Goal: Task Accomplishment & Management: Complete application form

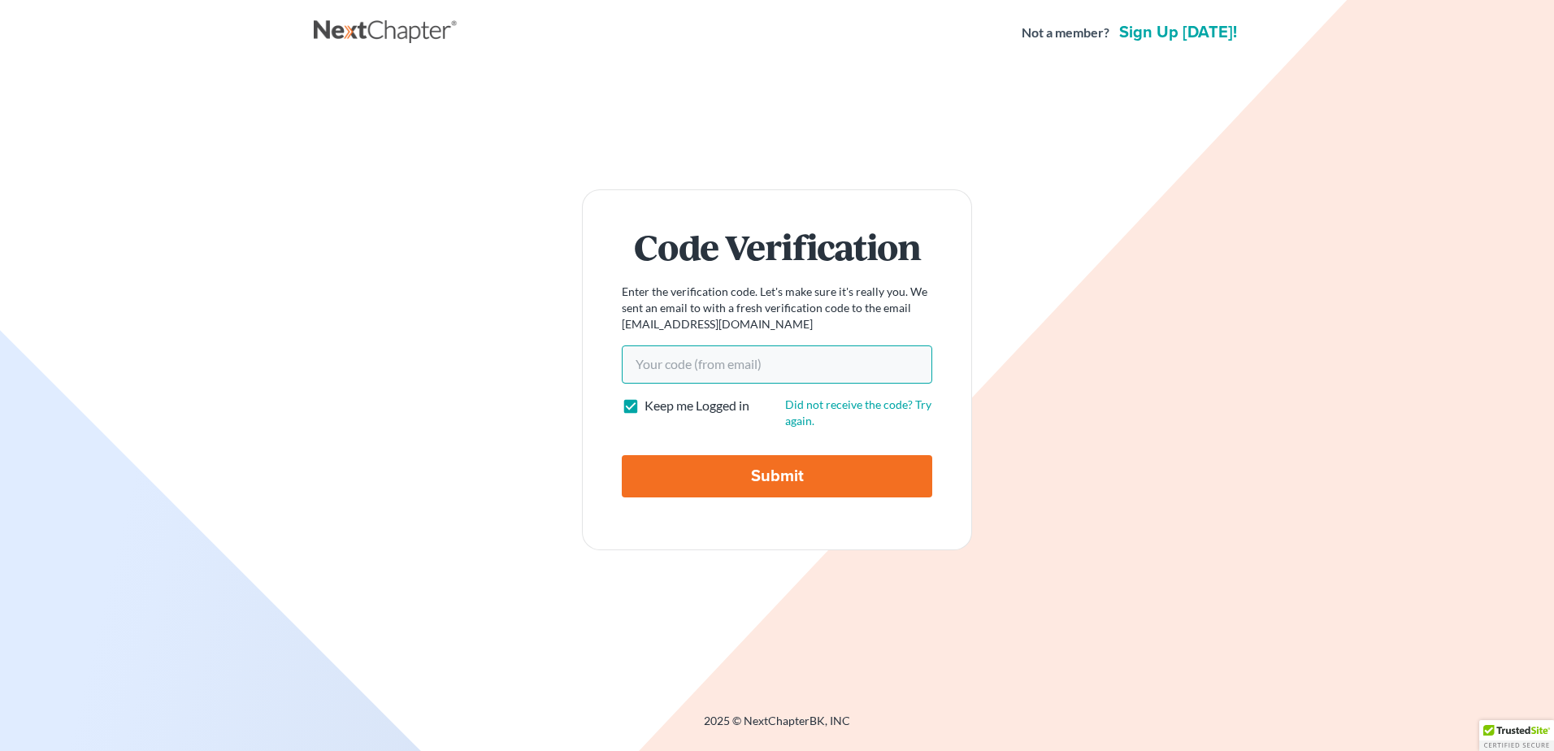
click at [723, 354] on input "Your code(from email)" at bounding box center [777, 363] width 310 height 37
paste input "a550a3"
type input "a550a3"
click at [709, 471] on input "Submit" at bounding box center [777, 476] width 310 height 42
type input "Thinking..."
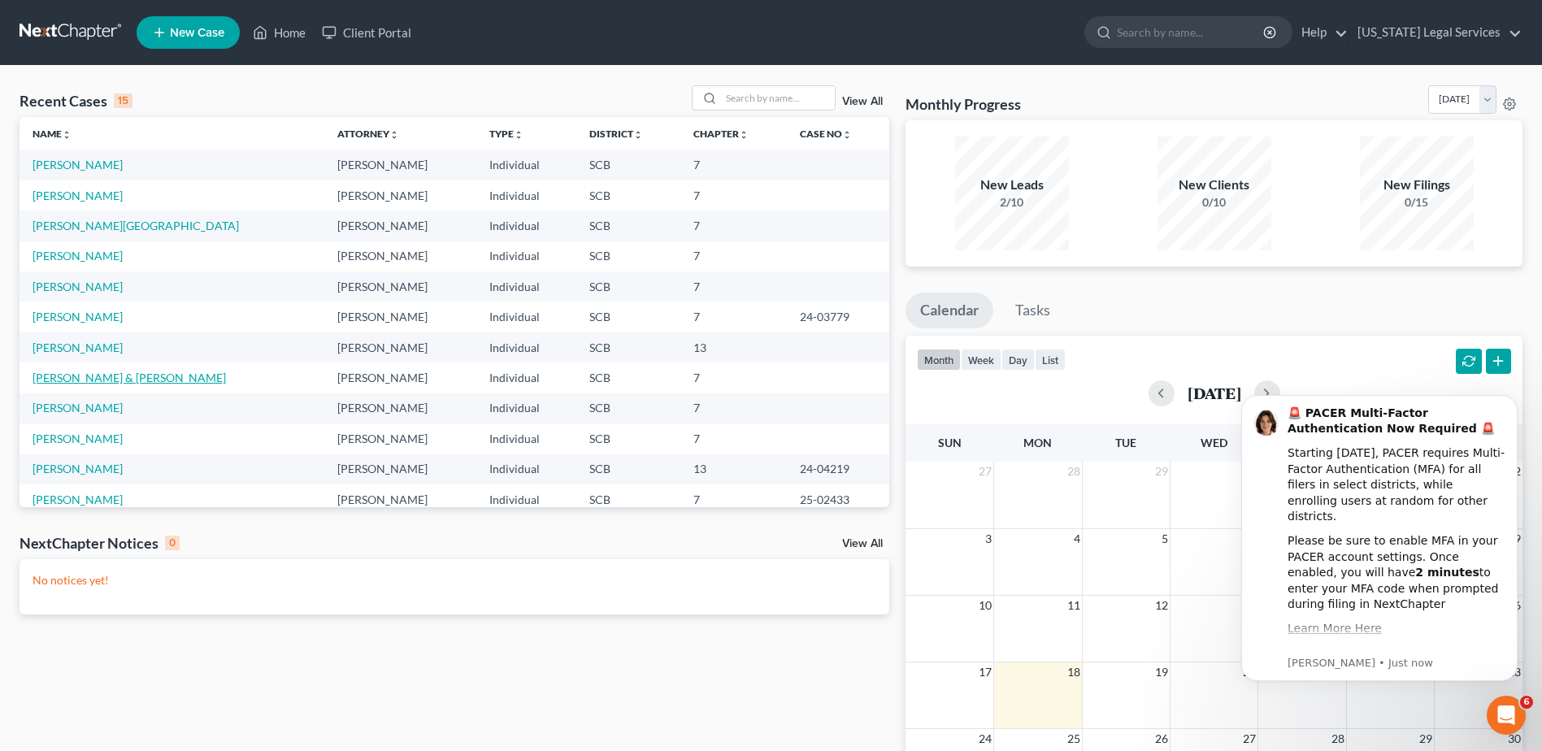
click at [99, 377] on link "Jones, Linda & Billy" at bounding box center [129, 378] width 193 height 14
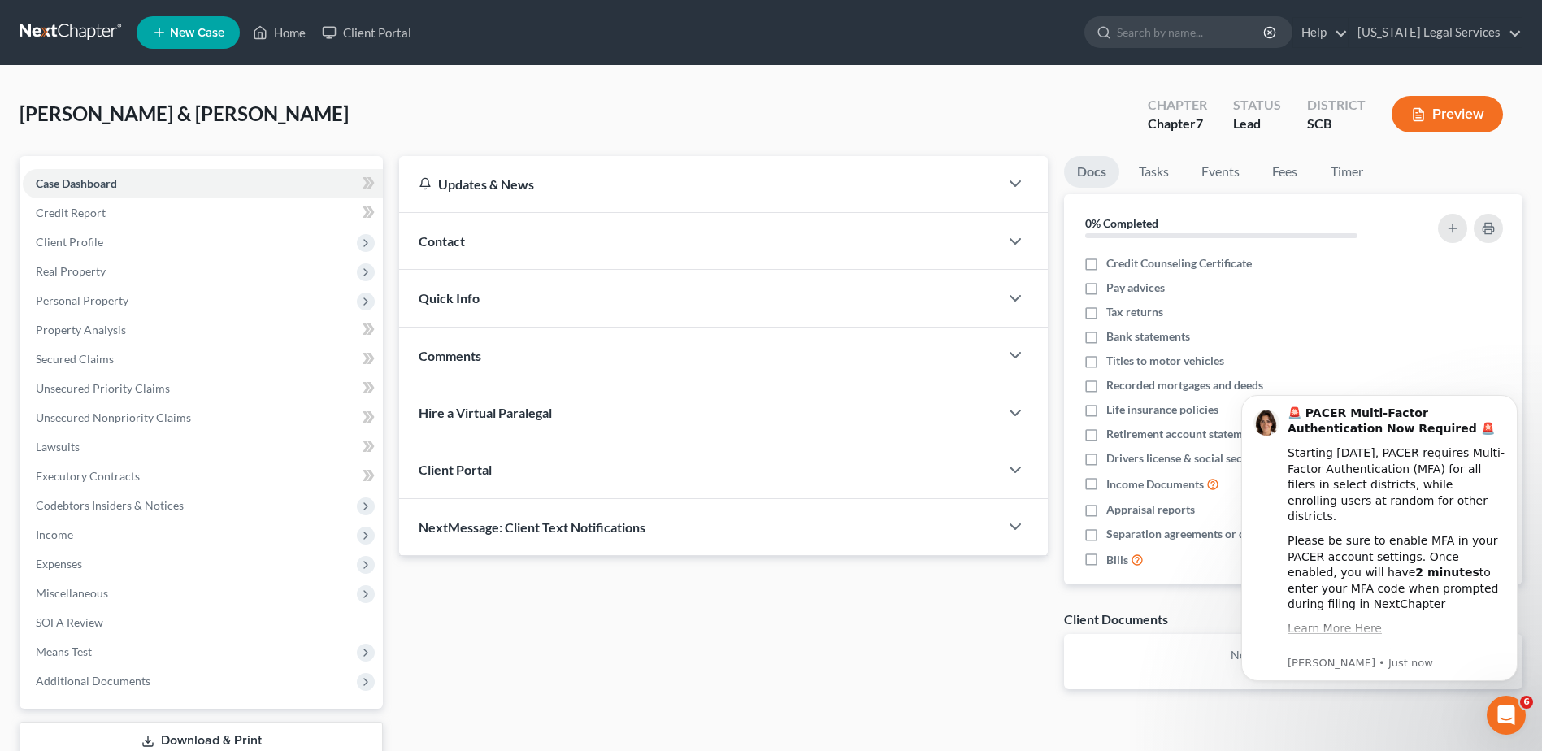
click at [1158, 726] on div "Updates & News × South Carolina District Notes: Take a look at NextChapter's Di…" at bounding box center [960, 479] width 1139 height 646
drag, startPoint x: 1512, startPoint y: 399, endPoint x: 2422, endPoint y: 860, distance: 1020.3
click at [1512, 399] on icon "Dismiss notification" at bounding box center [1512, 400] width 6 height 6
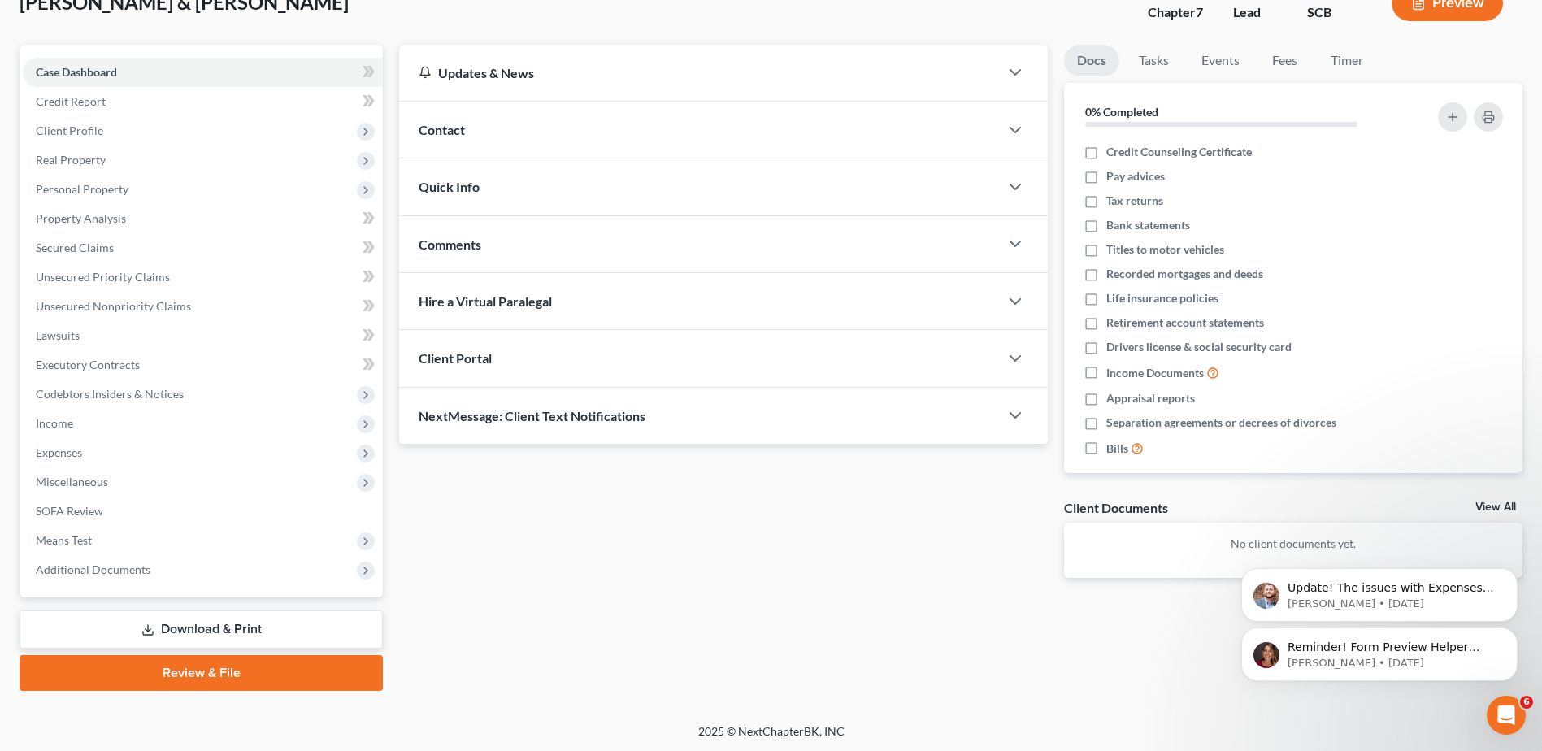
scroll to position [113, 0]
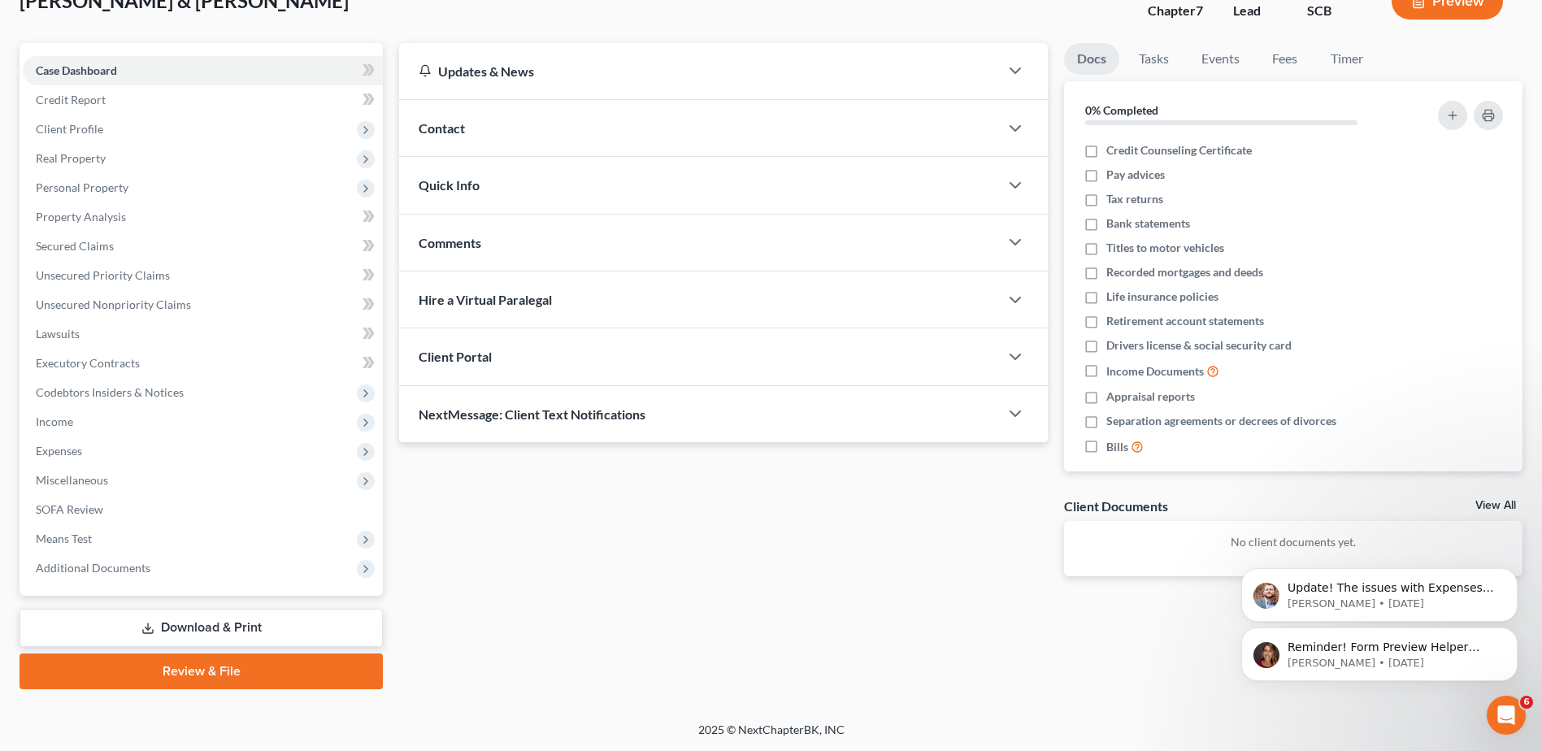
click at [742, 589] on div "Updates & News × South Carolina District Notes: Take a look at NextChapter's Di…" at bounding box center [723, 322] width 665 height 559
click at [237, 617] on link "Download & Print" at bounding box center [201, 628] width 363 height 38
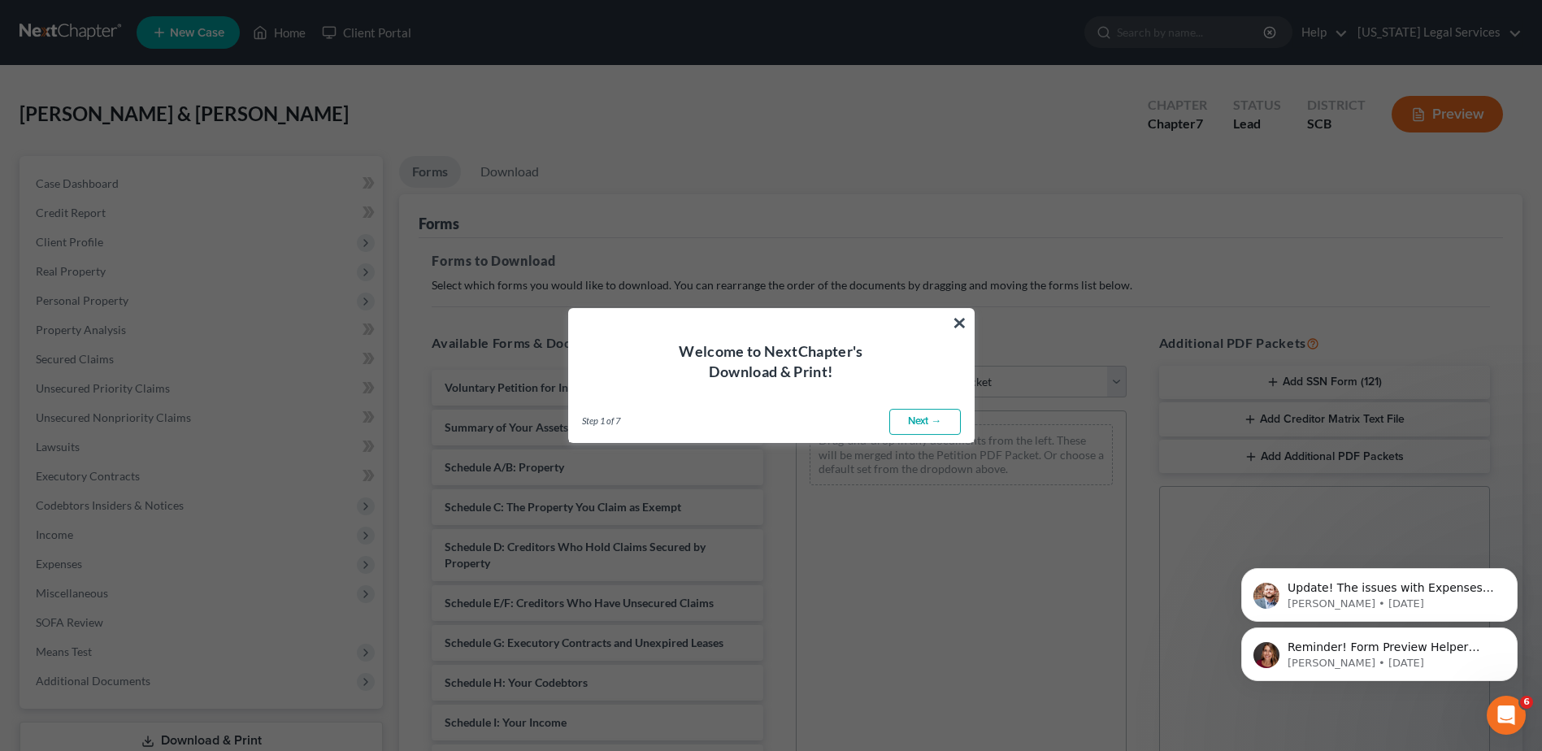
click at [923, 419] on link "Next →" at bounding box center [925, 422] width 72 height 26
select select "0"
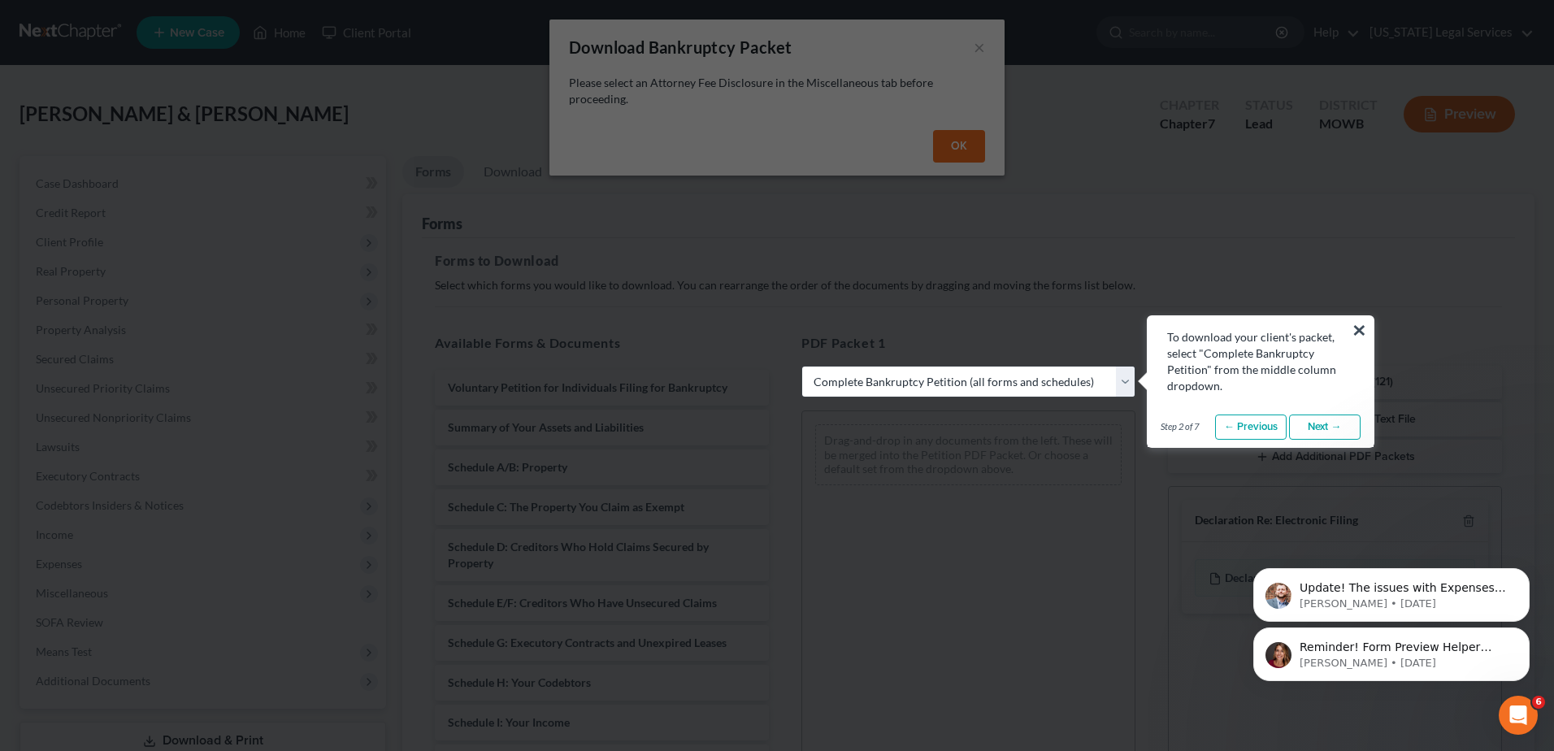
click at [1326, 419] on link "Next →" at bounding box center [1325, 428] width 72 height 26
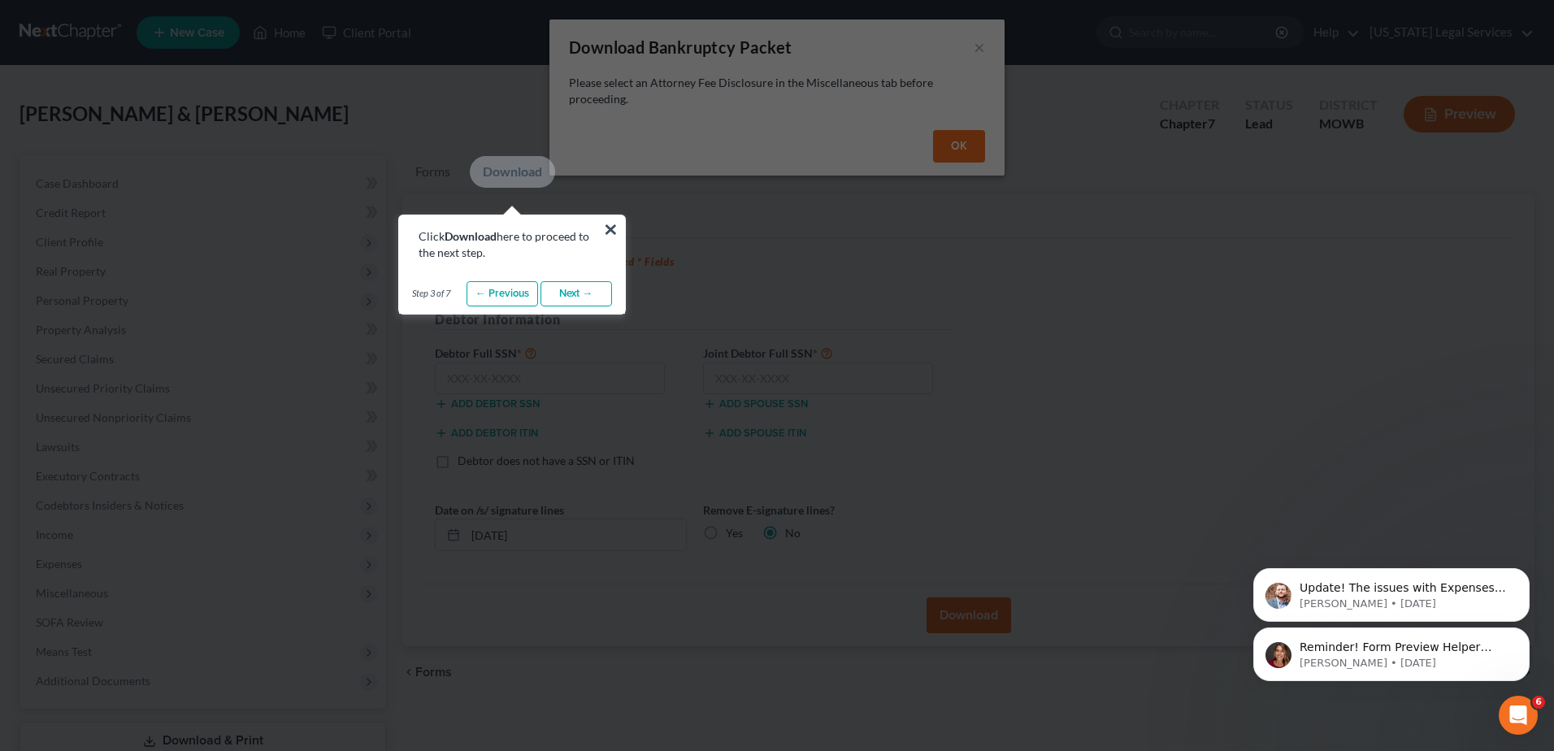
click at [571, 290] on link "Next →" at bounding box center [576, 294] width 72 height 26
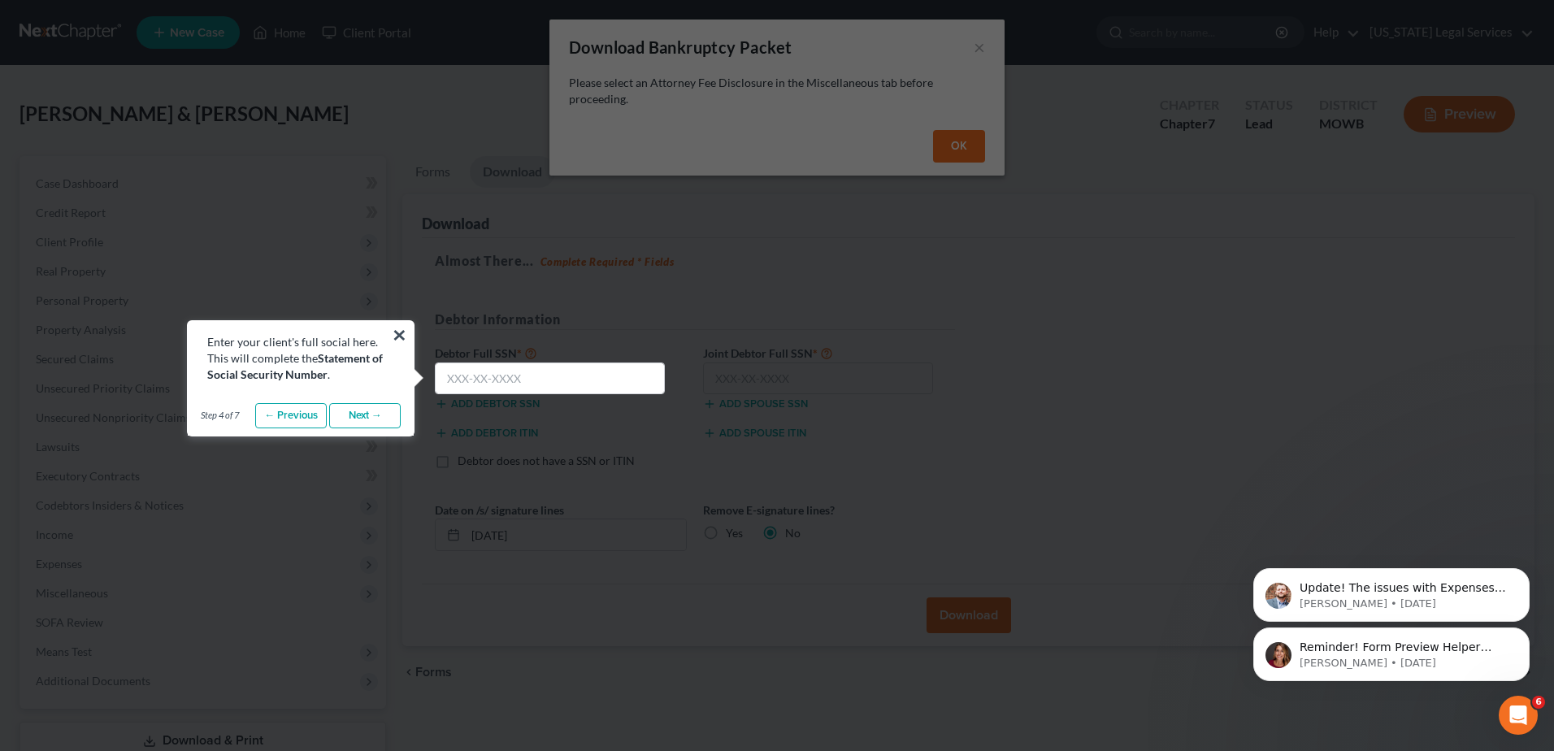
click at [358, 414] on link "Next →" at bounding box center [365, 416] width 72 height 26
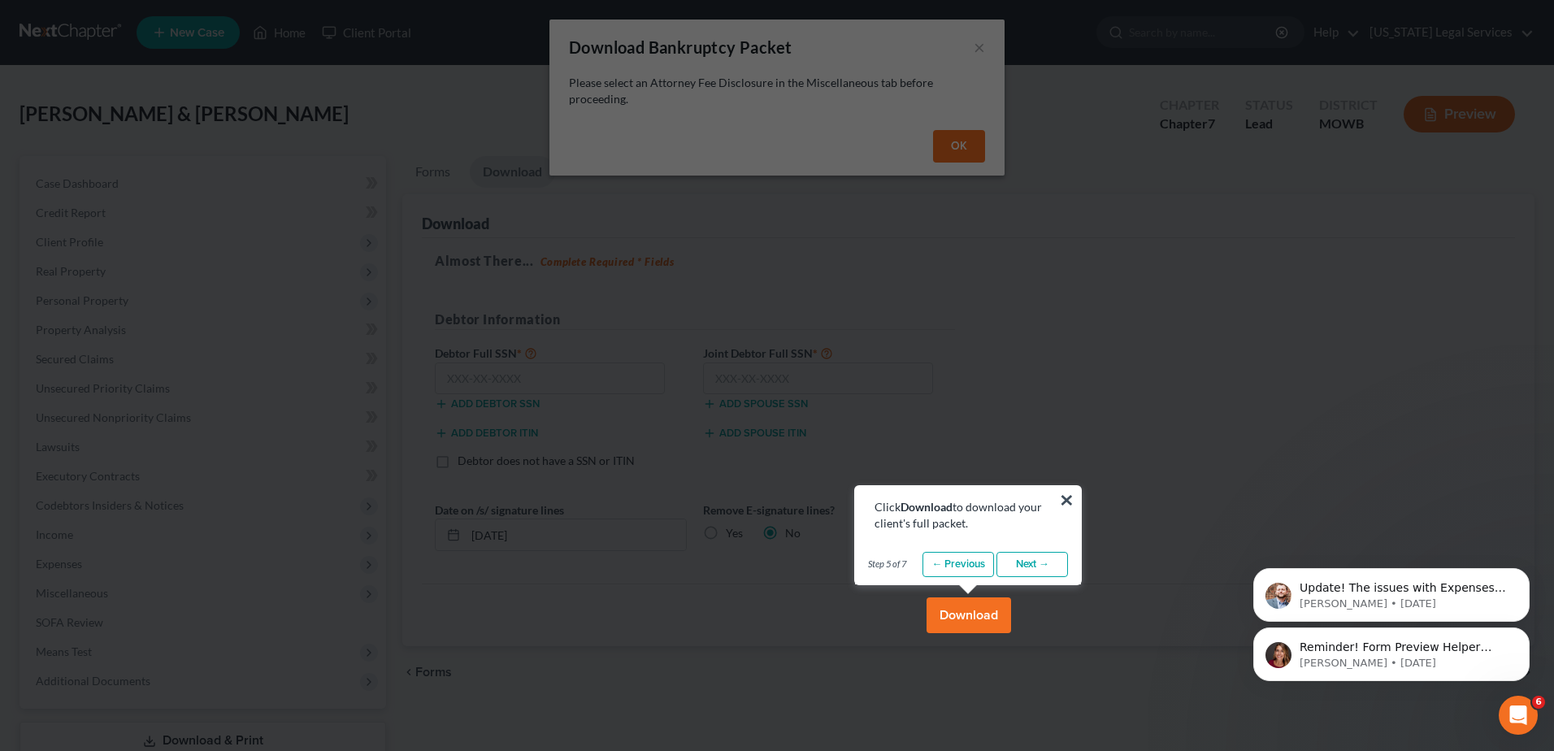
click at [1041, 562] on link "Next →" at bounding box center [1032, 565] width 72 height 26
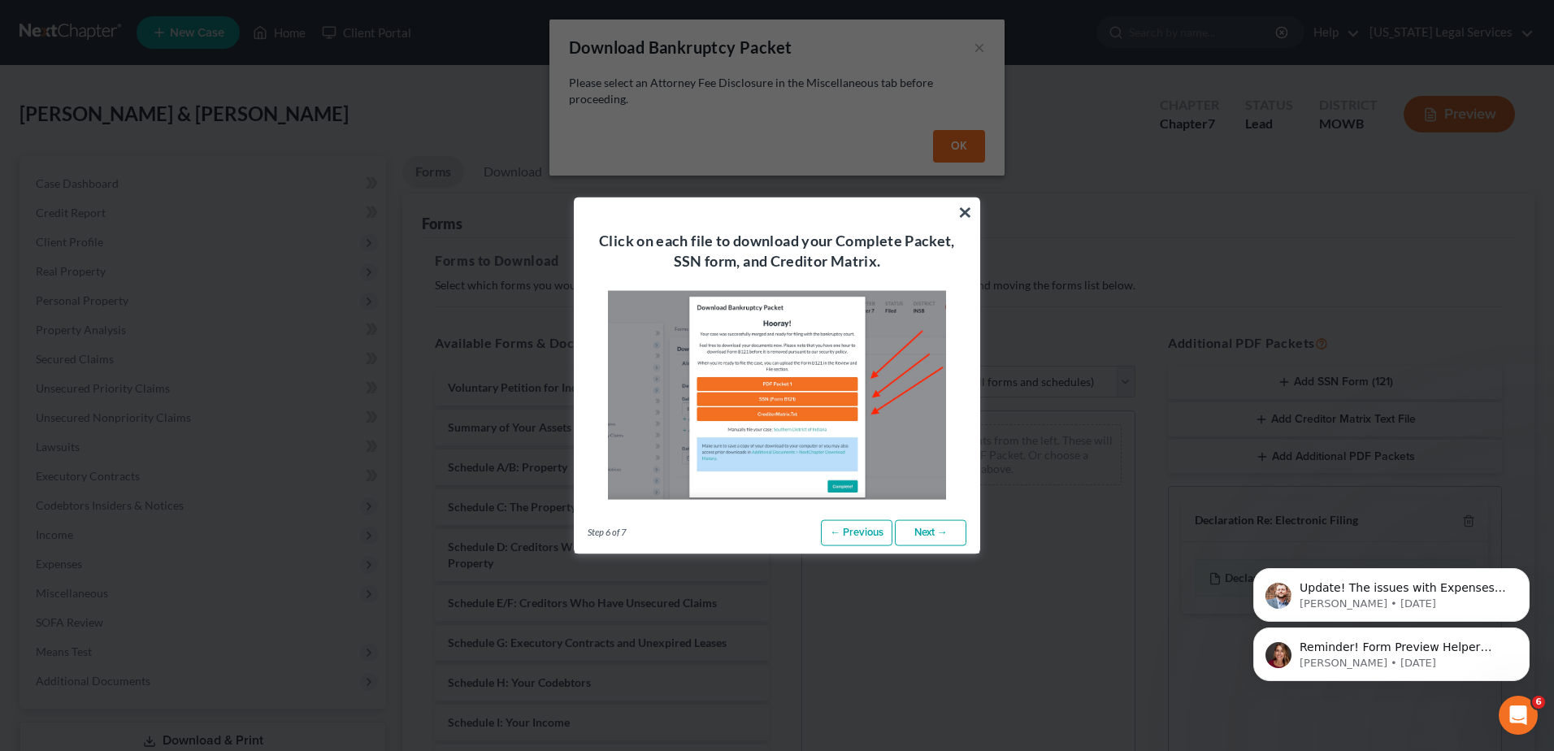
click at [948, 531] on link "Next →" at bounding box center [931, 533] width 72 height 26
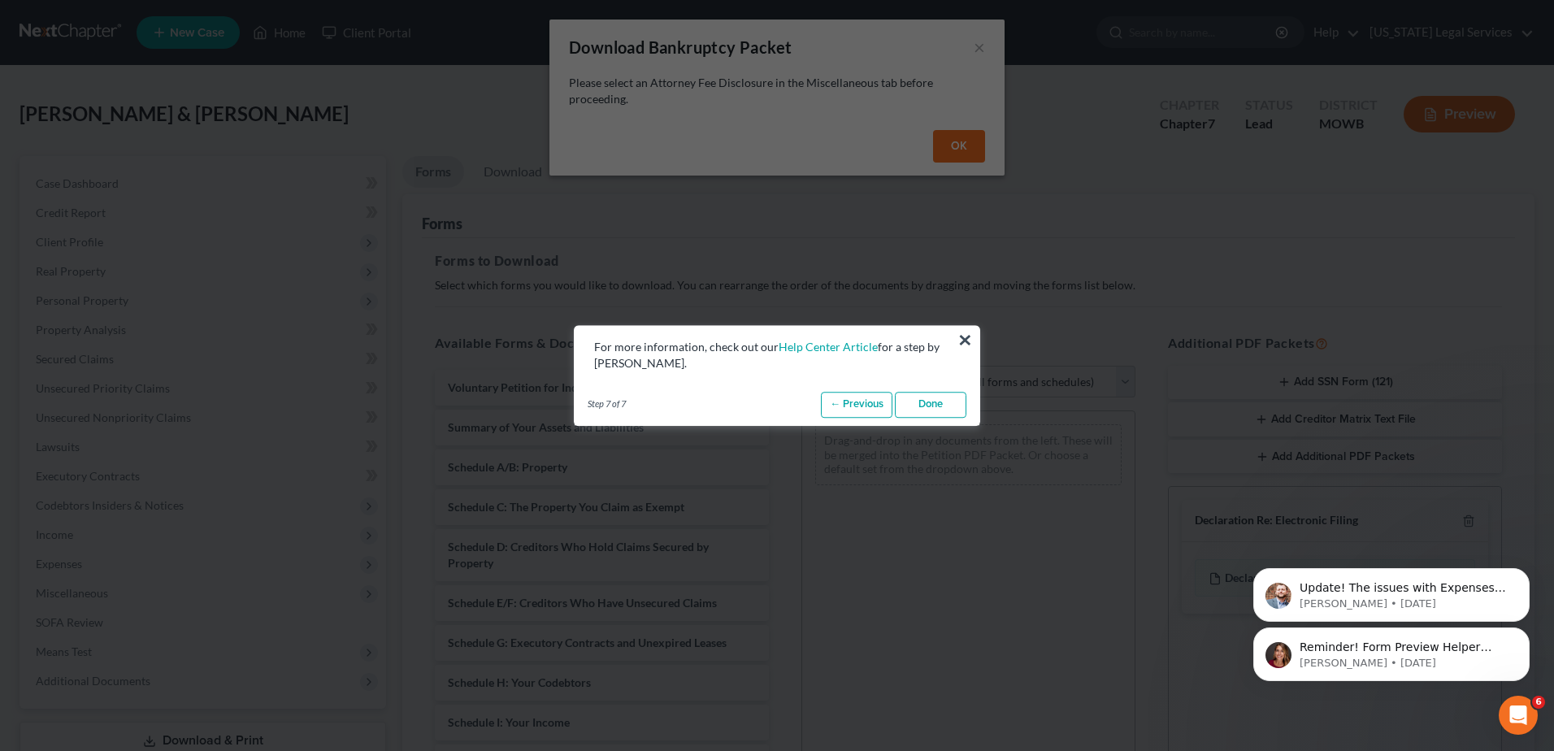
click at [950, 407] on link "Done" at bounding box center [931, 405] width 72 height 26
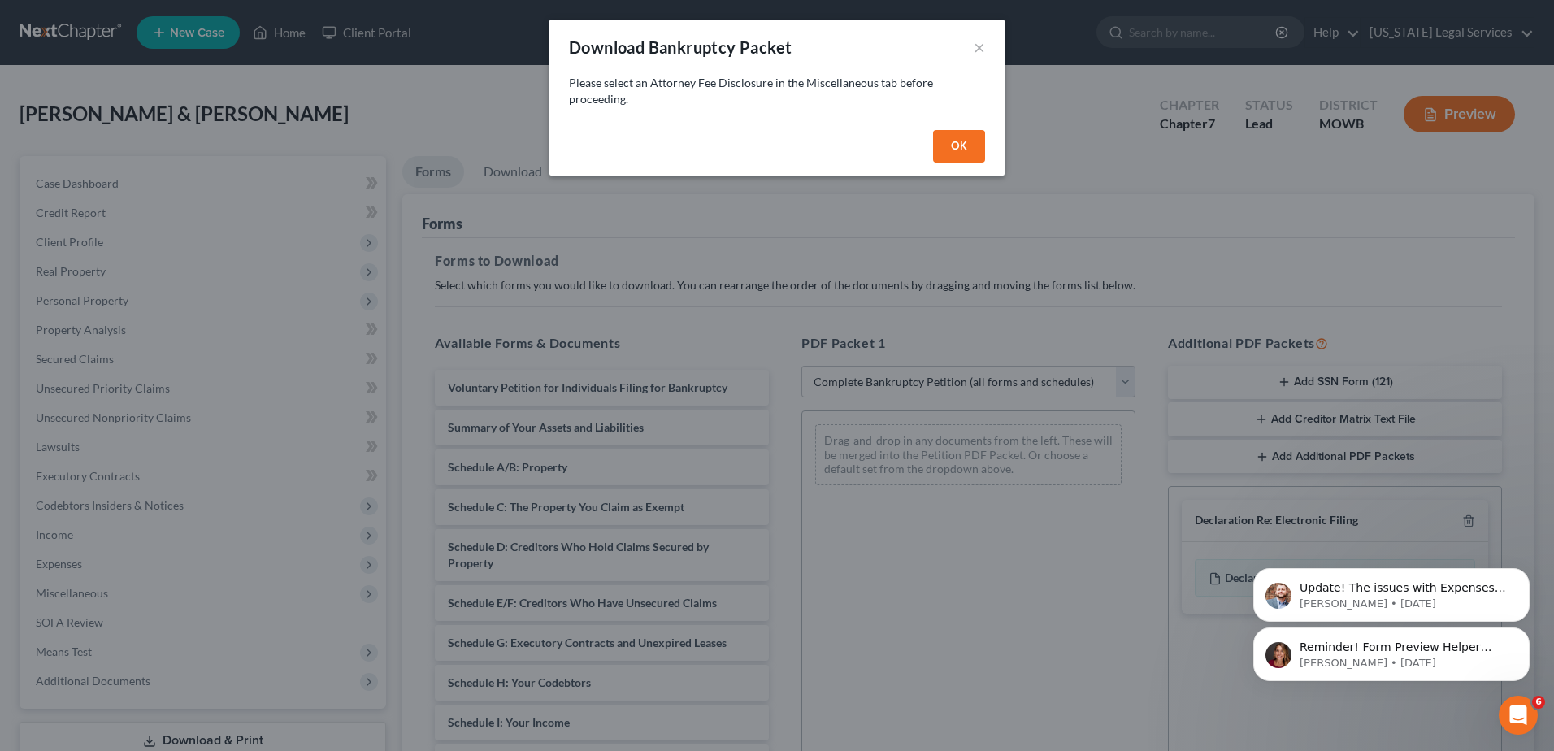
click at [966, 144] on button "OK" at bounding box center [959, 146] width 52 height 33
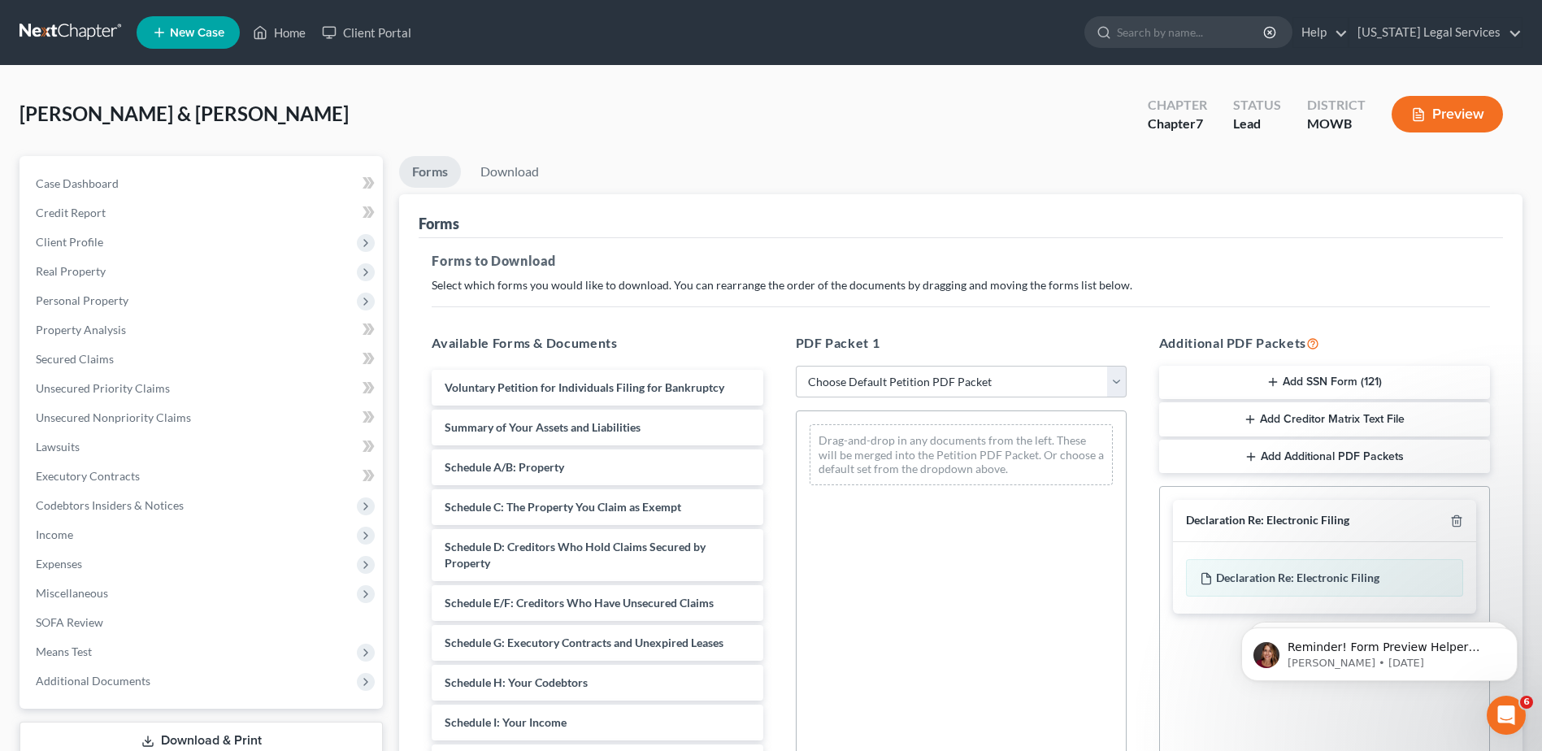
click at [1265, 727] on div "Social Security Number Statement of Social Security Number Creditor Matrix Text…" at bounding box center [1324, 671] width 331 height 370
click at [1510, 578] on button "Dismiss notification" at bounding box center [1512, 572] width 21 height 21
click at [1513, 633] on icon "Dismiss notification" at bounding box center [1512, 631] width 9 height 9
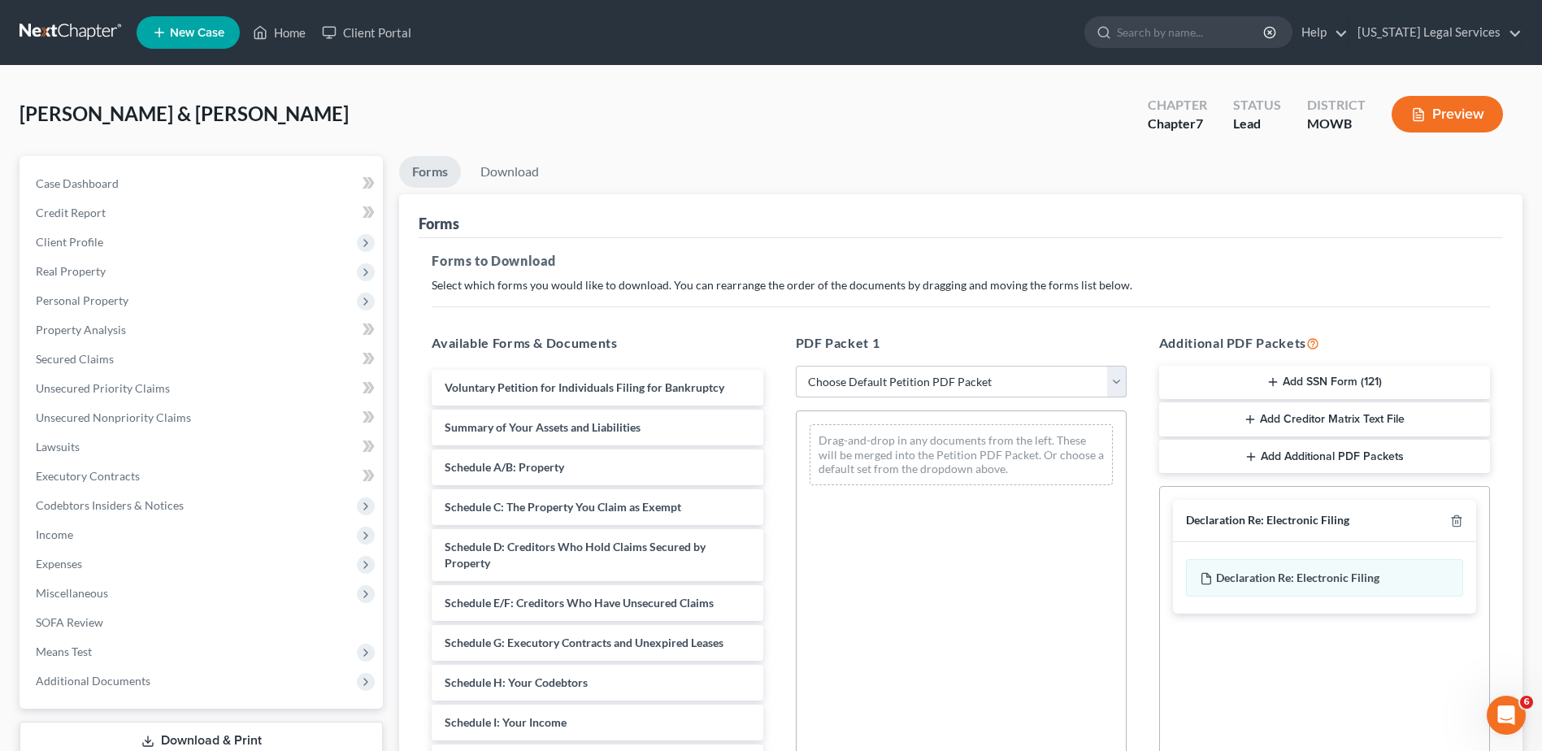
click at [1118, 387] on select "Choose Default Petition PDF Packet Complete Bankruptcy Petition (all forms and …" at bounding box center [961, 382] width 331 height 33
select select "0"
click at [801, 366] on select "Choose Default Petition PDF Packet Complete Bankruptcy Petition (all forms and …" at bounding box center [961, 382] width 331 height 33
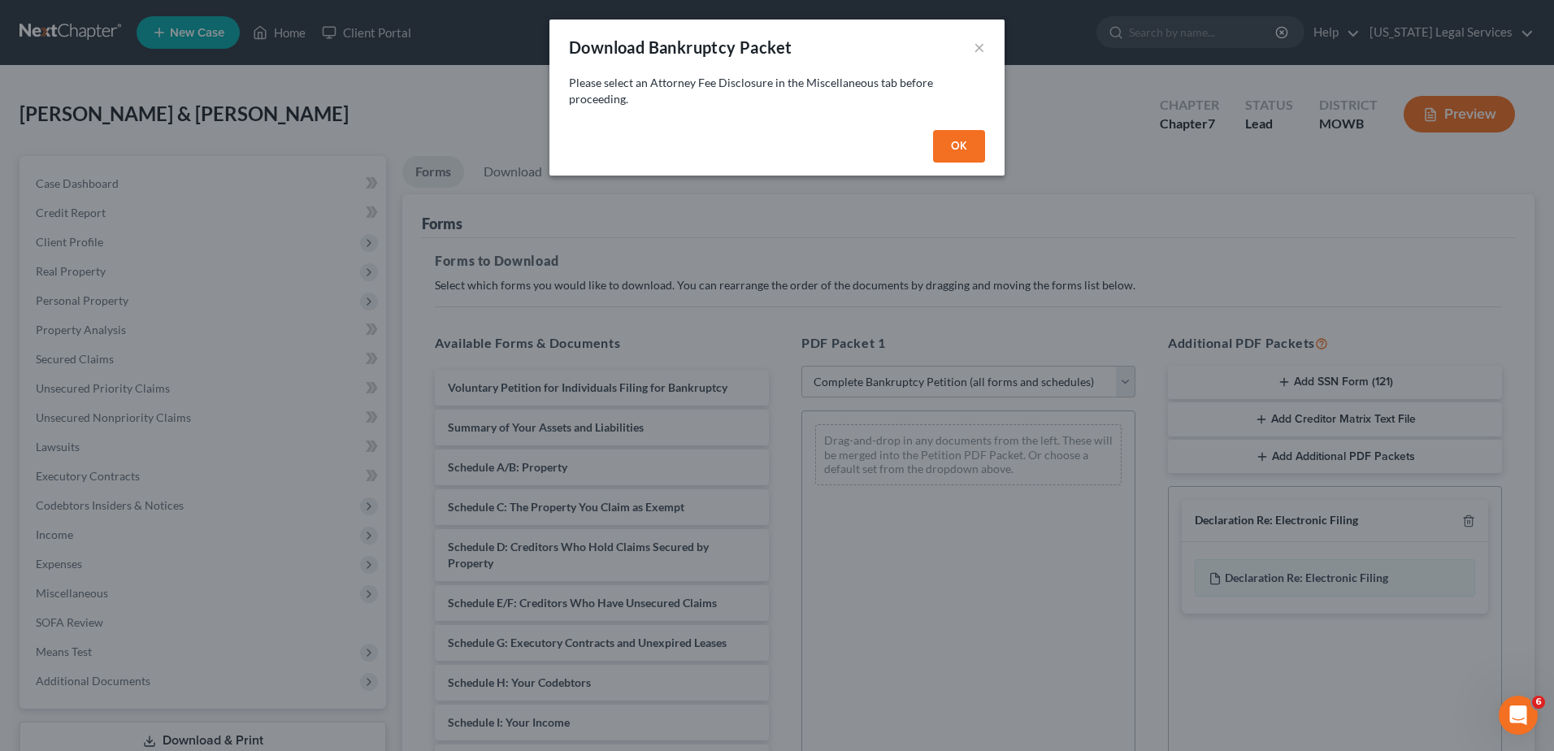
click at [947, 151] on button "OK" at bounding box center [959, 146] width 52 height 33
select select
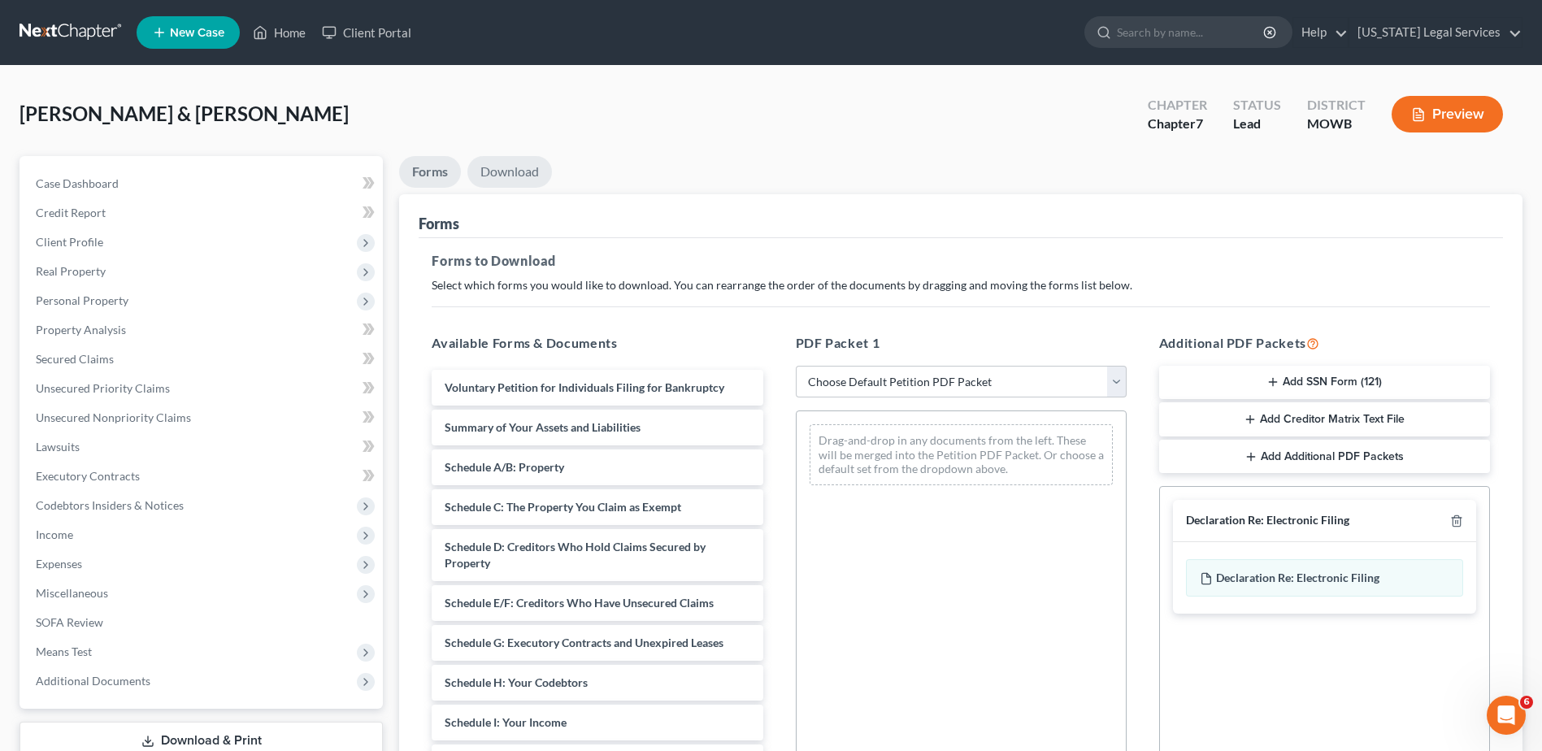
click at [511, 175] on link "Download" at bounding box center [509, 172] width 85 height 32
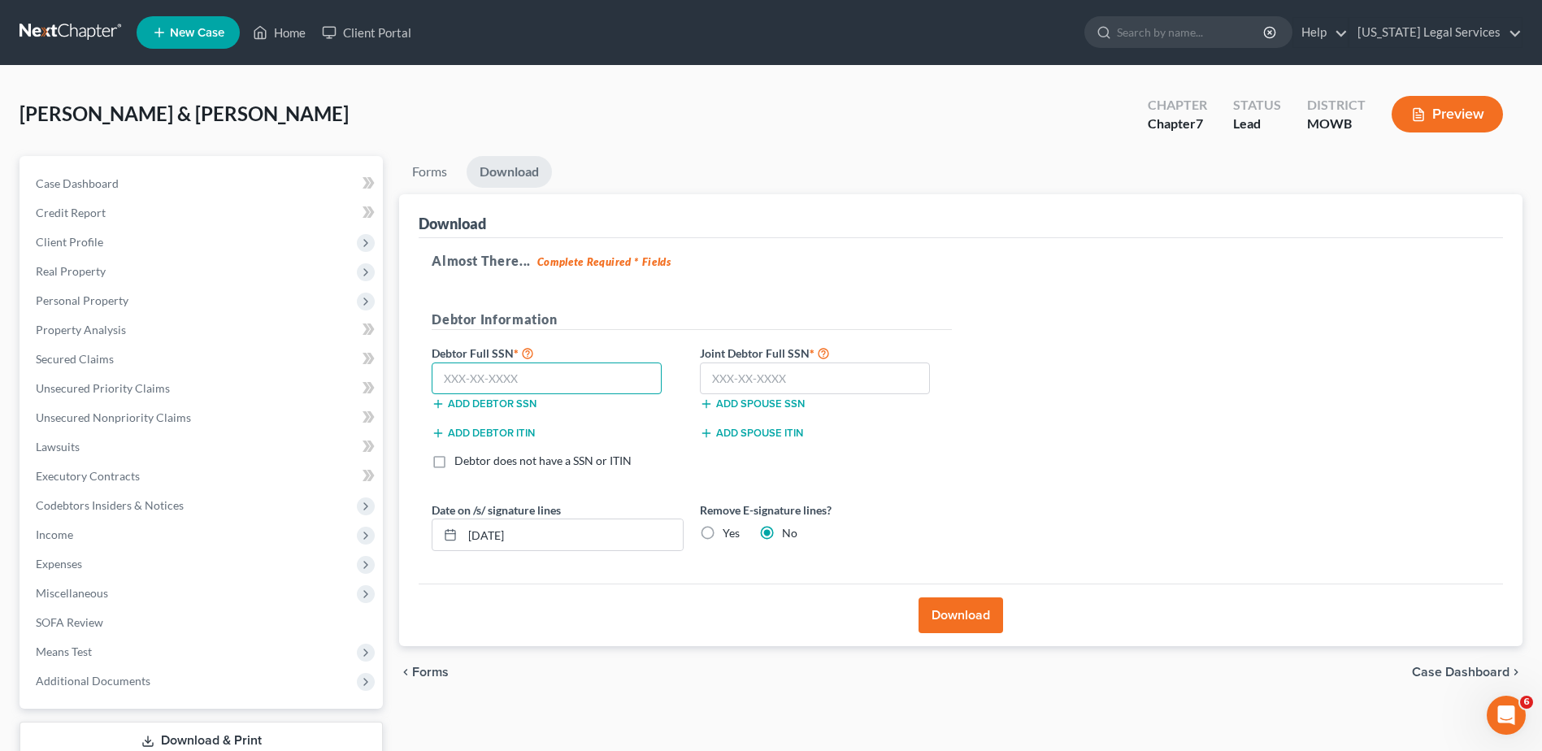
click at [572, 381] on input "text" at bounding box center [547, 378] width 230 height 33
paste input "250-17-6856"
type input "250-17-6856"
click at [787, 375] on input "text" at bounding box center [815, 378] width 230 height 33
click at [960, 619] on button "Download" at bounding box center [960, 615] width 85 height 36
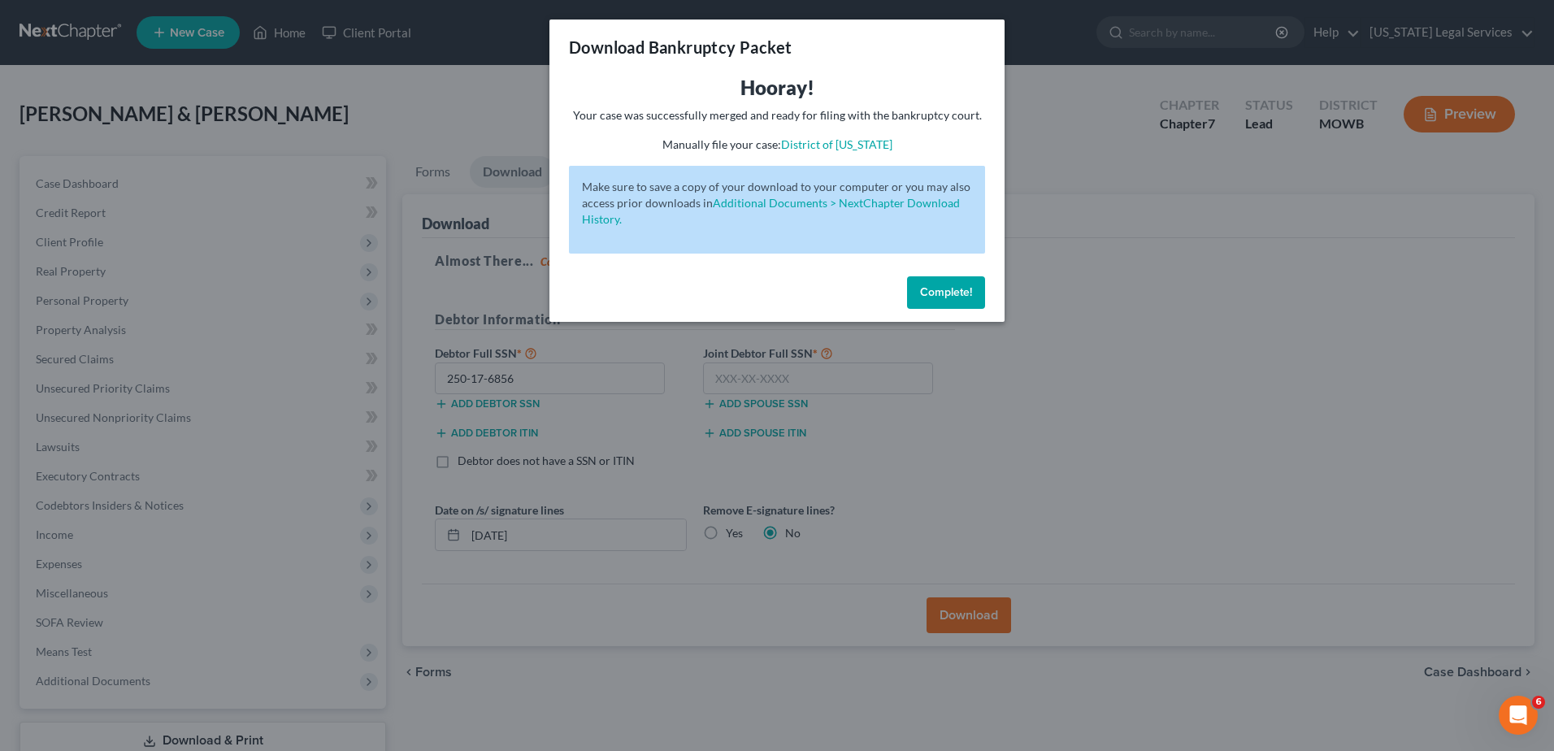
click at [1222, 384] on div "Download Bankruptcy Packet Hooray! Your case was successfully merged and ready …" at bounding box center [777, 375] width 1554 height 751
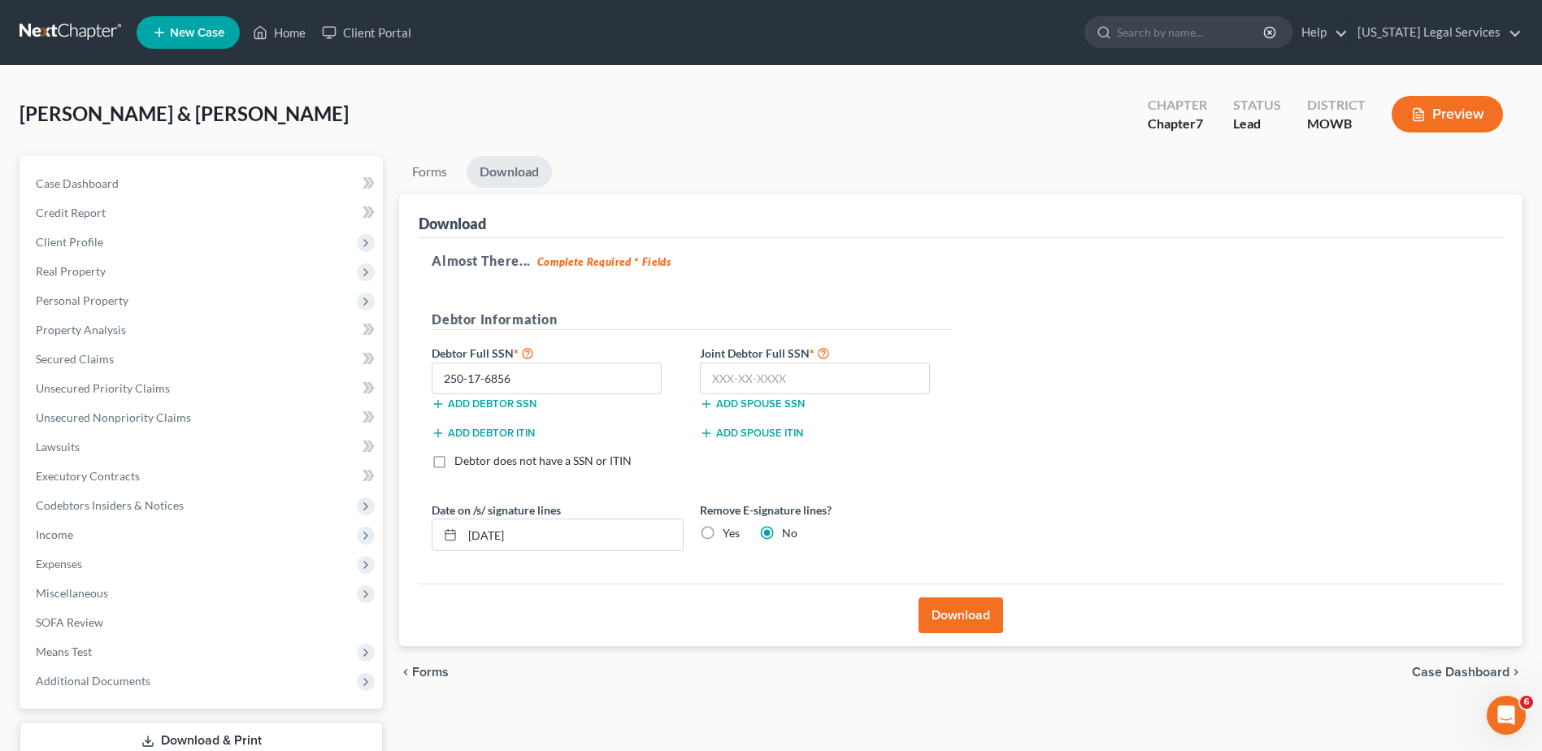
click at [1468, 108] on button "Preview" at bounding box center [1446, 114] width 111 height 37
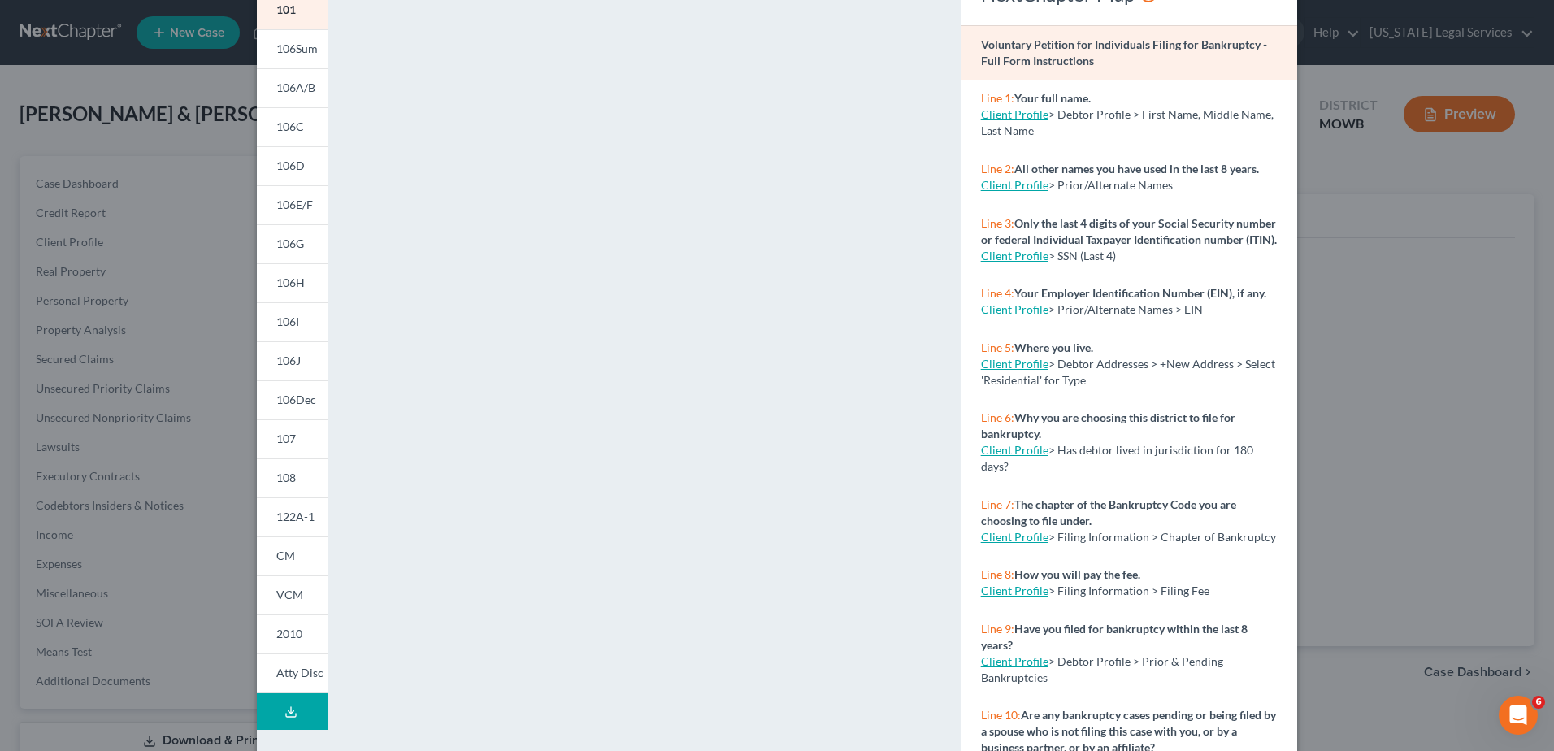
scroll to position [166, 0]
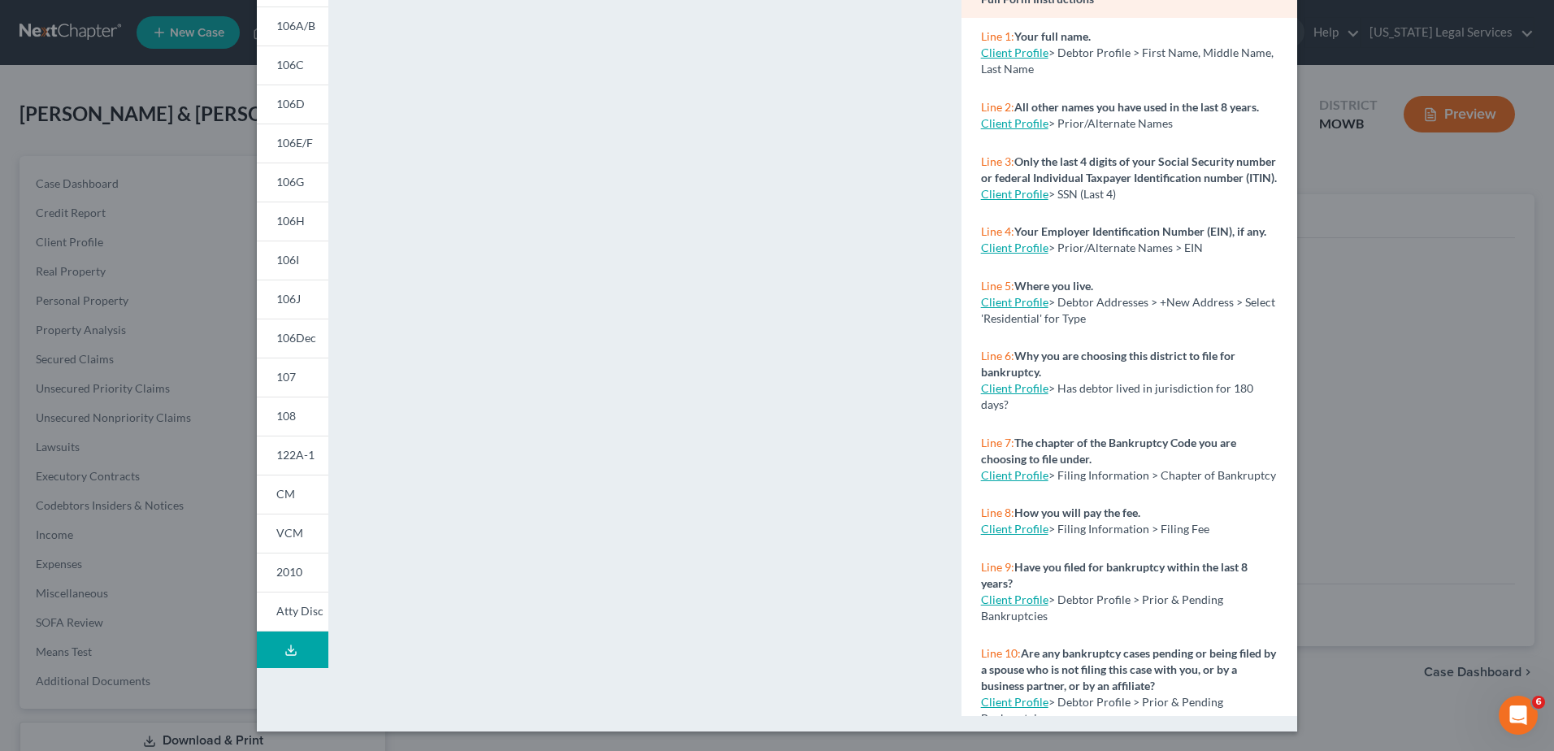
click at [291, 650] on line at bounding box center [291, 648] width 0 height 7
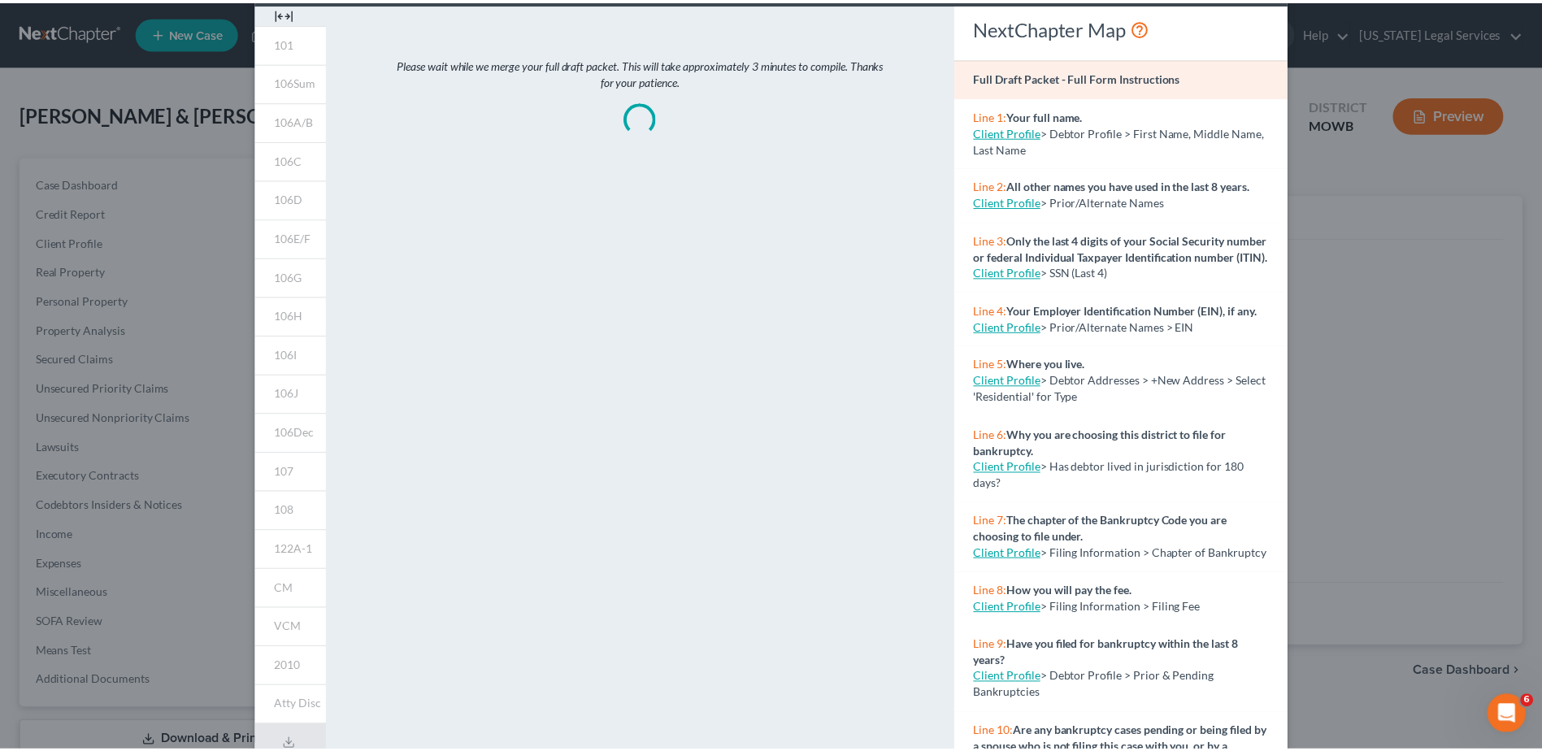
scroll to position [0, 0]
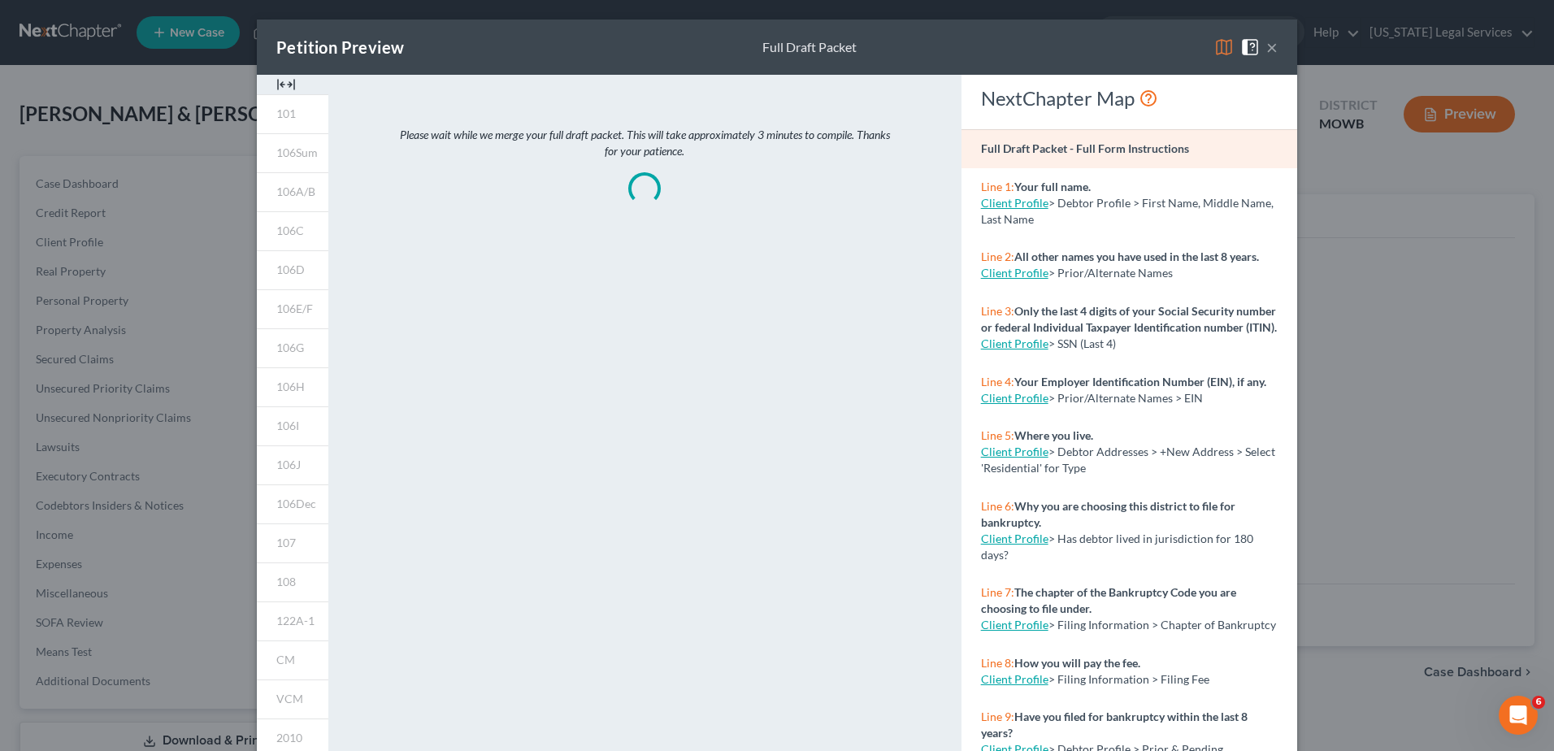
click at [1266, 53] on button "×" at bounding box center [1271, 47] width 11 height 20
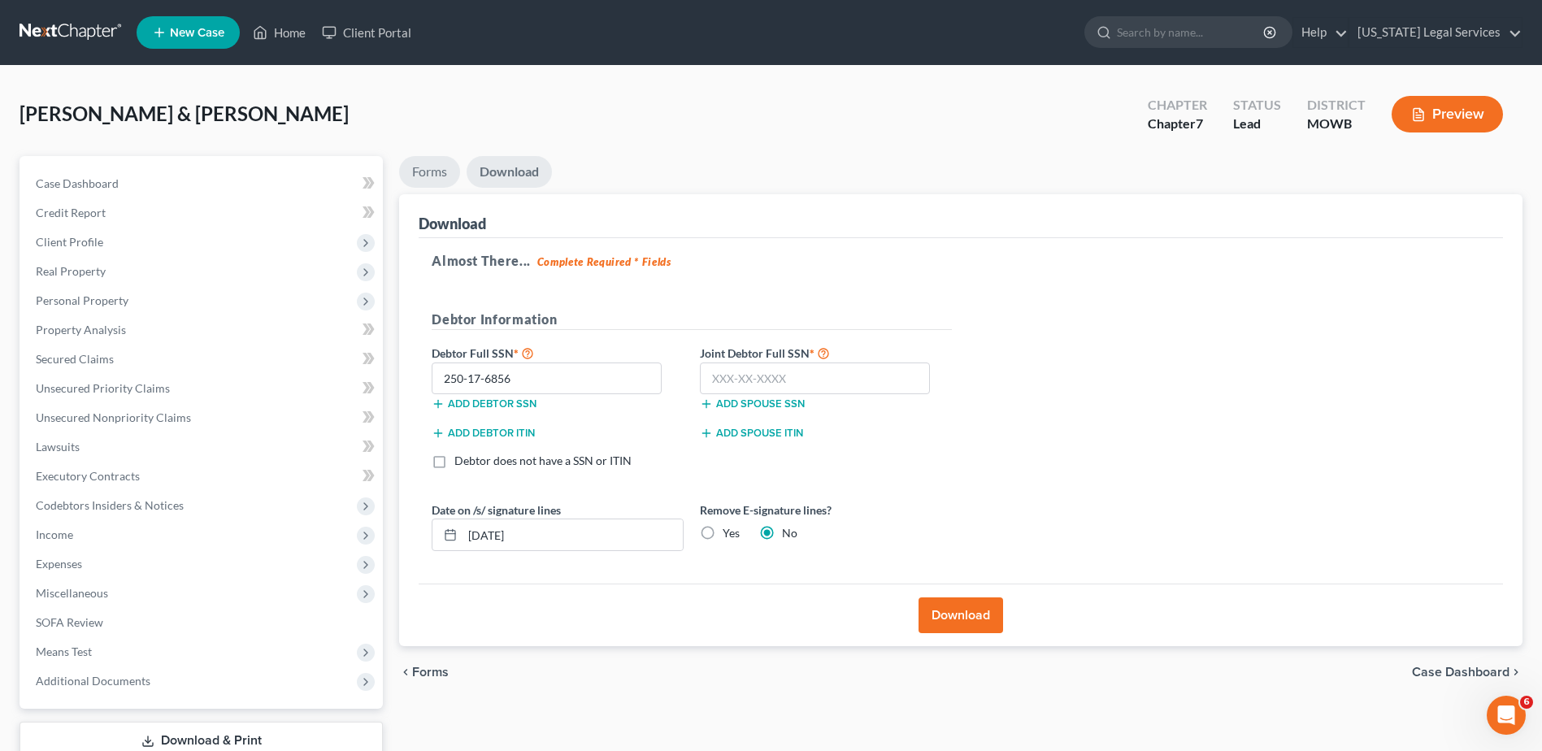
click at [424, 180] on link "Forms" at bounding box center [429, 172] width 61 height 32
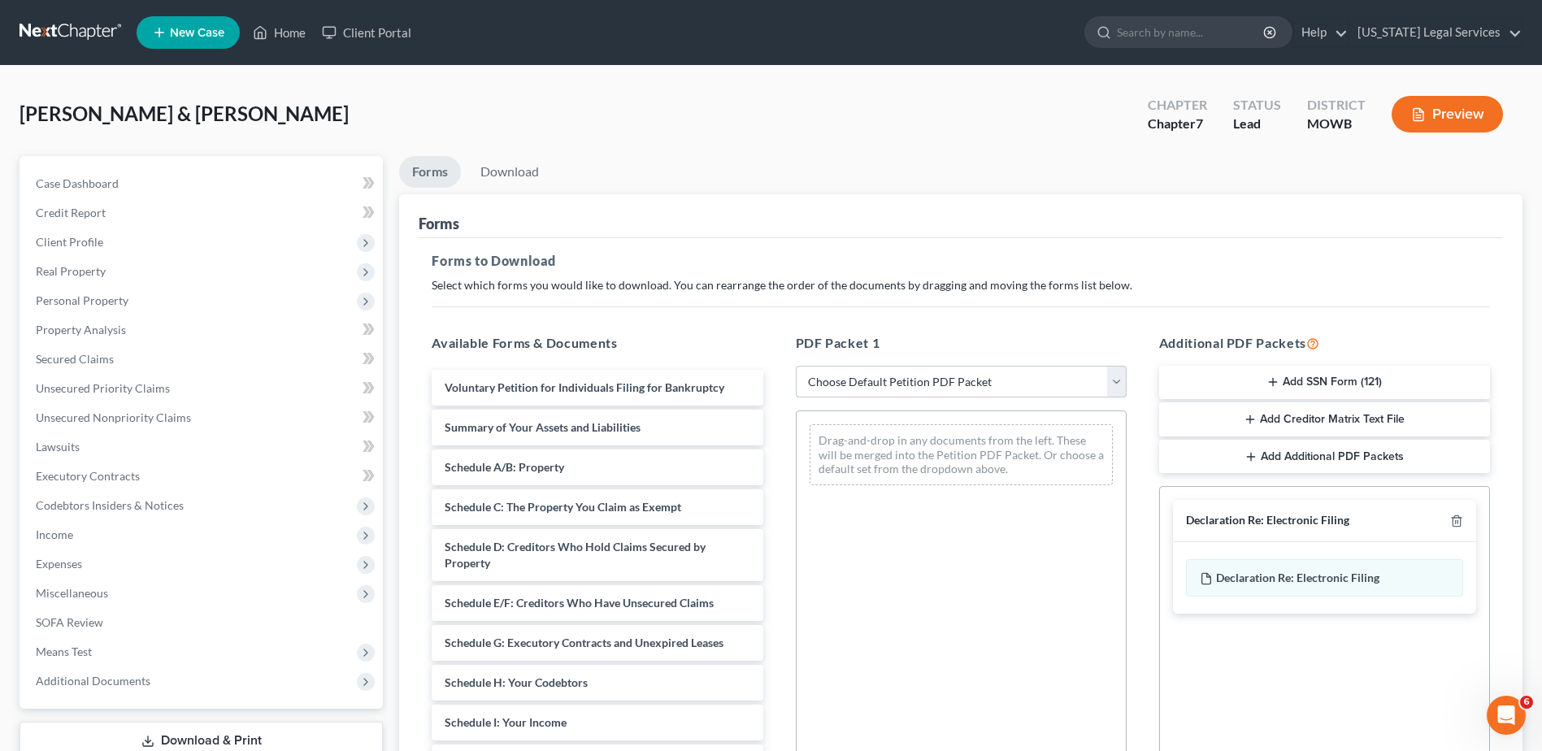
click at [922, 389] on select "Choose Default Petition PDF Packet Complete Bankruptcy Petition (all forms and …" at bounding box center [961, 382] width 331 height 33
select select "0"
click at [801, 366] on select "Choose Default Petition PDF Packet Complete Bankruptcy Petition (all forms and …" at bounding box center [961, 382] width 331 height 33
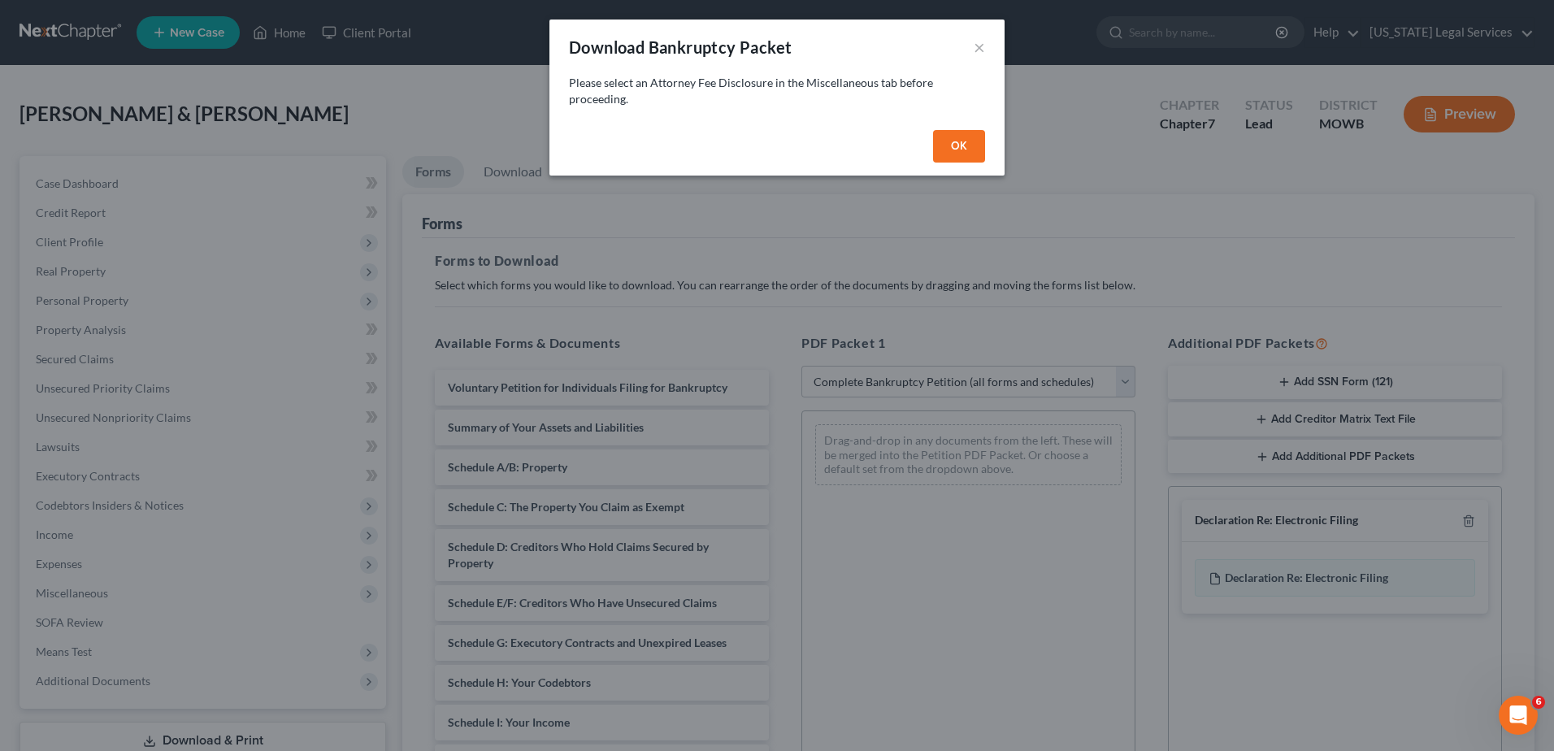
click at [960, 153] on button "OK" at bounding box center [959, 146] width 52 height 33
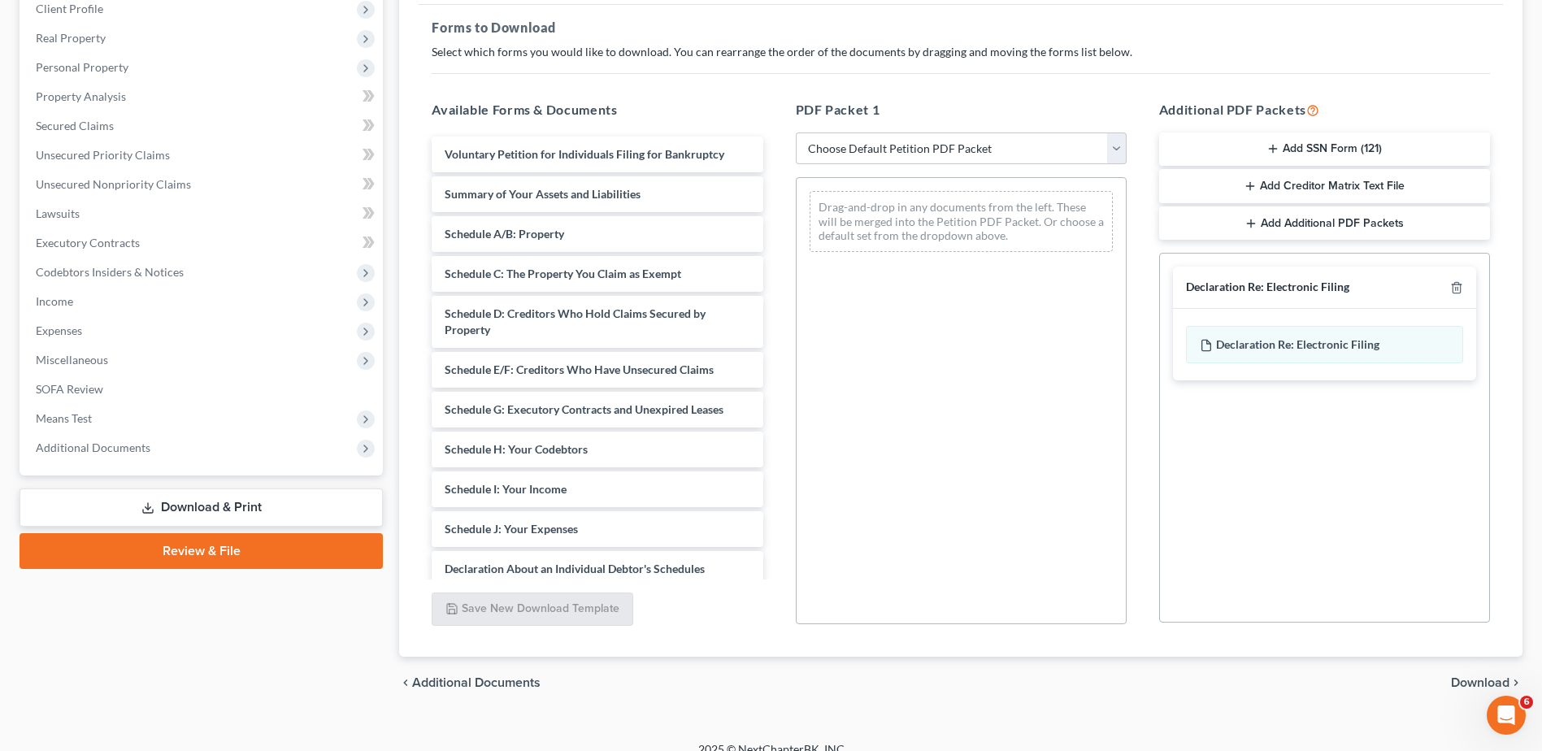
scroll to position [253, 0]
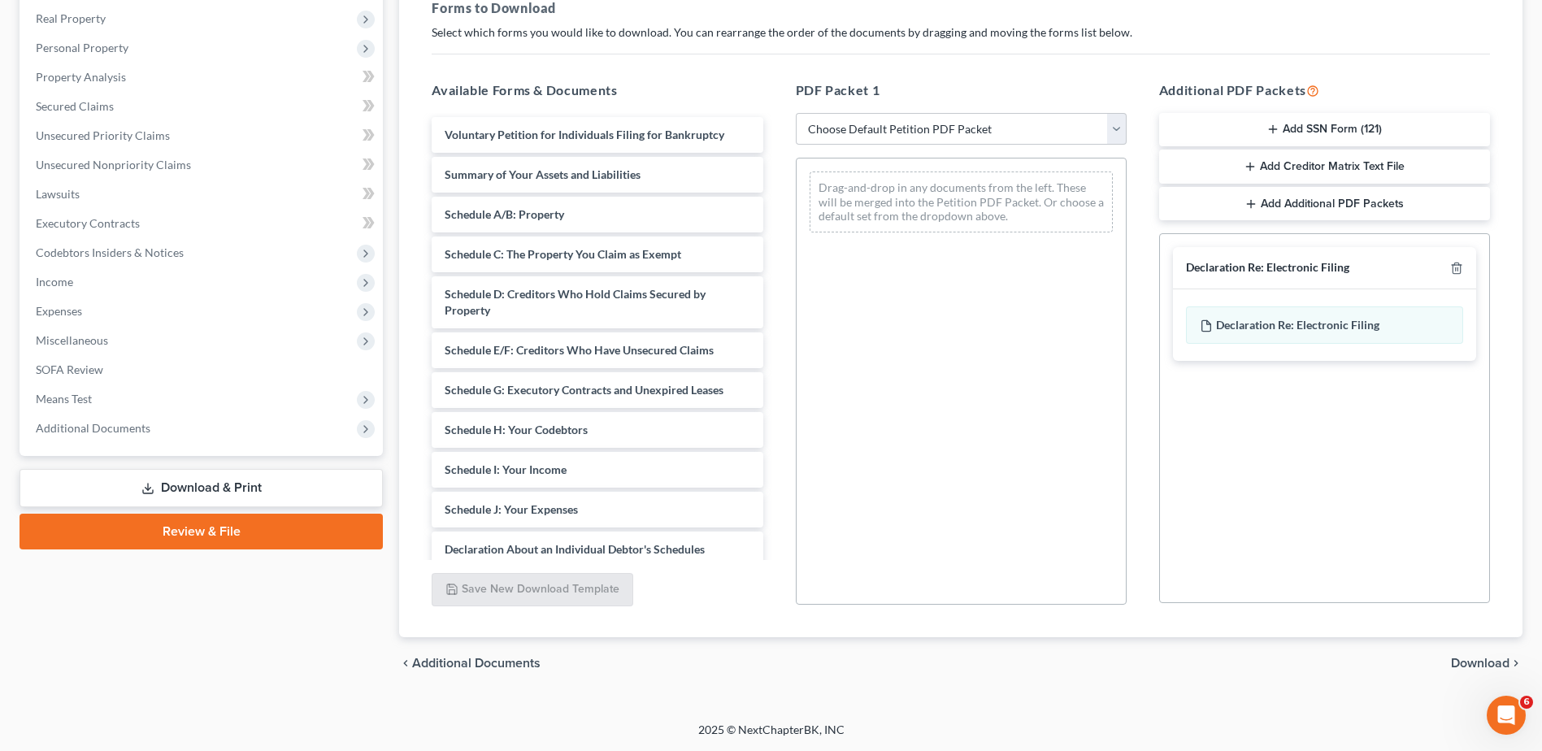
click at [253, 488] on link "Download & Print" at bounding box center [201, 488] width 363 height 38
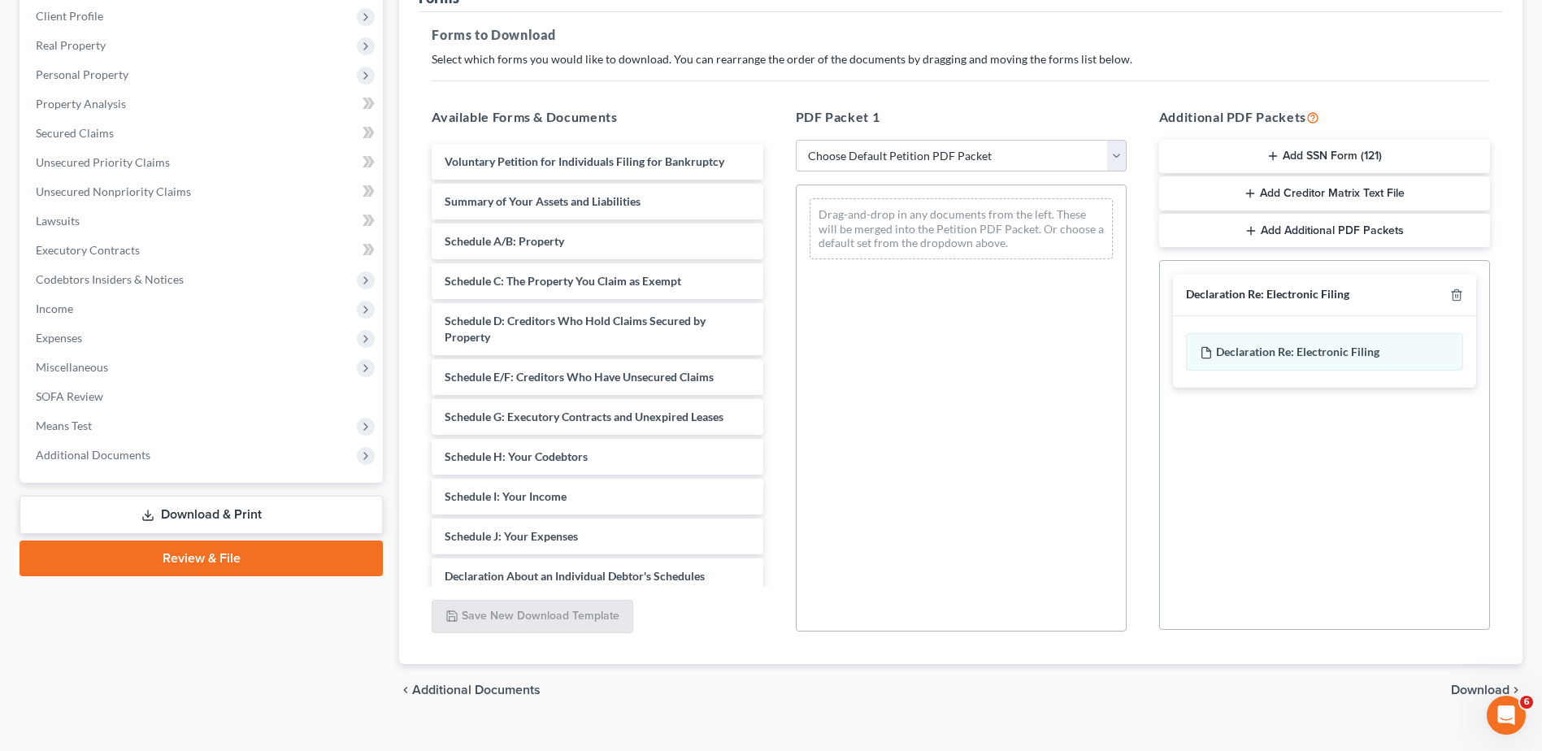
scroll to position [0, 0]
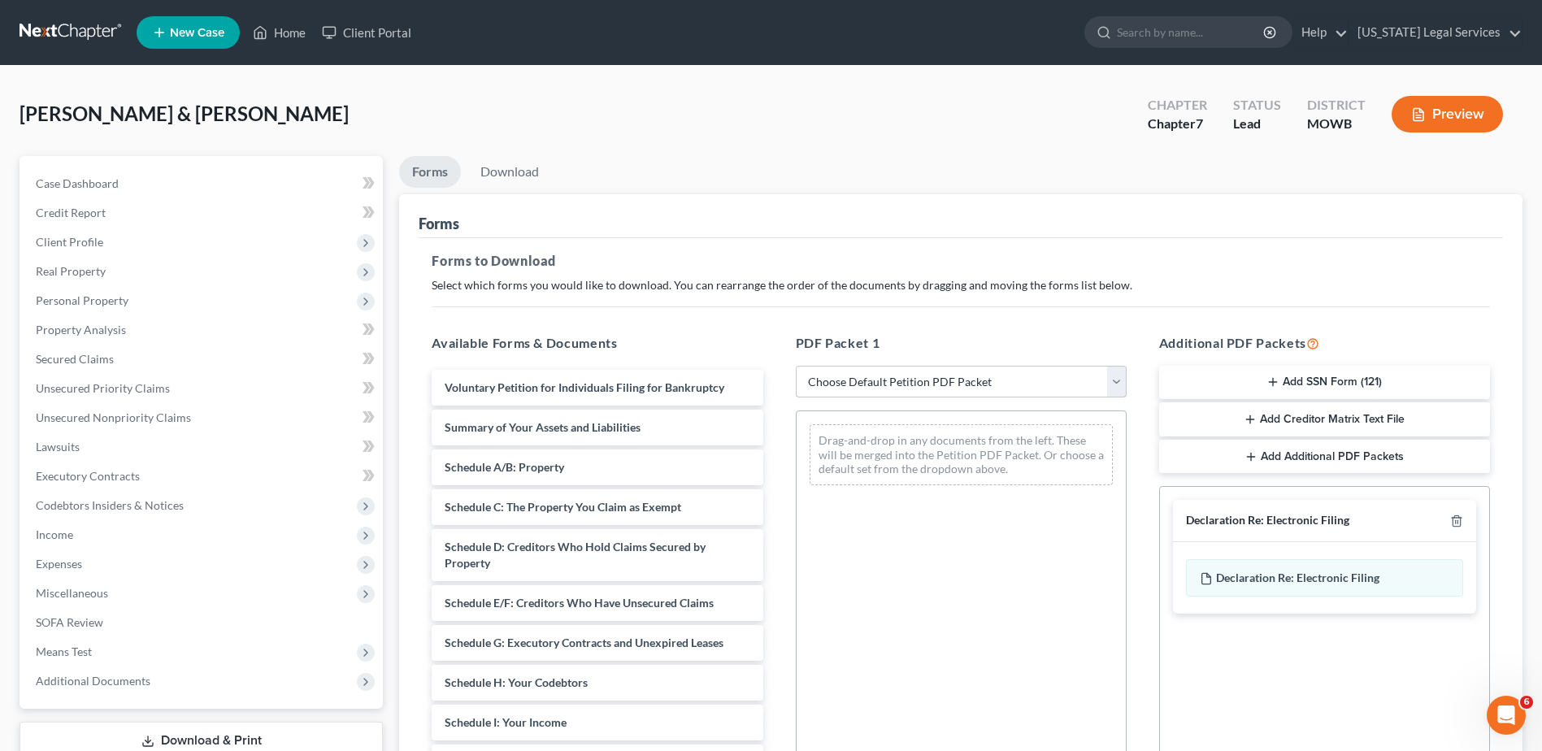
click at [936, 379] on select "Choose Default Petition PDF Packet Complete Bankruptcy Petition (all forms and …" at bounding box center [961, 382] width 331 height 33
select select "0"
click at [801, 366] on select "Choose Default Petition PDF Packet Complete Bankruptcy Petition (all forms and …" at bounding box center [961, 382] width 331 height 33
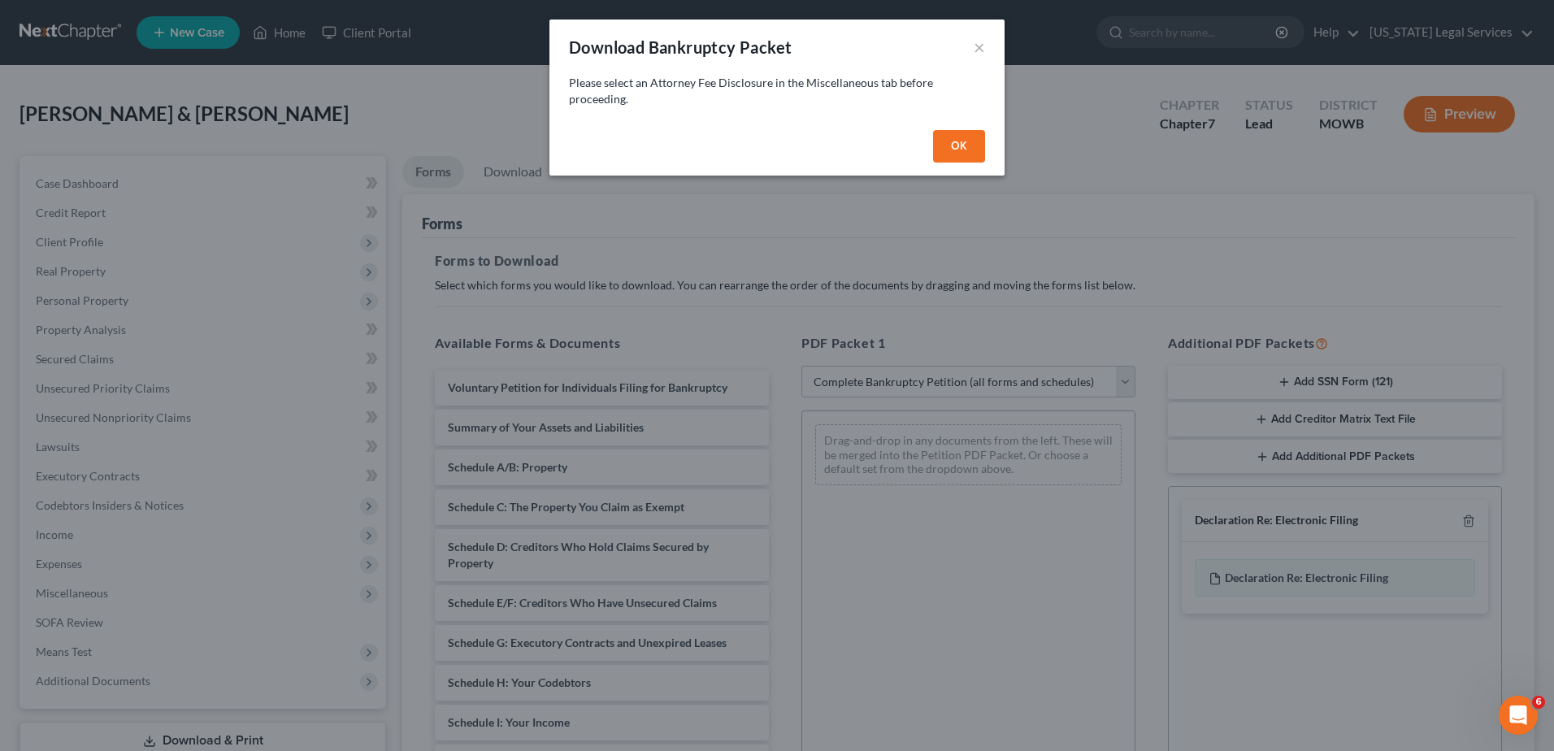
click at [969, 150] on button "OK" at bounding box center [959, 146] width 52 height 33
select select
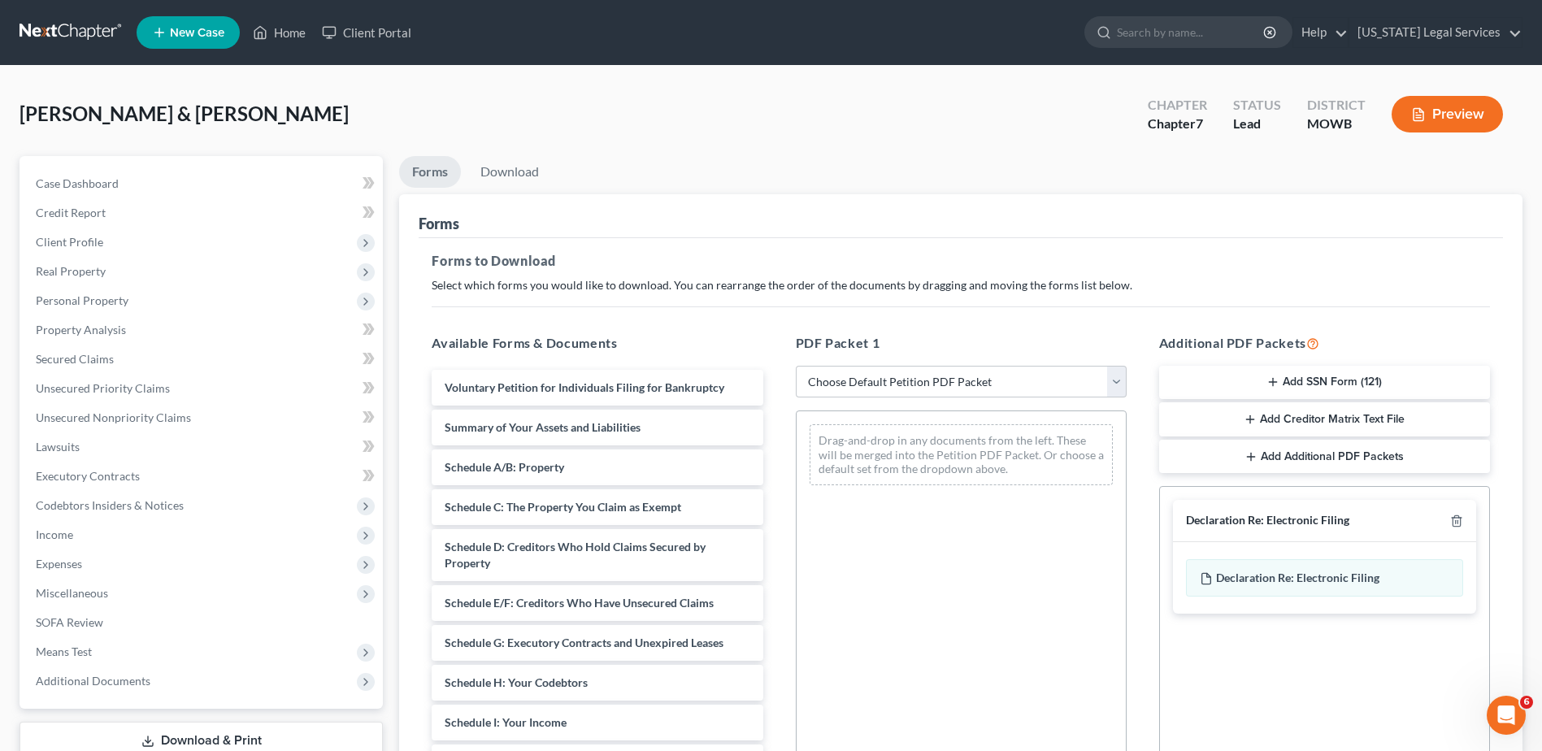
click at [944, 628] on div "Drag-and-drop in any documents from the left. These will be merged into the Pet…" at bounding box center [961, 633] width 331 height 447
click at [1312, 658] on div "Social Security Number Statement of Social Security Number Creditor Matrix Text…" at bounding box center [1324, 671] width 331 height 370
drag, startPoint x: 949, startPoint y: 564, endPoint x: 918, endPoint y: 477, distance: 92.6
click at [947, 558] on div "Drag-and-drop in any documents from the left. These will be merged into the Pet…" at bounding box center [961, 633] width 331 height 447
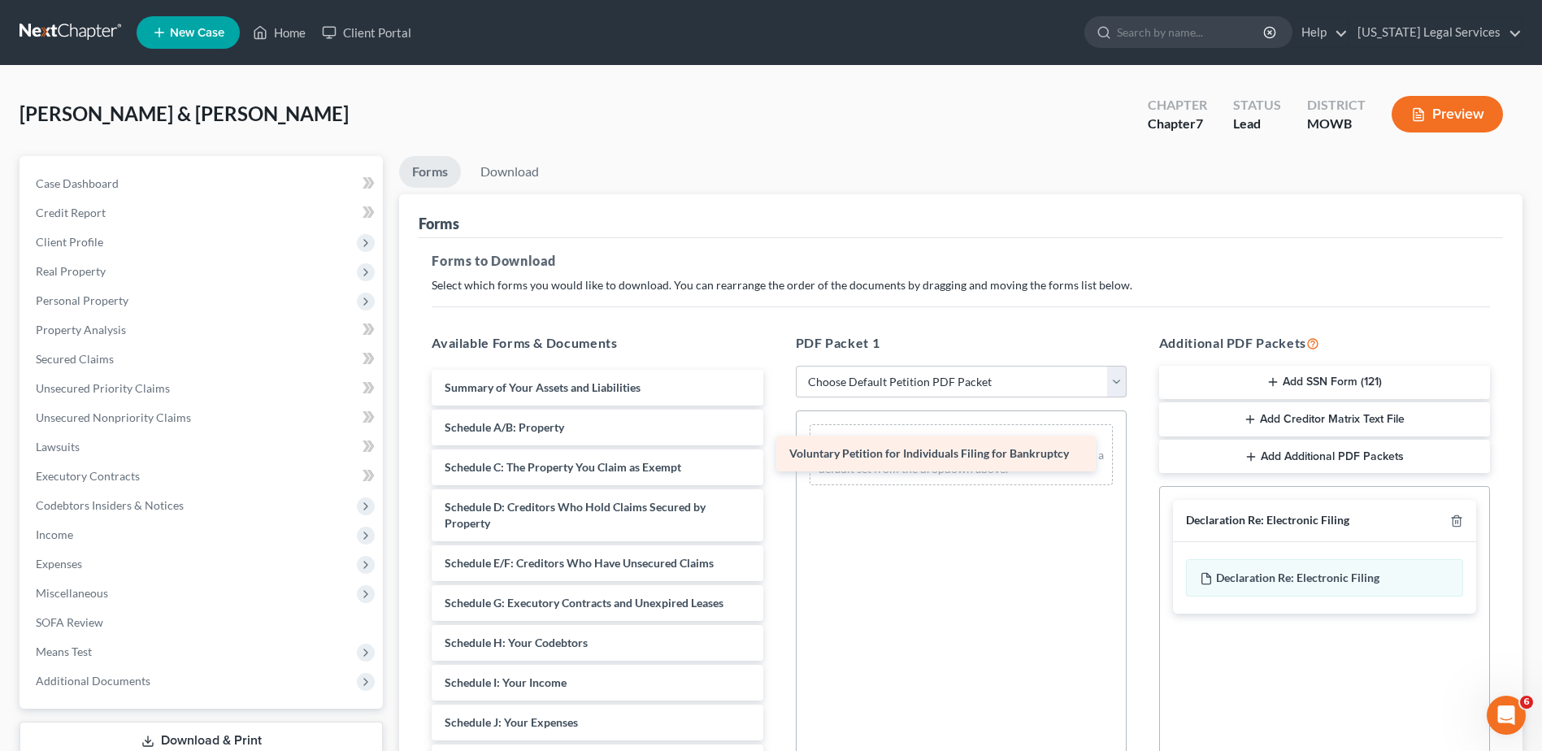
drag, startPoint x: 614, startPoint y: 385, endPoint x: 957, endPoint y: 451, distance: 350.0
click at [775, 451] on div "Voluntary Petition for Individuals Filing for Bankruptcy Voluntary Petition for…" at bounding box center [597, 747] width 357 height 754
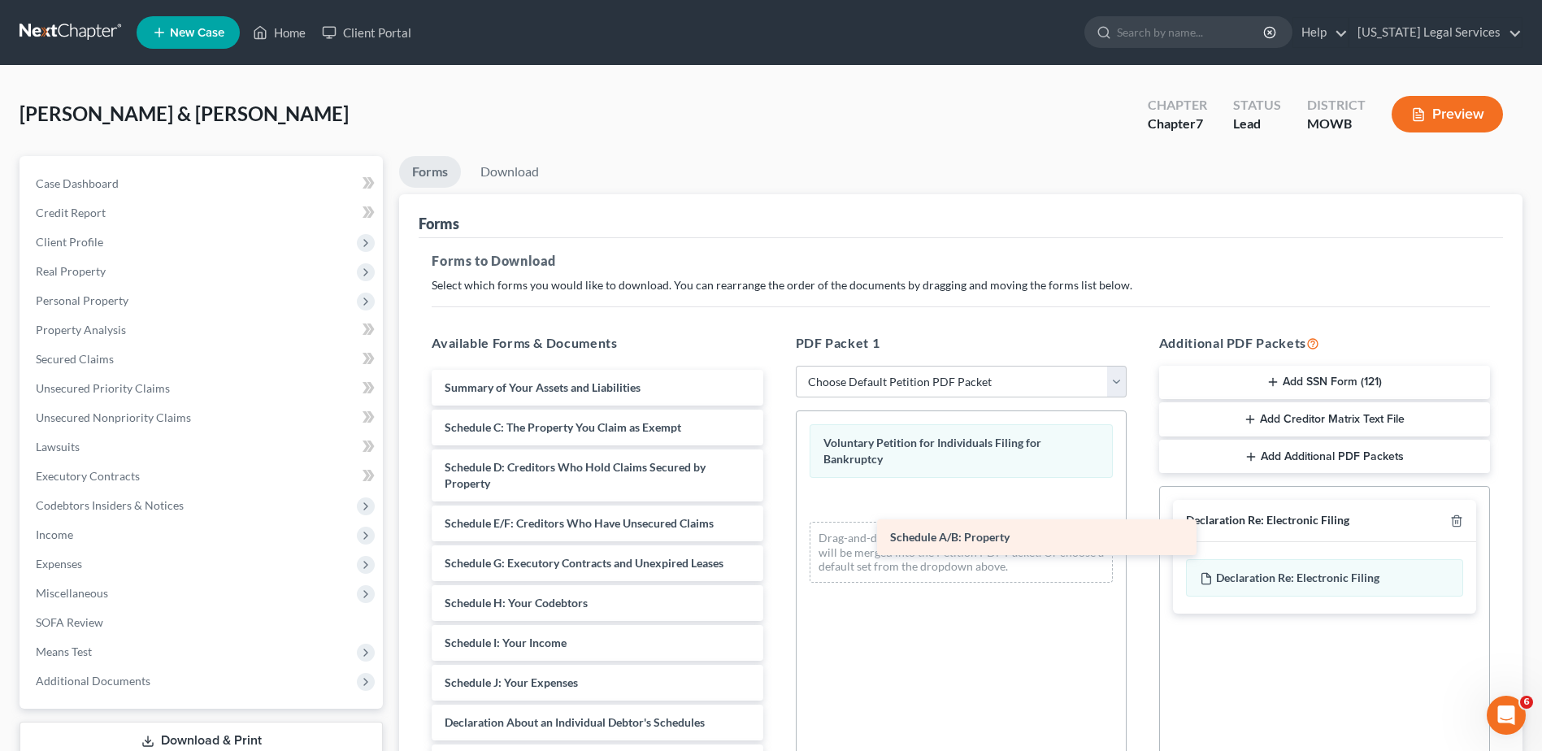
drag, startPoint x: 546, startPoint y: 420, endPoint x: 992, endPoint y: 530, distance: 458.7
click at [775, 530] on div "Schedule A/B: Property Summary of Your Assets and Liabilities Schedule A/B: Pro…" at bounding box center [597, 727] width 357 height 714
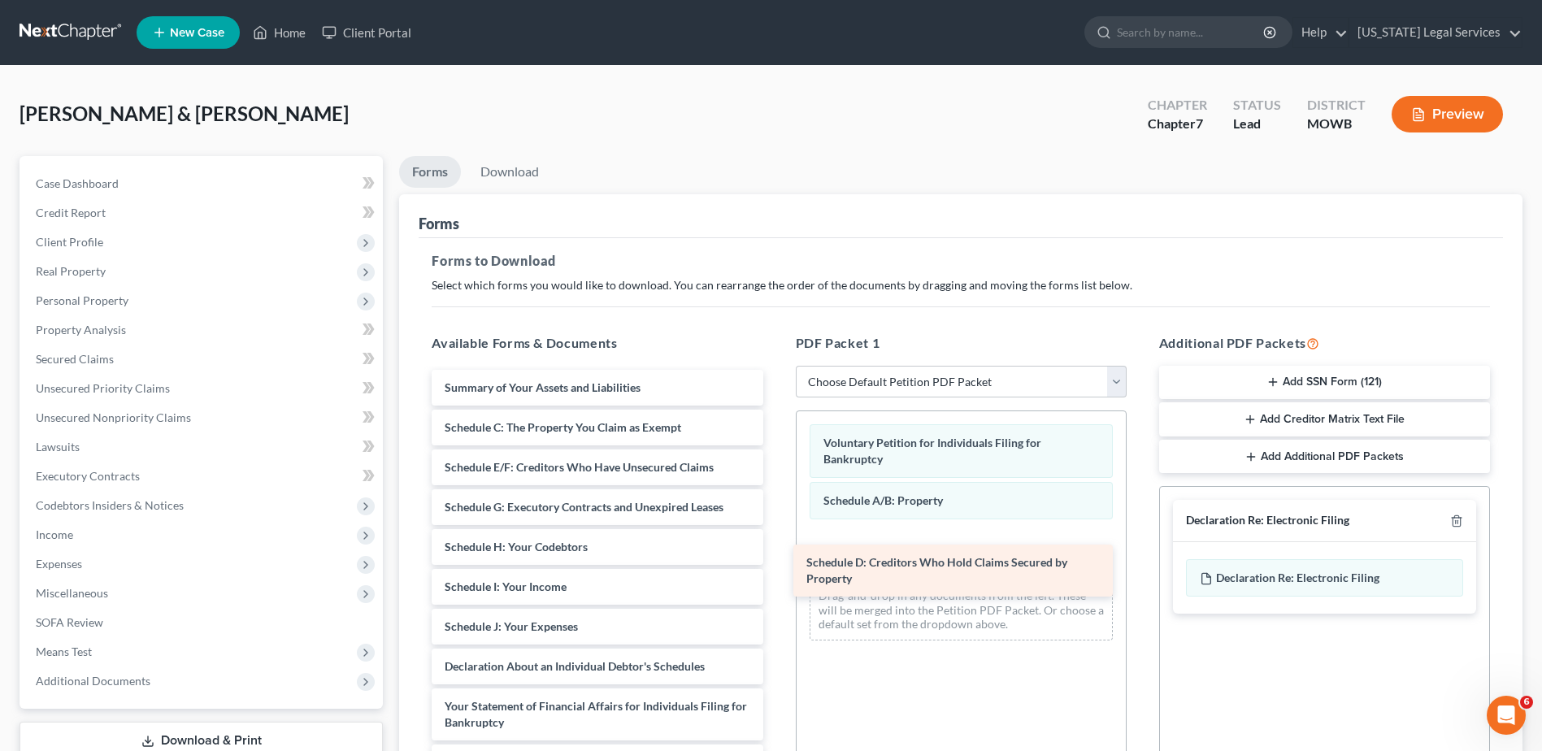
drag, startPoint x: 554, startPoint y: 469, endPoint x: 916, endPoint y: 564, distance: 374.0
click at [775, 564] on div "Schedule D: Creditors Who Hold Claims Secured by Property Summary of Your Asset…" at bounding box center [597, 699] width 357 height 658
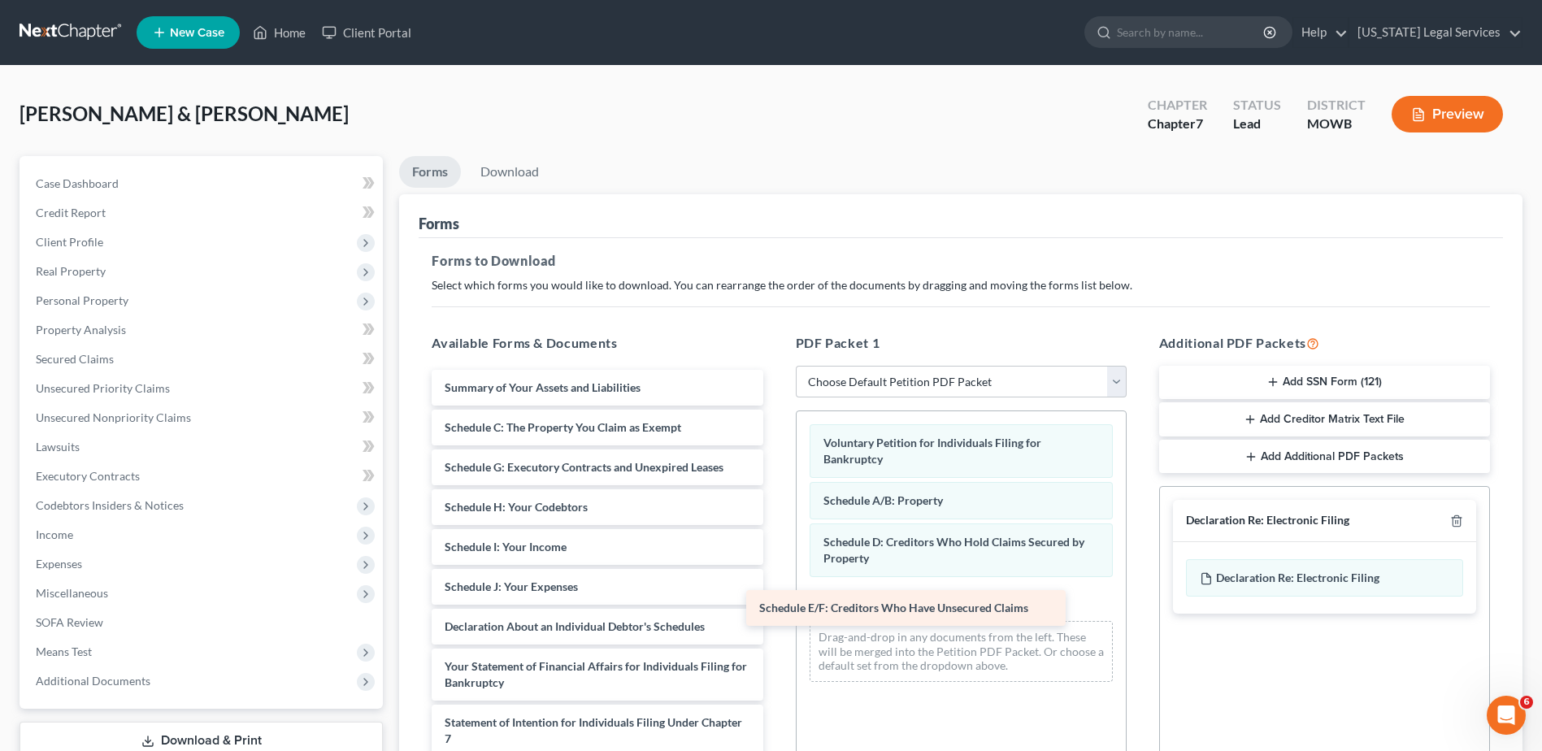
drag, startPoint x: 571, startPoint y: 471, endPoint x: 900, endPoint y: 605, distance: 354.4
click at [775, 605] on div "Schedule E/F: Creditors Who Have Unsecured Claims Summary of Your Assets and Li…" at bounding box center [597, 679] width 357 height 619
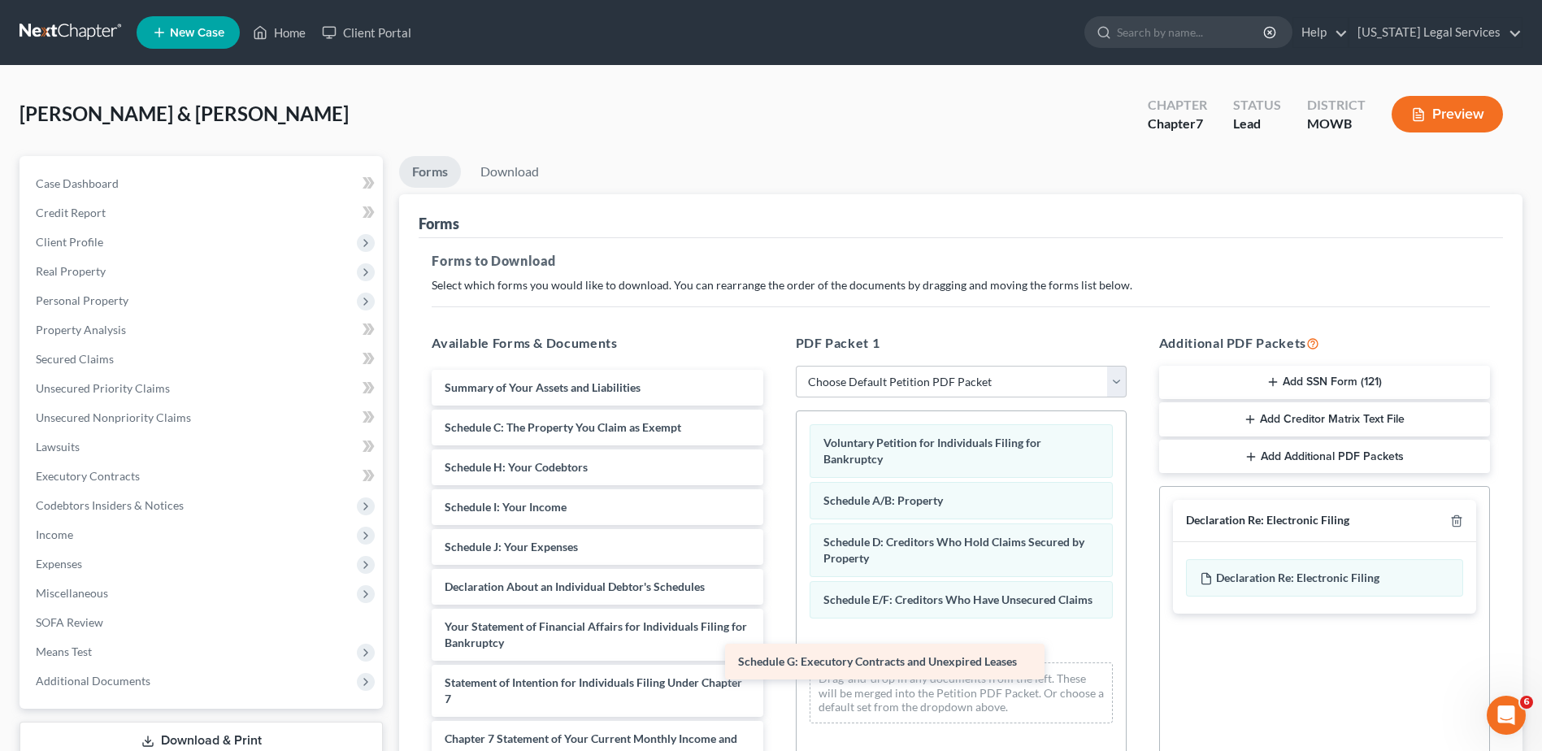
drag, startPoint x: 590, startPoint y: 469, endPoint x: 899, endPoint y: 660, distance: 363.1
click at [775, 660] on div "Schedule G: Executory Contracts and Unexpired Leases Summary of Your Assets and…" at bounding box center [597, 659] width 357 height 579
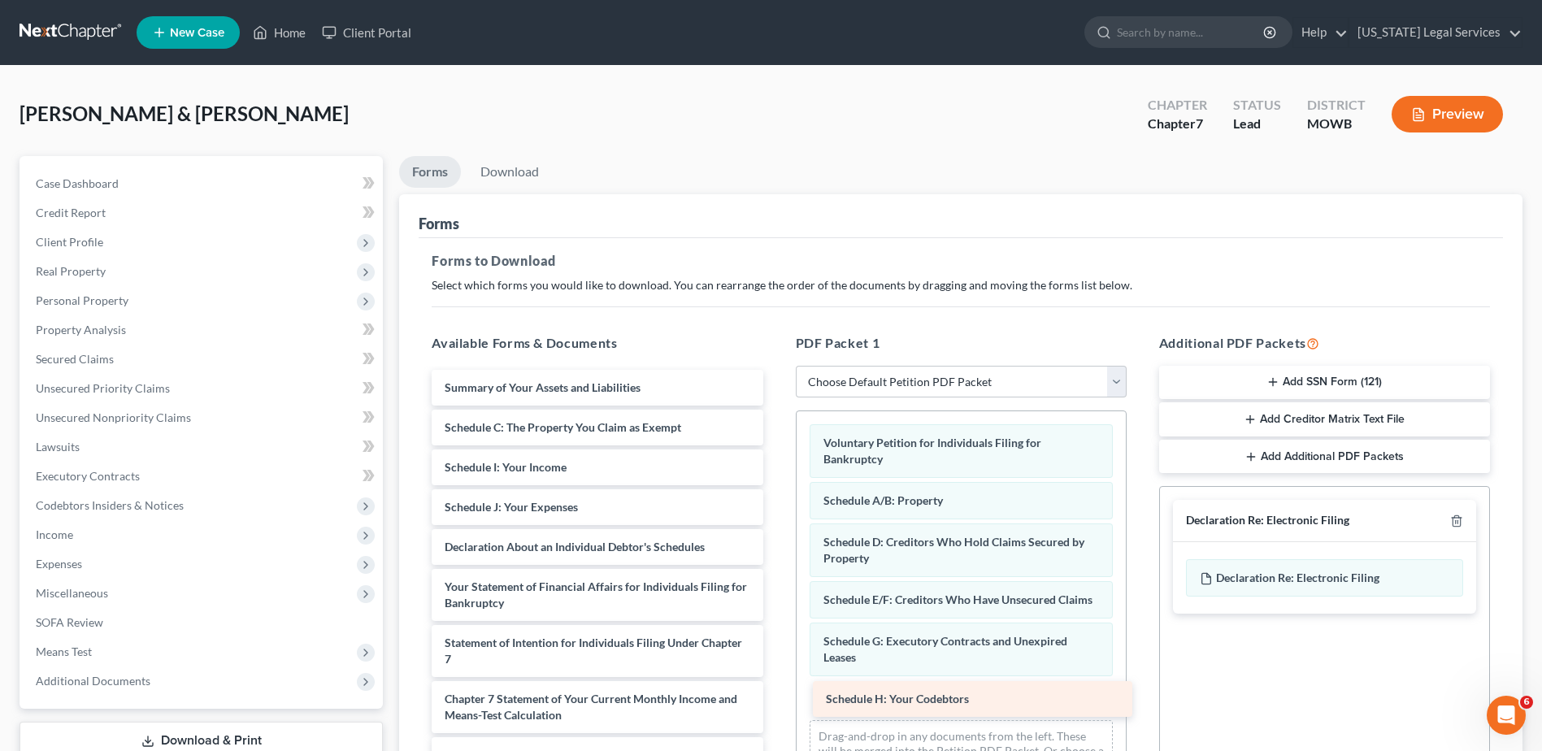
drag, startPoint x: 540, startPoint y: 459, endPoint x: 922, endPoint y: 691, distance: 446.0
click at [775, 691] on div "Schedule H: Your Codebtors Summary of Your Assets and Liabilities Schedule C: T…" at bounding box center [597, 639] width 357 height 539
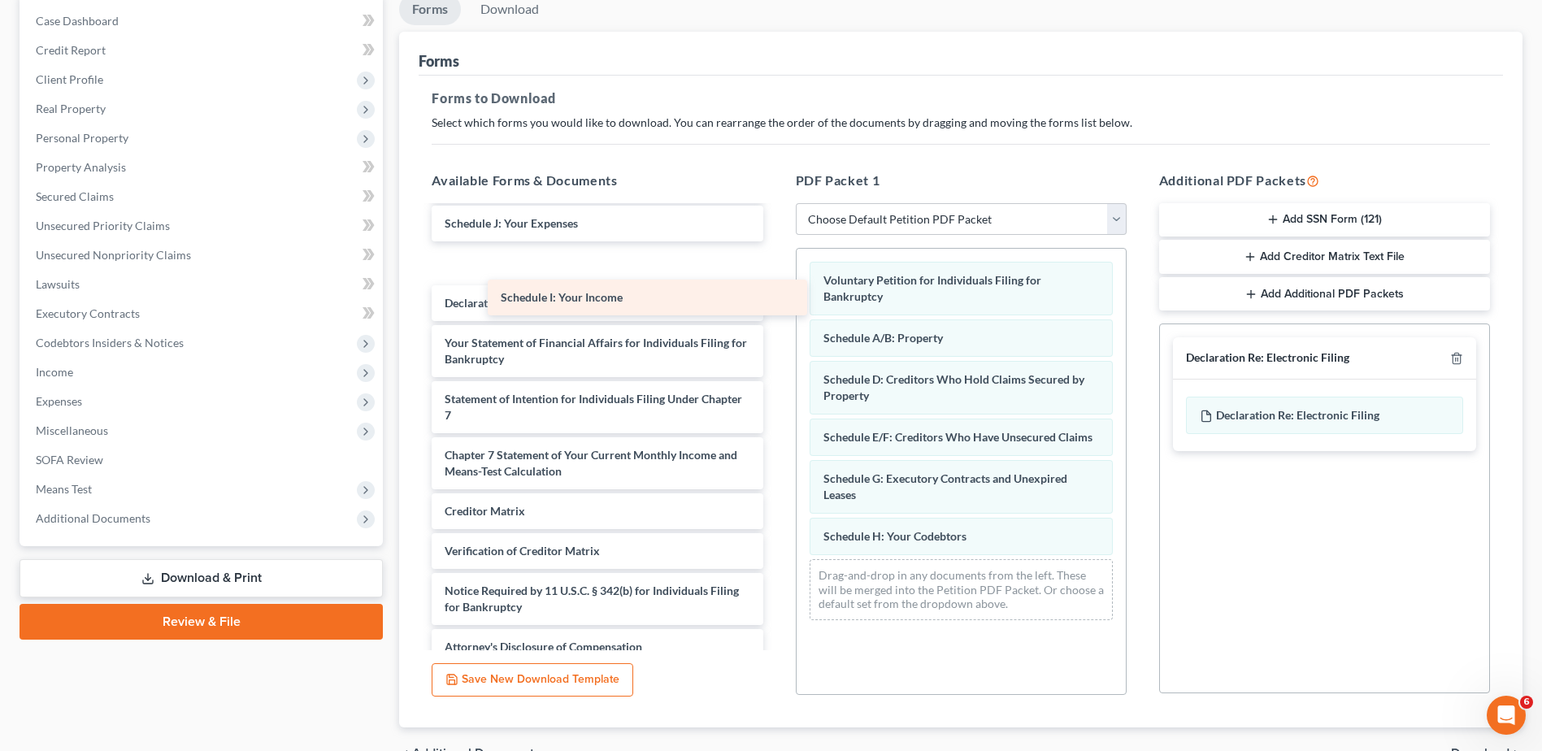
scroll to position [41, 0]
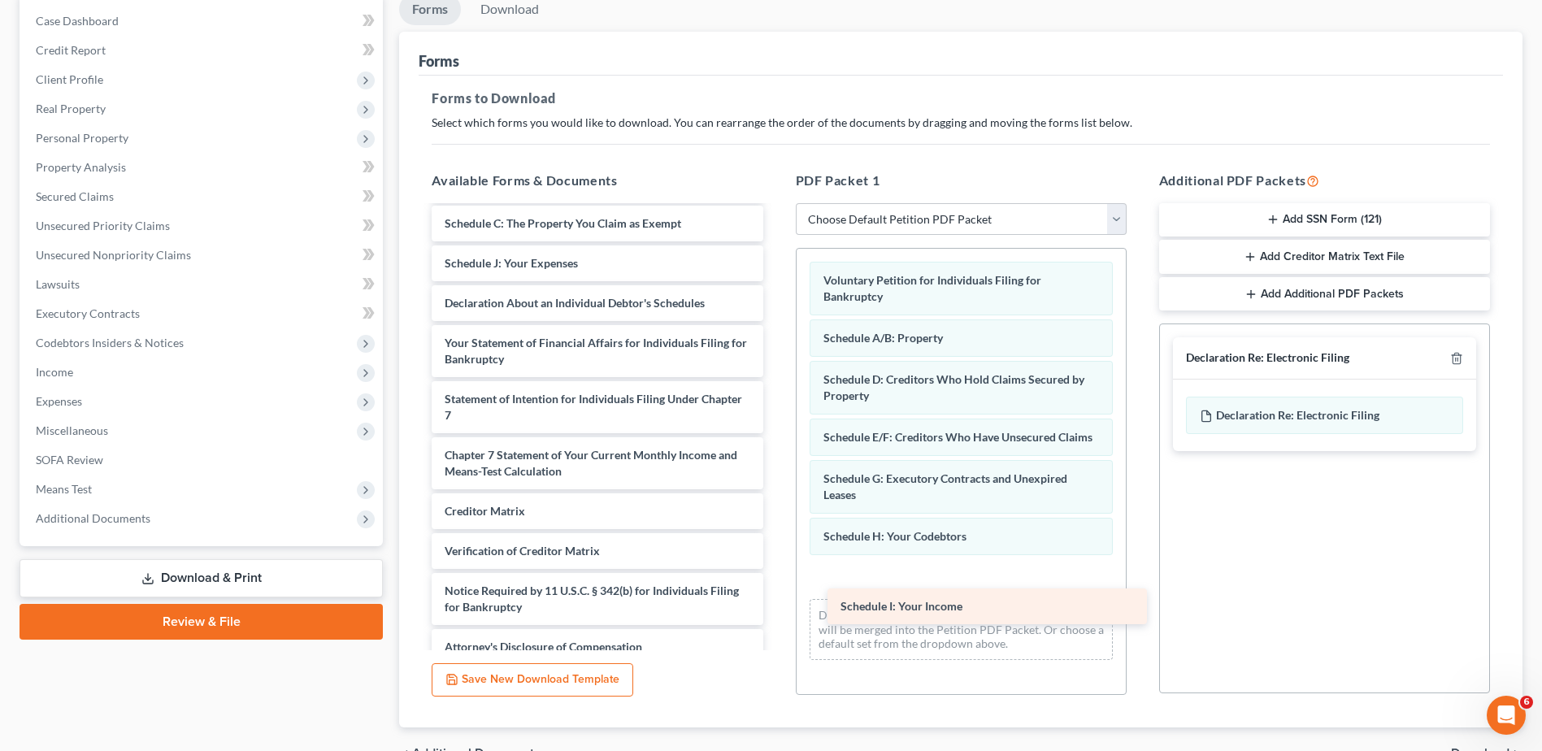
drag, startPoint x: 555, startPoint y: 219, endPoint x: 949, endPoint y: 595, distance: 545.0
click at [775, 595] on div "Schedule I: Your Income Summary of Your Assets and Liabilities Schedule C: The …" at bounding box center [597, 415] width 357 height 499
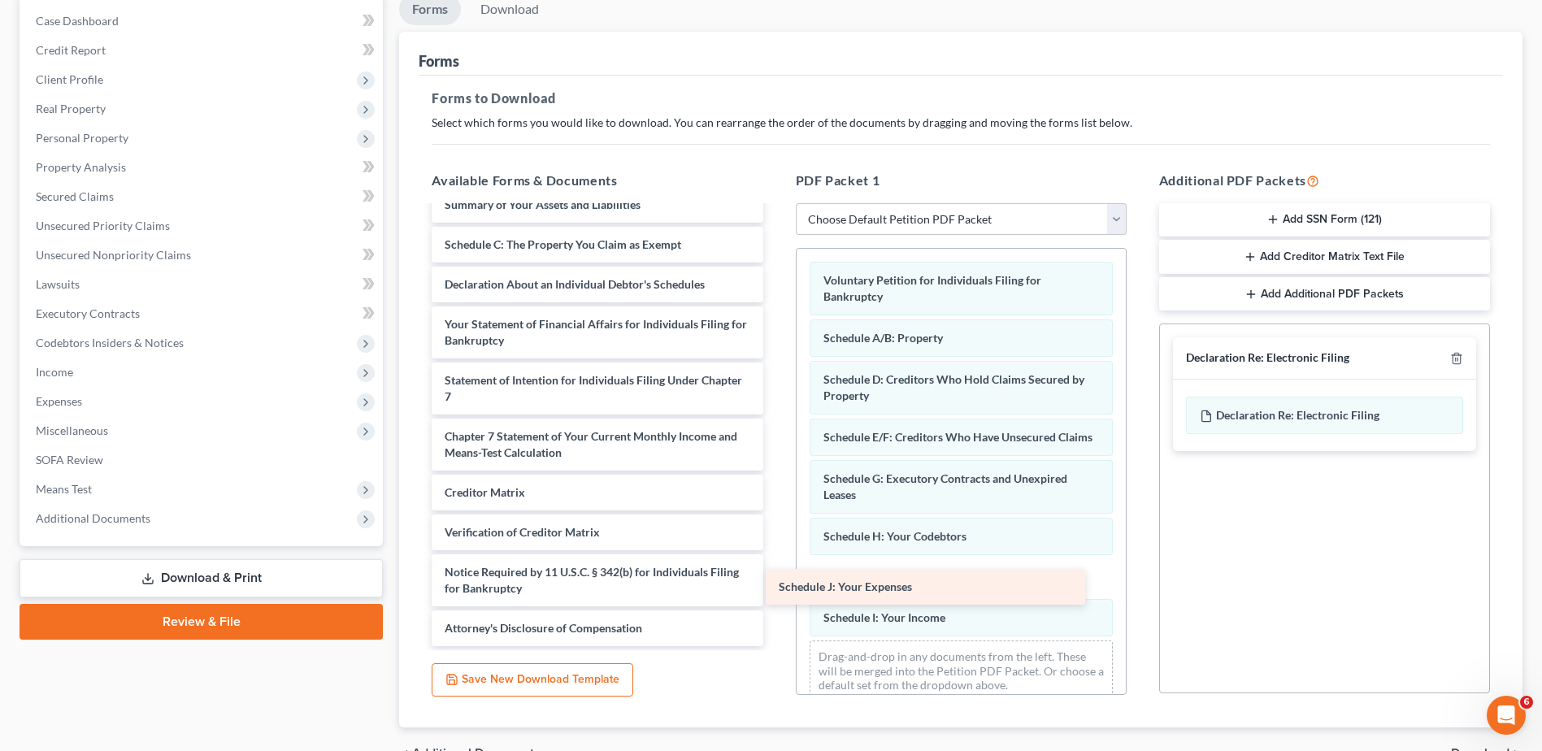
scroll to position [20, 0]
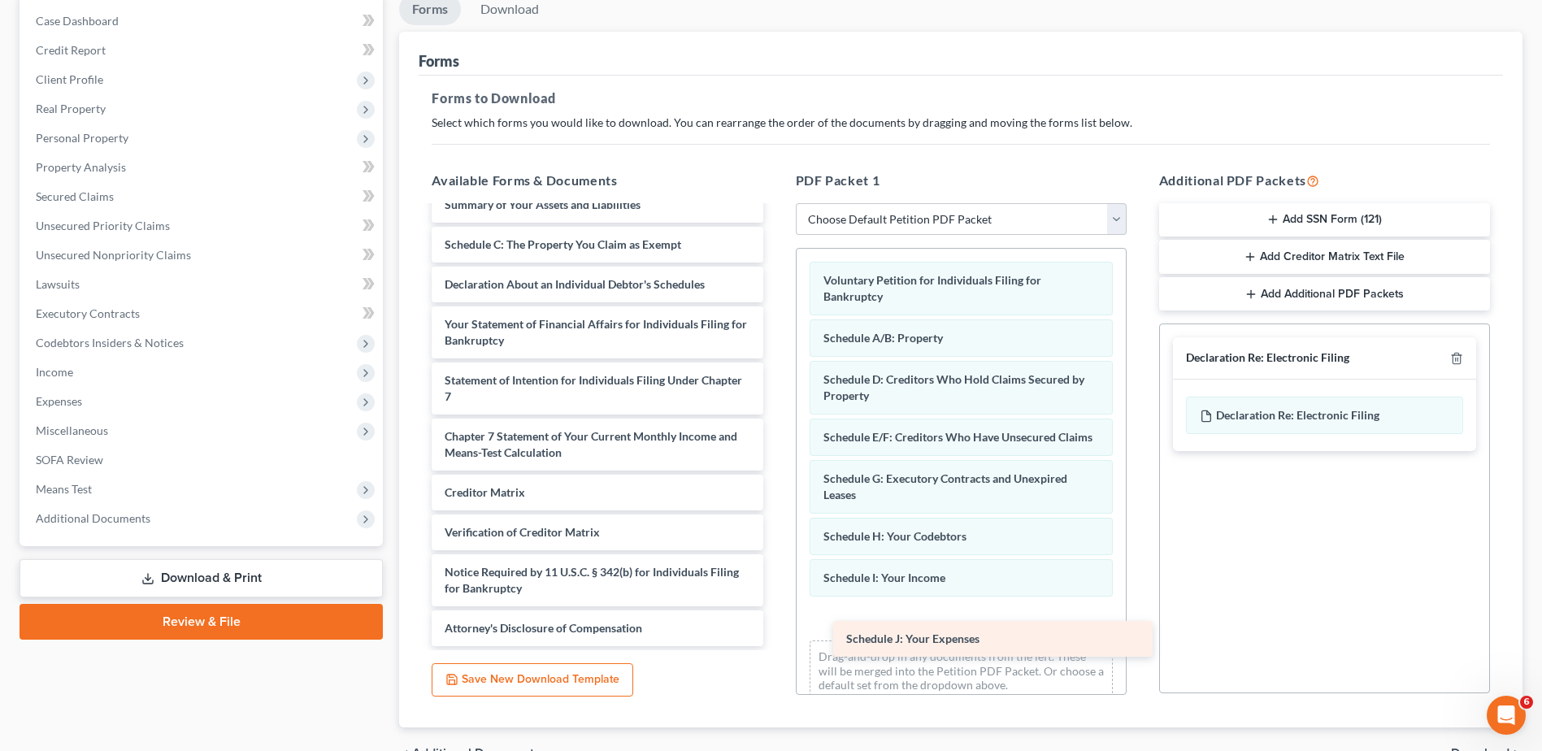
drag, startPoint x: 467, startPoint y: 267, endPoint x: 869, endPoint y: 643, distance: 549.7
click at [775, 643] on div "Schedule J: Your Expenses Summary of Your Assets and Liabilities Schedule C: Th…" at bounding box center [597, 416] width 357 height 459
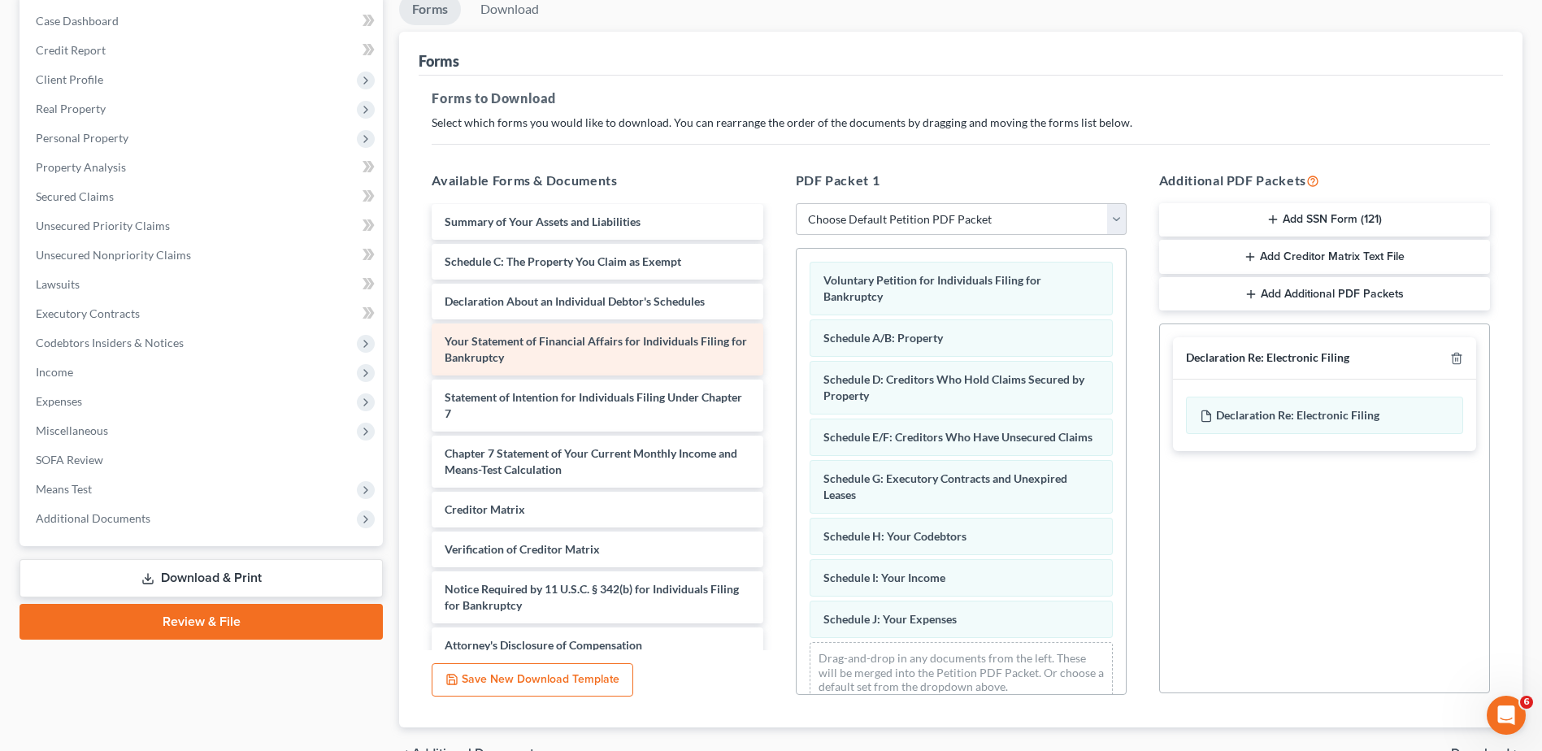
scroll to position [0, 0]
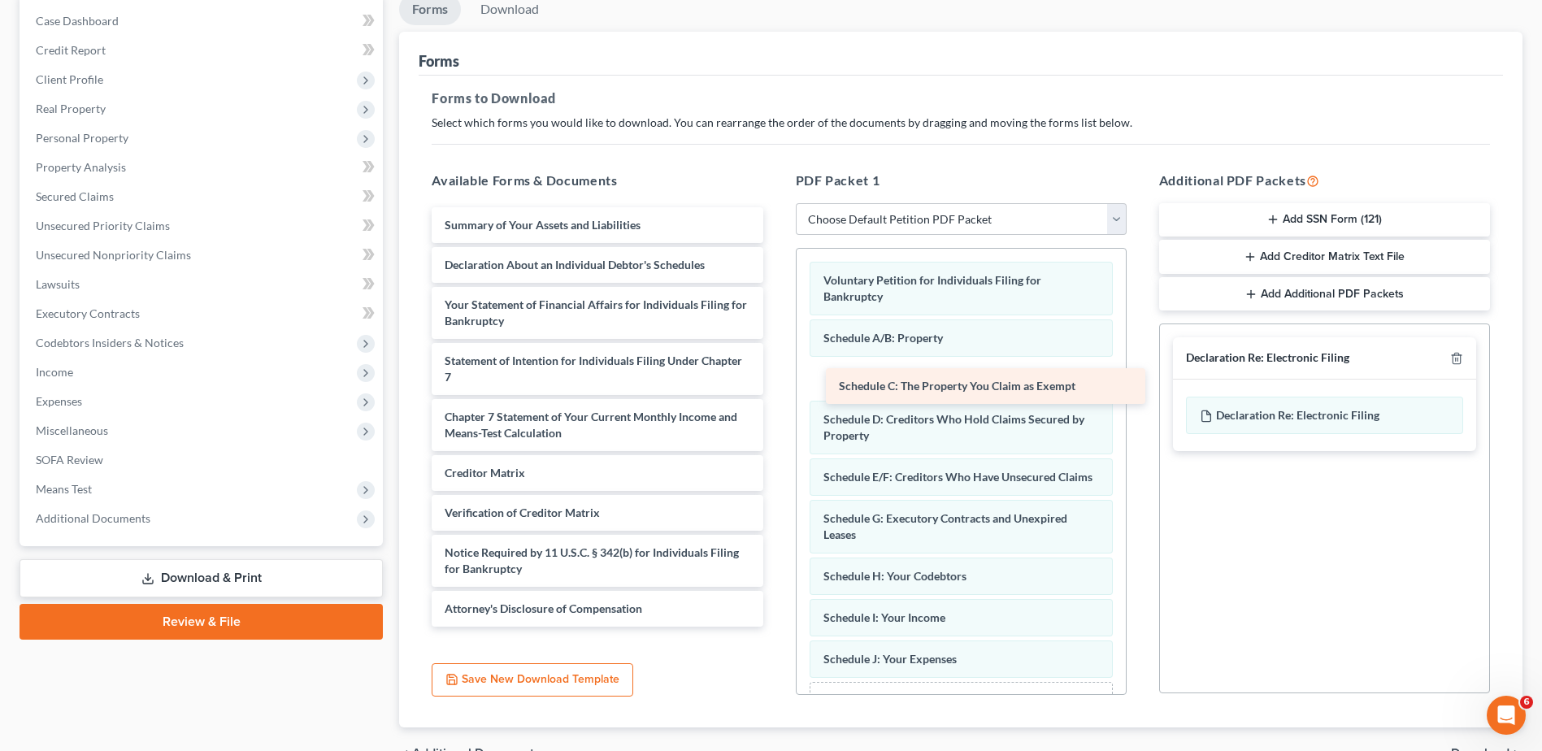
drag, startPoint x: 551, startPoint y: 269, endPoint x: 945, endPoint y: 390, distance: 412.4
click at [775, 390] on div "Schedule C: The Property You Claim as Exempt Summary of Your Assets and Liabili…" at bounding box center [597, 416] width 357 height 419
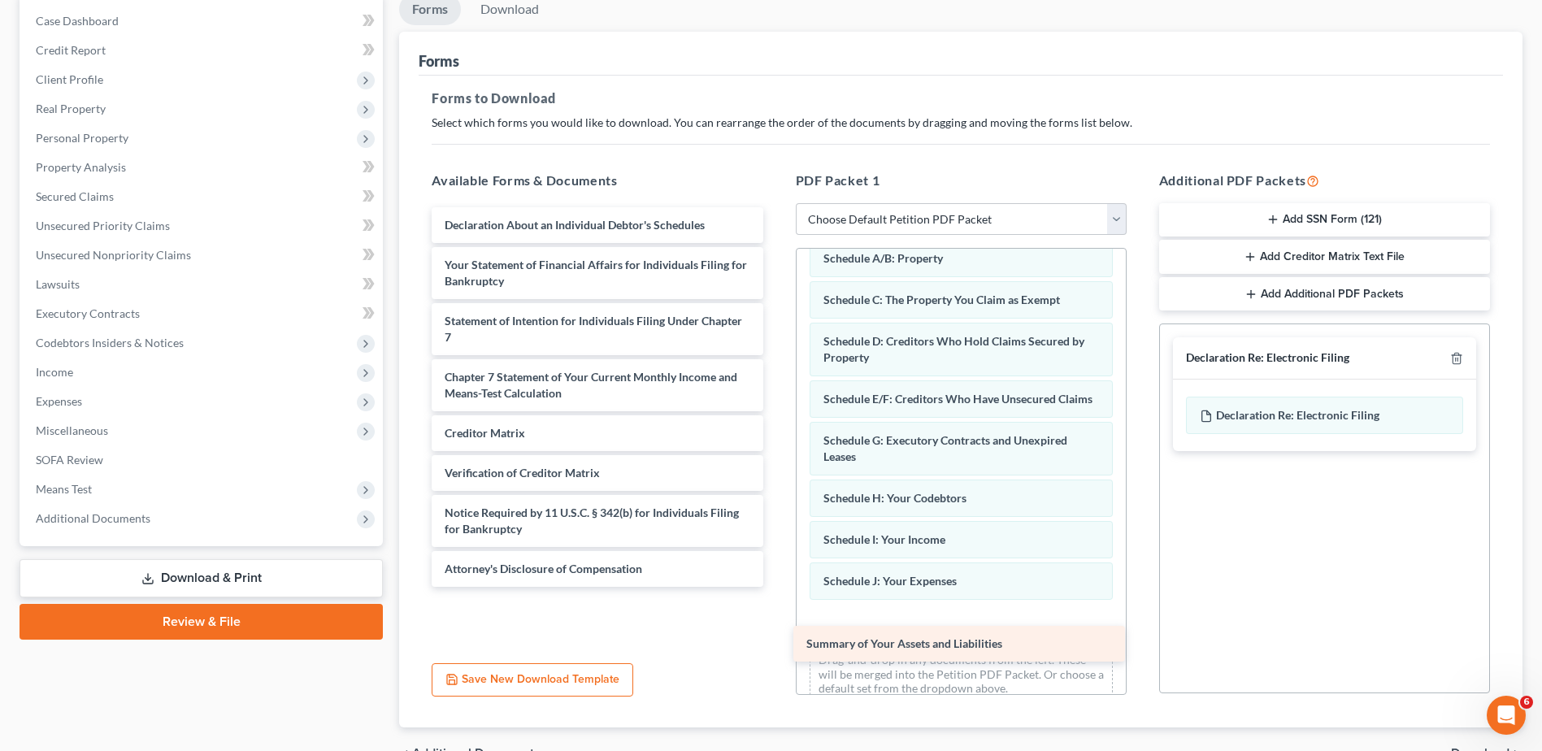
drag, startPoint x: 606, startPoint y: 263, endPoint x: 955, endPoint y: 648, distance: 519.5
click at [775, 587] on div "Summary of Your Assets and Liabilities Summary of Your Assets and Liabilities D…" at bounding box center [597, 397] width 357 height 380
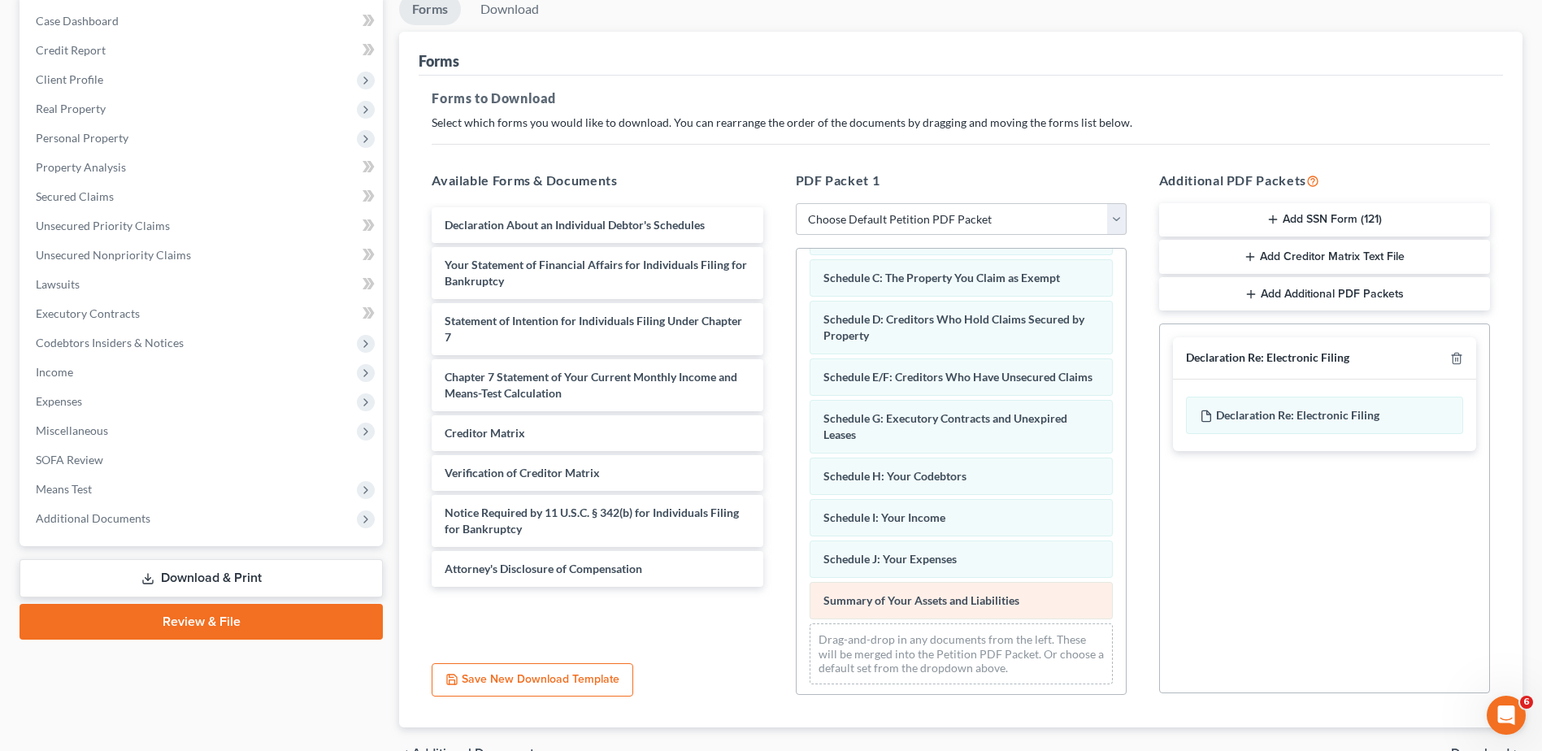
scroll to position [121, 0]
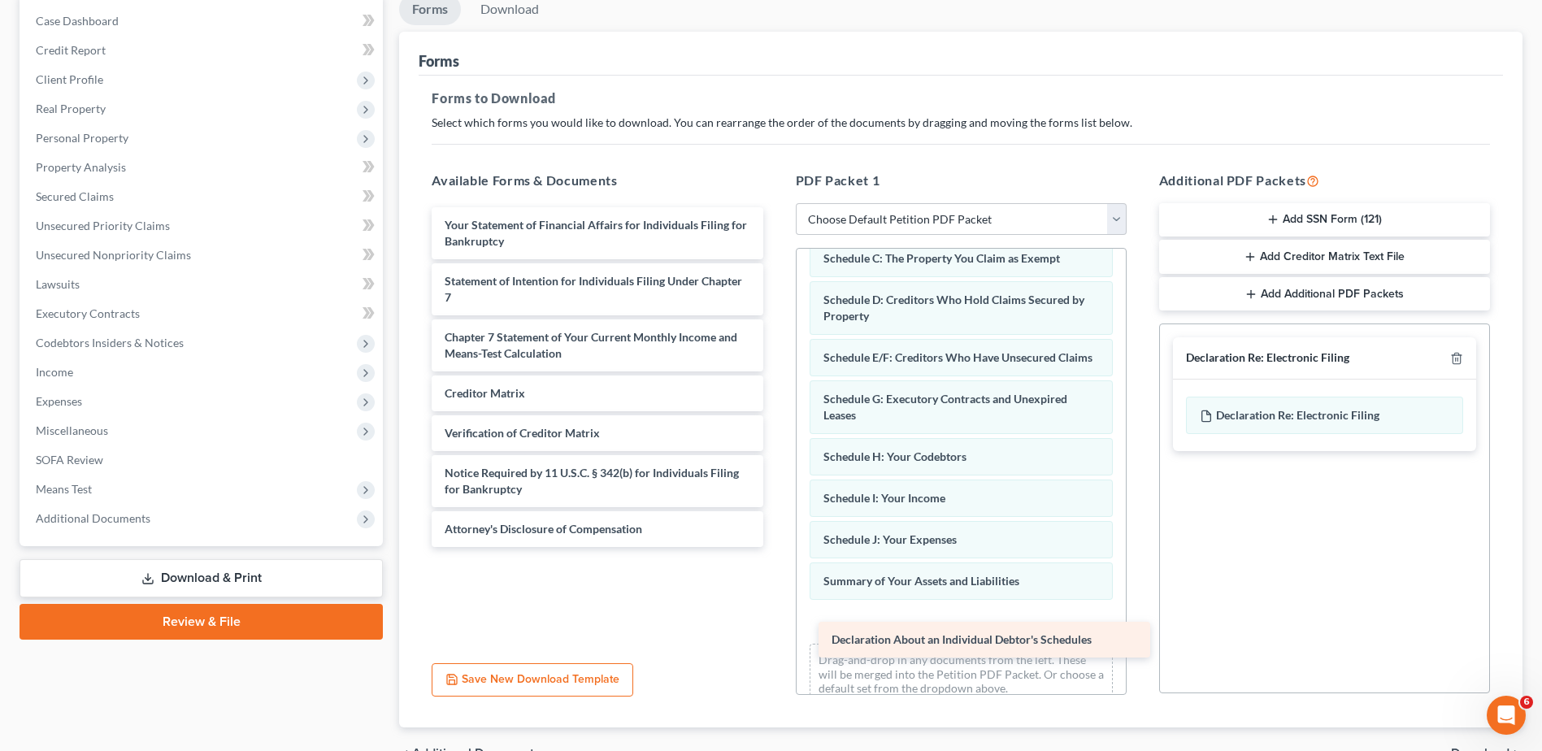
drag, startPoint x: 550, startPoint y: 224, endPoint x: 937, endPoint y: 639, distance: 567.0
click at [775, 547] on div "Declaration About an Individual Debtor's Schedules Declaration About an Individ…" at bounding box center [597, 377] width 357 height 340
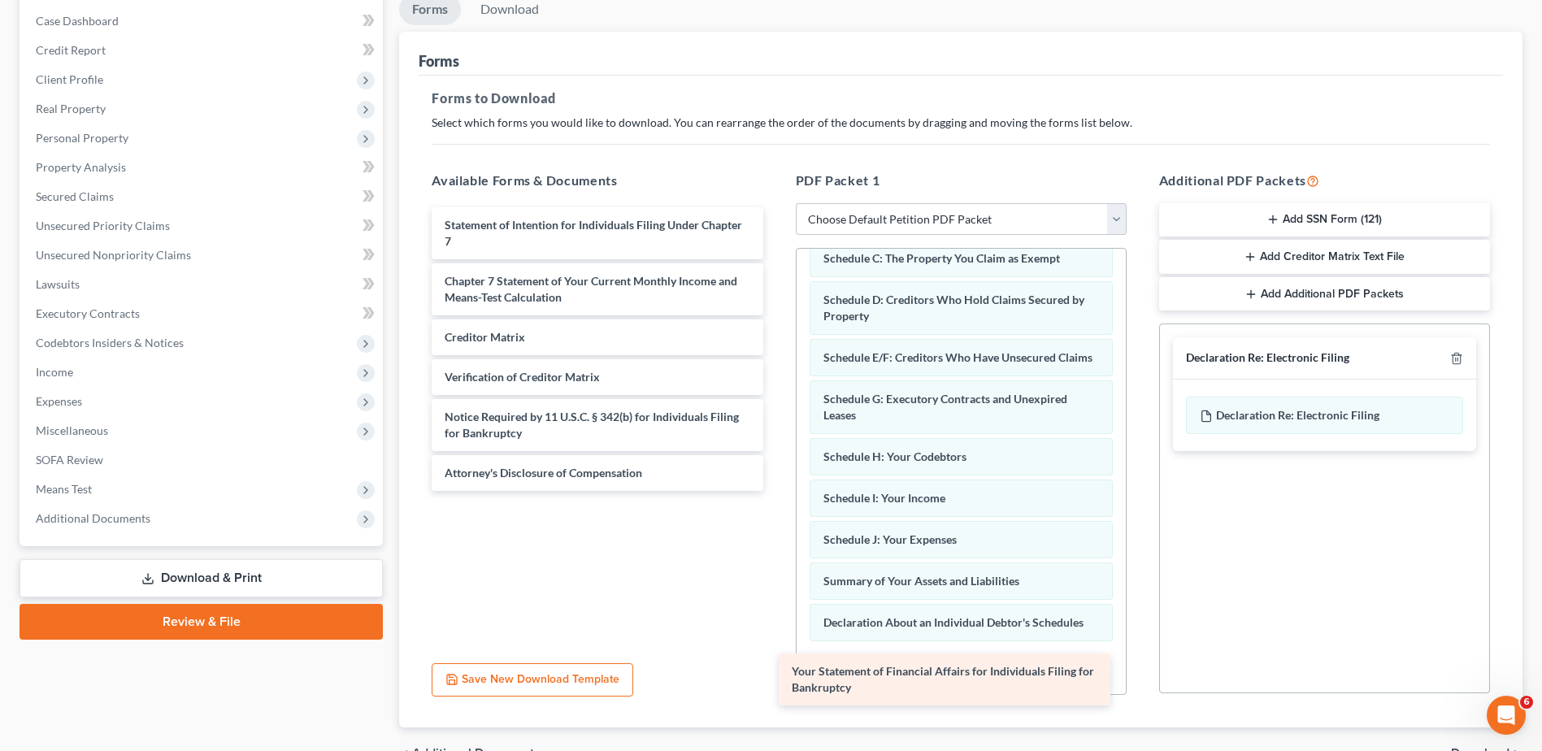
drag, startPoint x: 577, startPoint y: 224, endPoint x: 924, endPoint y: 671, distance: 565.3
click at [775, 491] on div "Your Statement of Financial Affairs for Individuals Filing for Bankruptcy Your …" at bounding box center [597, 349] width 357 height 284
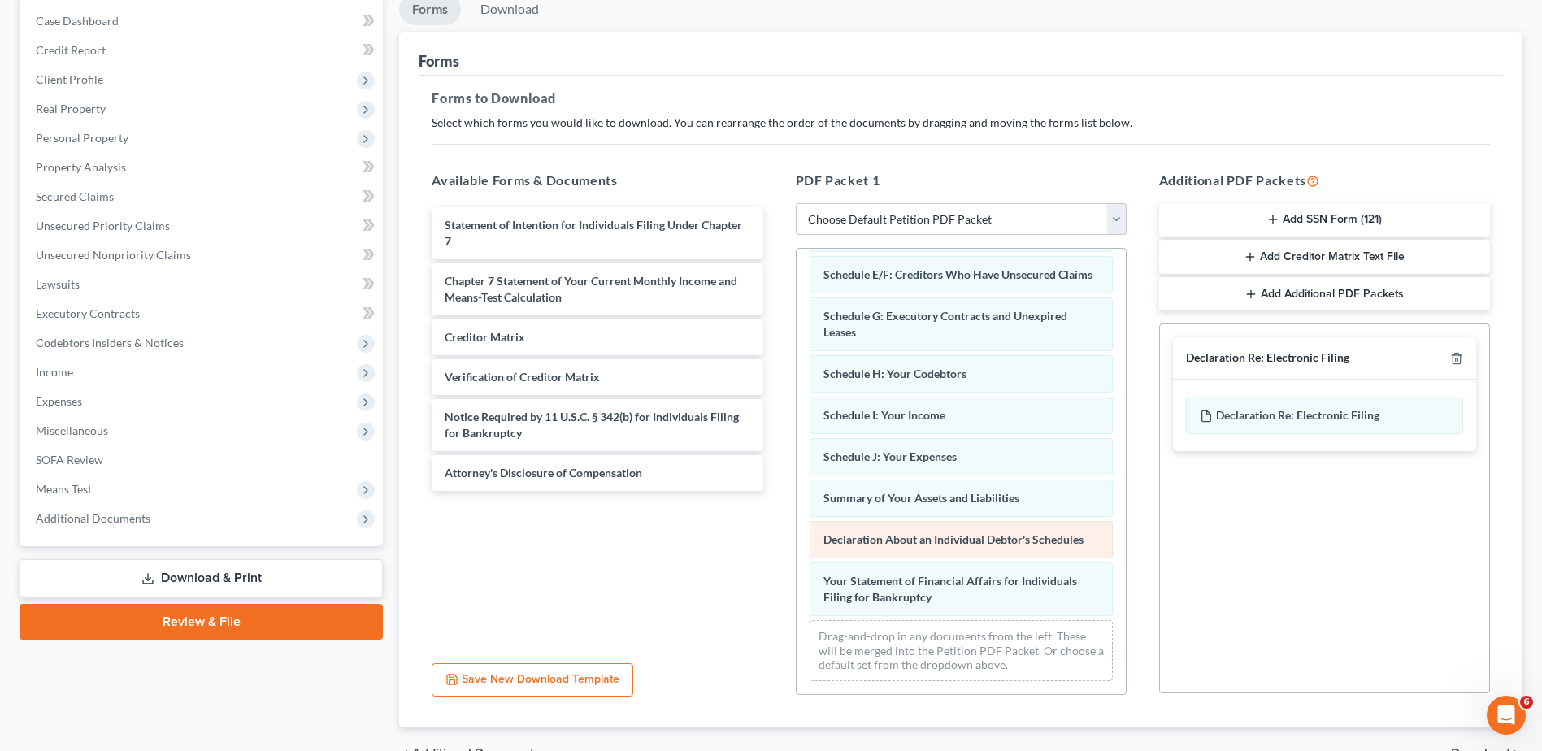
scroll to position [220, 0]
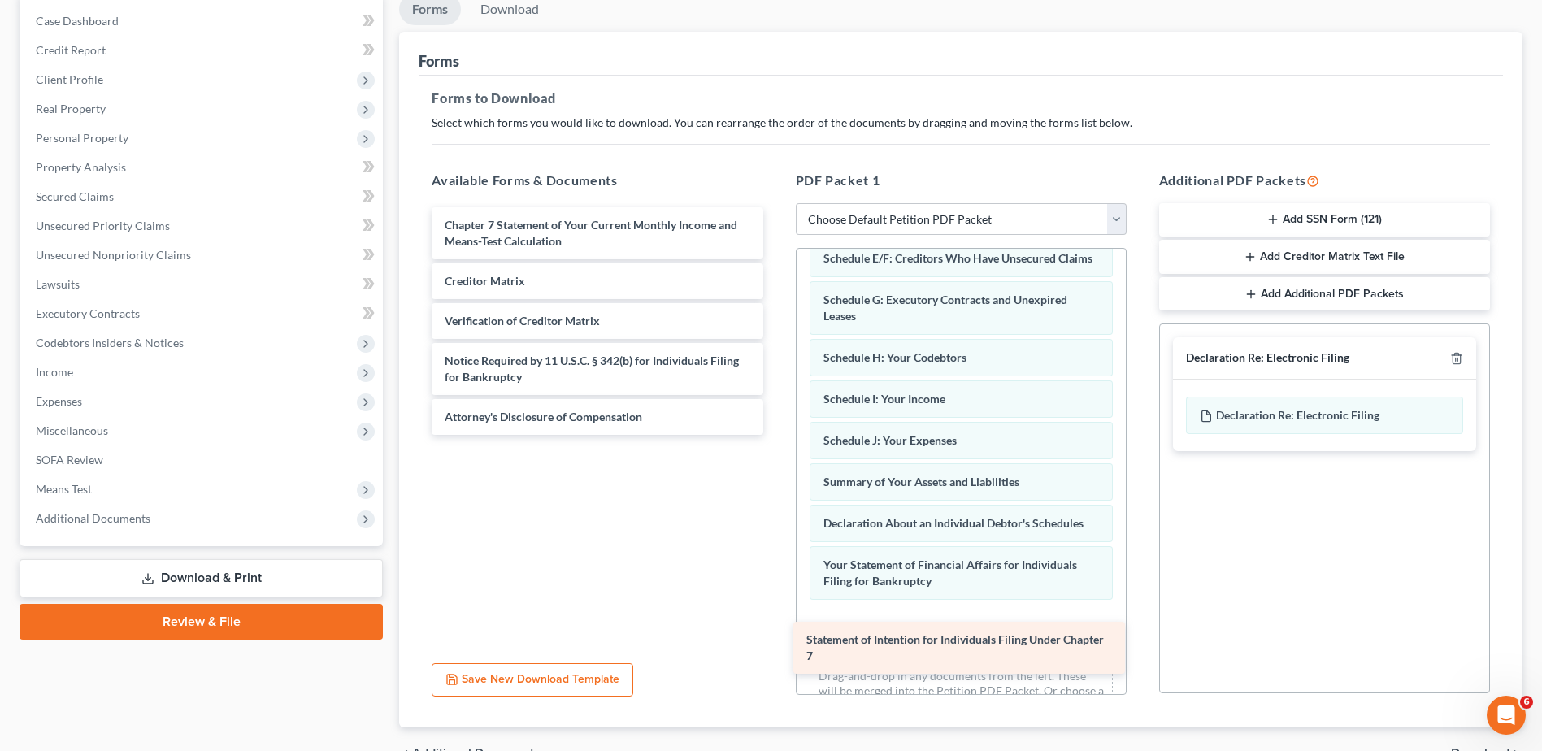
drag, startPoint x: 543, startPoint y: 237, endPoint x: 906, endPoint y: 644, distance: 545.7
click at [775, 435] on div "Statement of Intention for Individuals Filing Under Chapter 7 Statement of Inte…" at bounding box center [597, 321] width 357 height 228
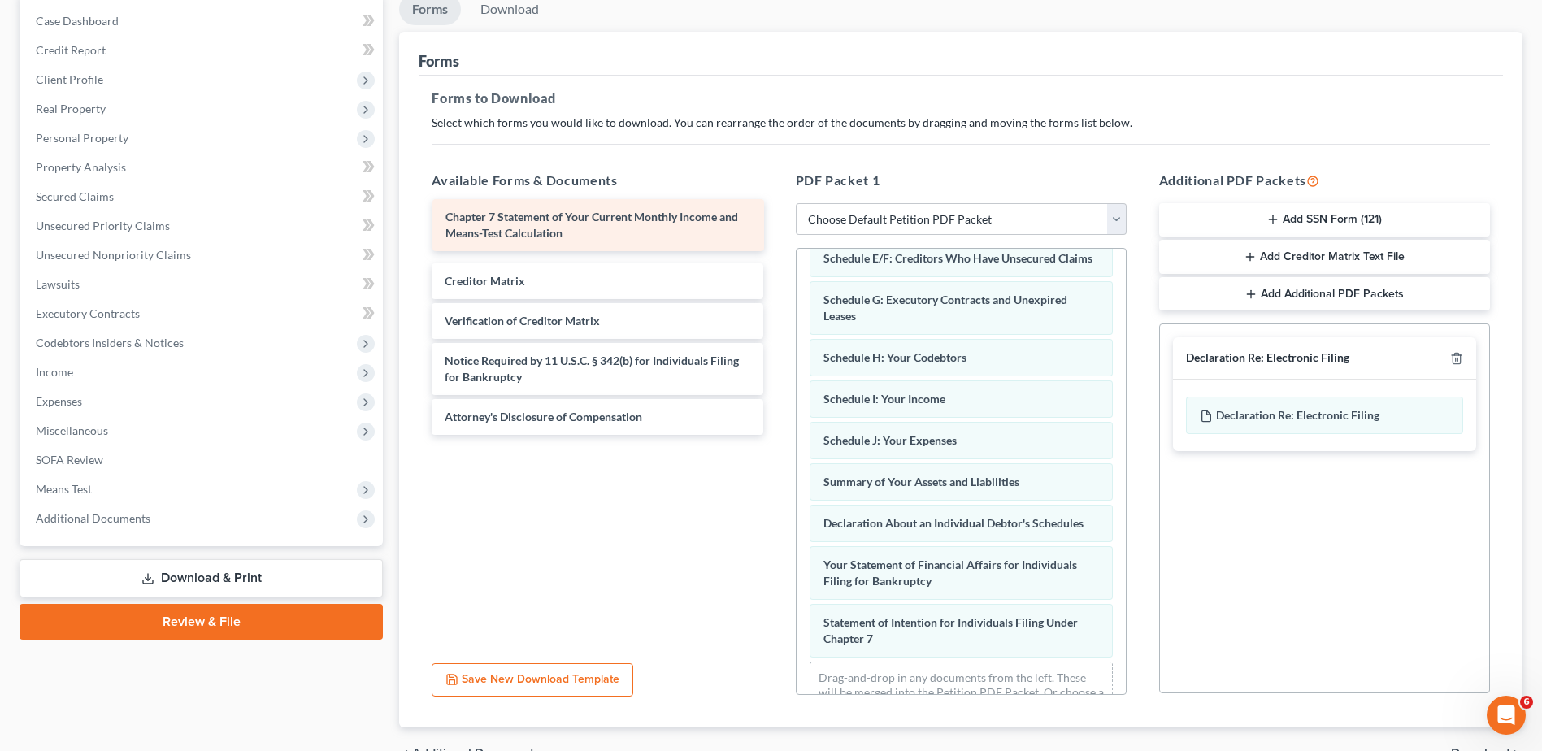
drag, startPoint x: 537, startPoint y: 231, endPoint x: 538, endPoint y: 223, distance: 8.2
click at [538, 223] on div "Chapter 7 Statement of Your Current Monthly Income and Means-Test Calculation C…" at bounding box center [597, 321] width 357 height 228
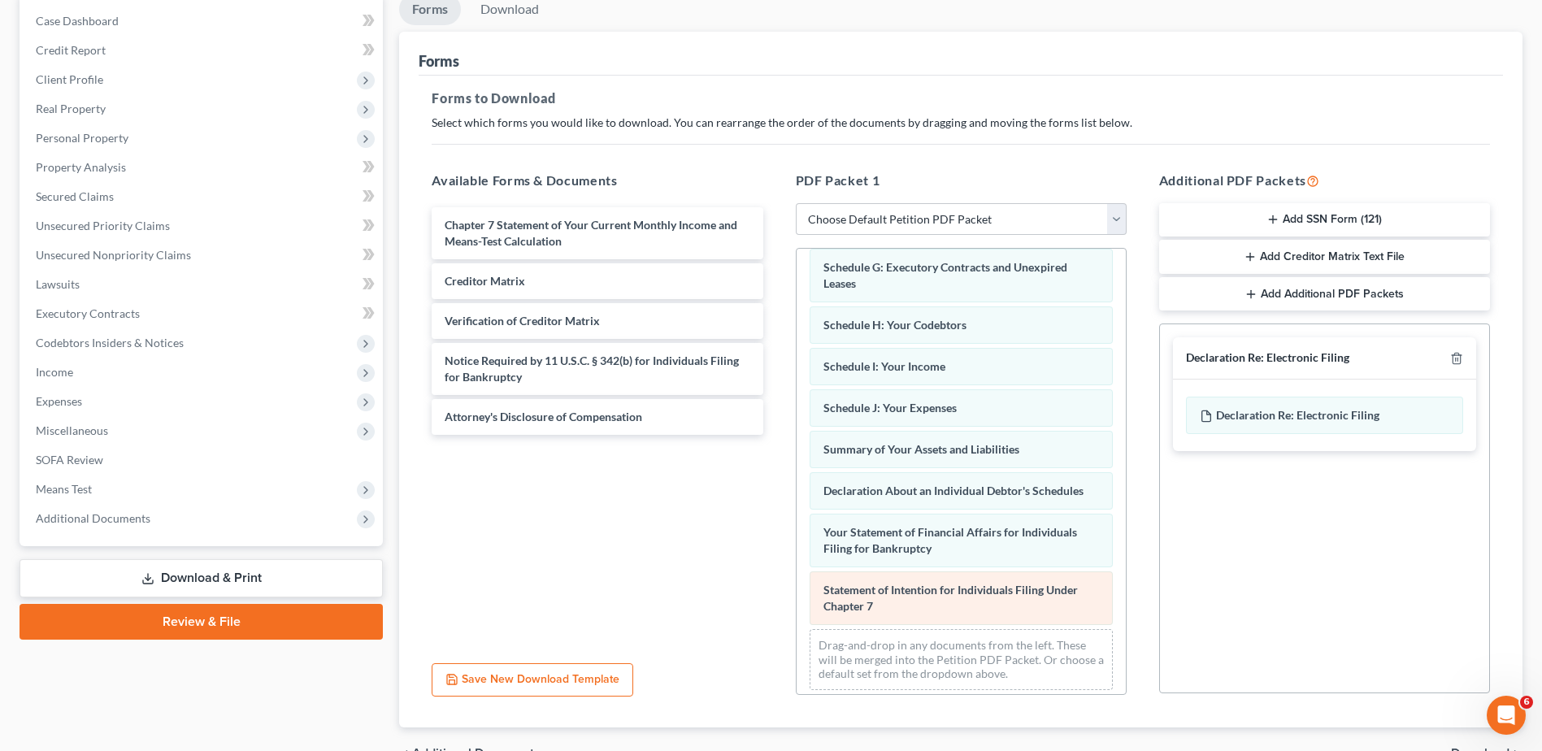
scroll to position [278, 0]
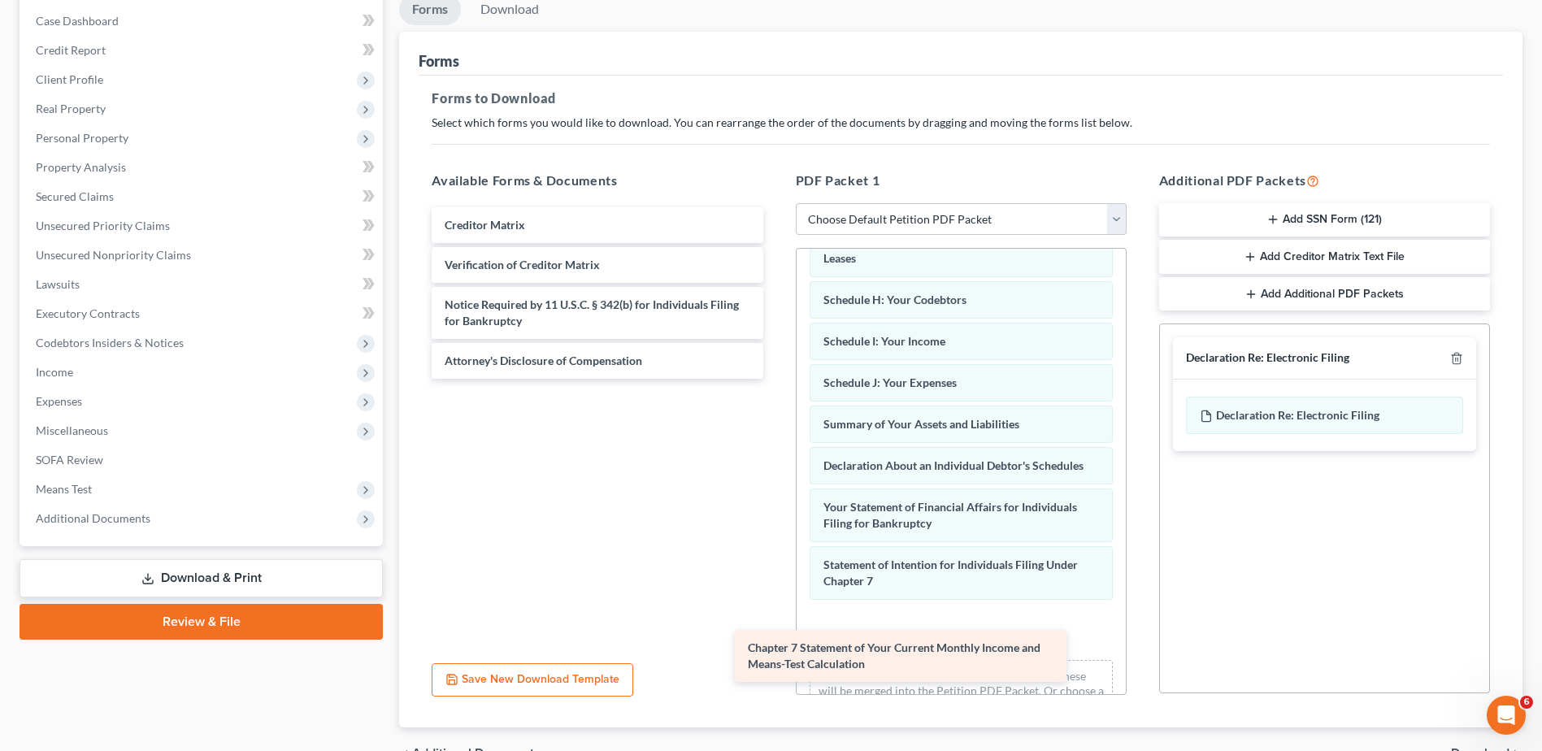
drag, startPoint x: 533, startPoint y: 233, endPoint x: 838, endPoint y: 656, distance: 521.1
click at [775, 379] on div "Chapter 7 Statement of Your Current Monthly Income and Means-Test Calculation C…" at bounding box center [597, 292] width 357 height 171
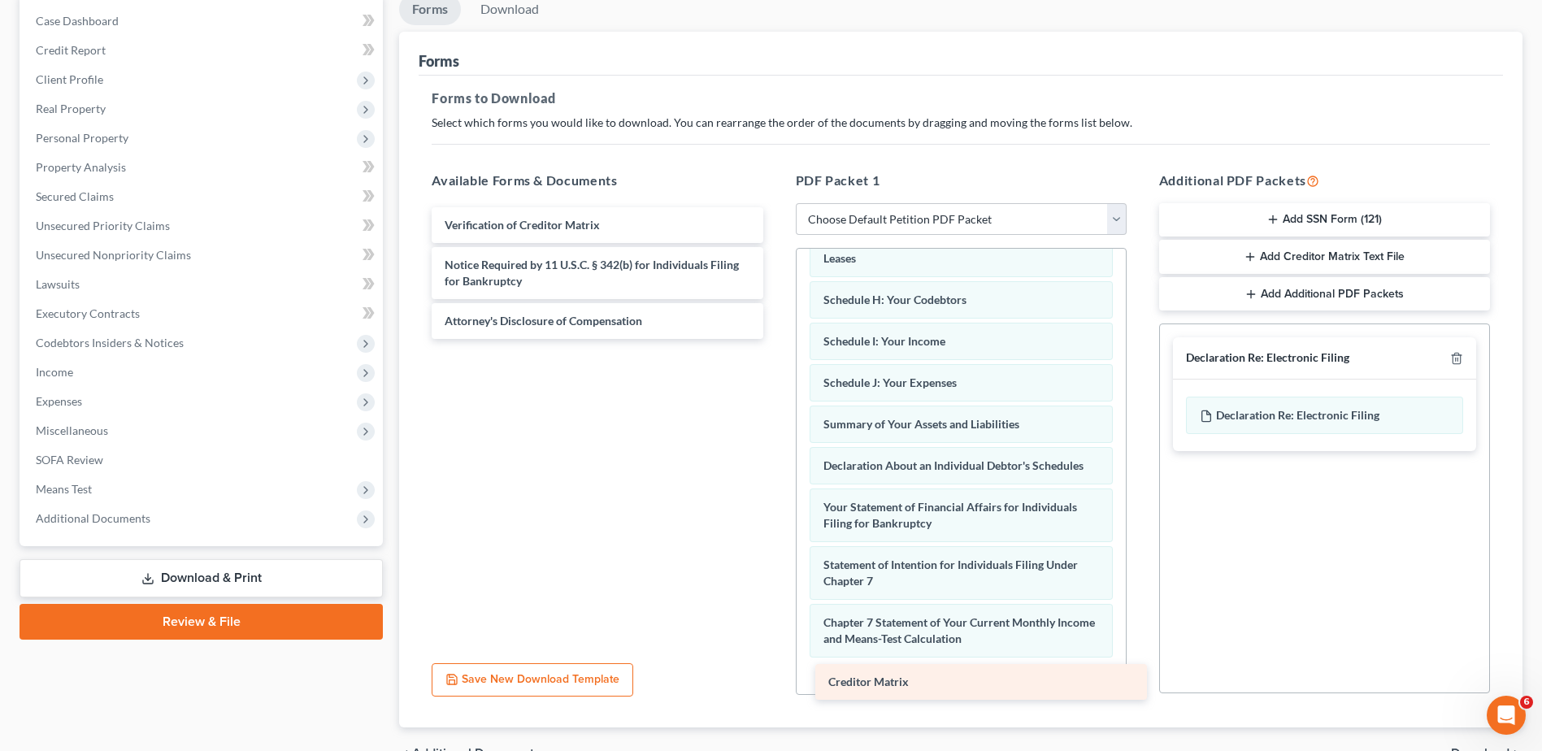
drag, startPoint x: 488, startPoint y: 224, endPoint x: 872, endPoint y: 680, distance: 596.5
click at [775, 339] on div "Creditor Matrix Creditor Matrix Verification of Creditor Matrix Notice Required…" at bounding box center [597, 273] width 357 height 132
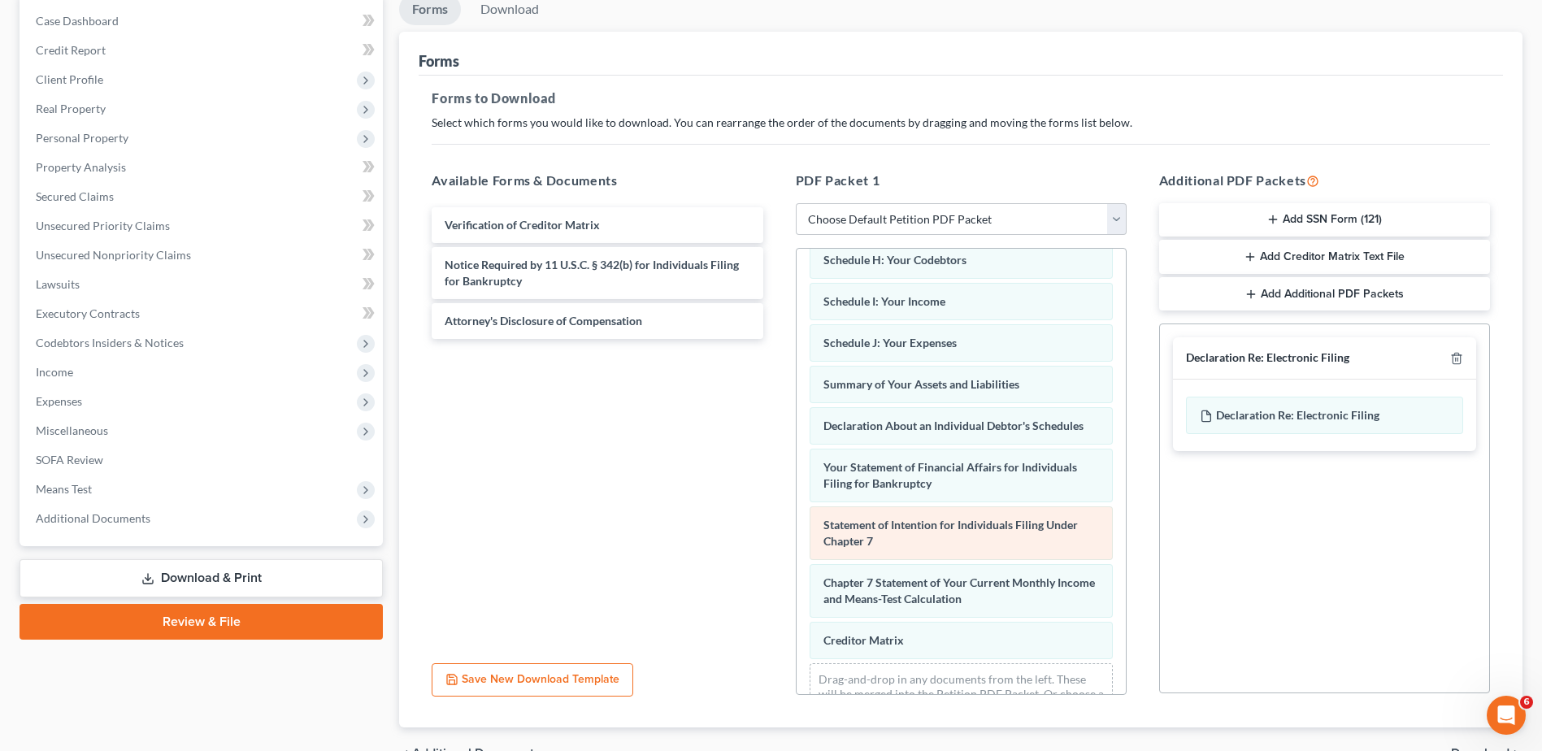
scroll to position [377, 0]
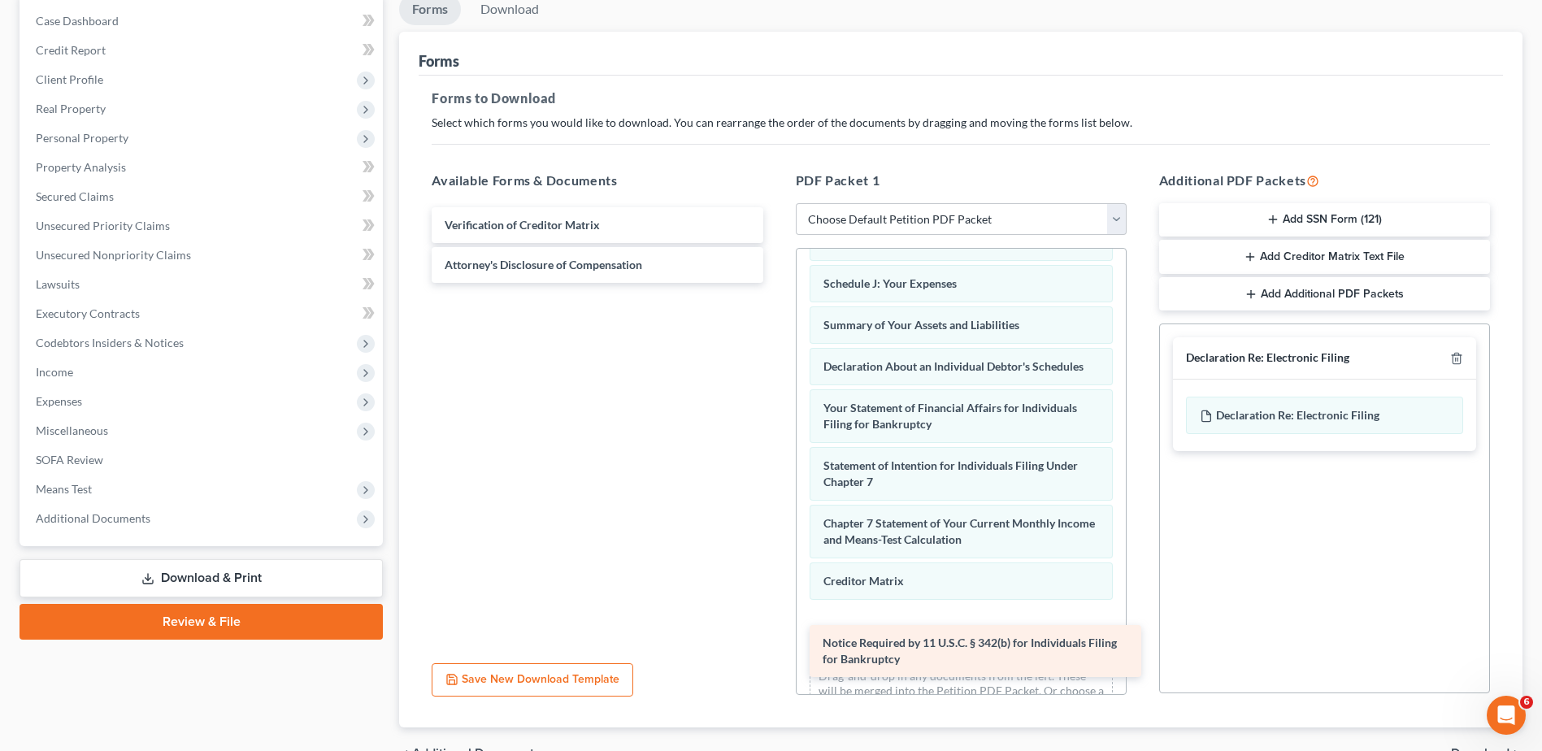
drag, startPoint x: 510, startPoint y: 269, endPoint x: 888, endPoint y: 647, distance: 534.5
click at [775, 283] on div "Notice Required by 11 U.S.C. § 342(b) for Individuals Filing for Bankruptcy Ver…" at bounding box center [597, 245] width 357 height 76
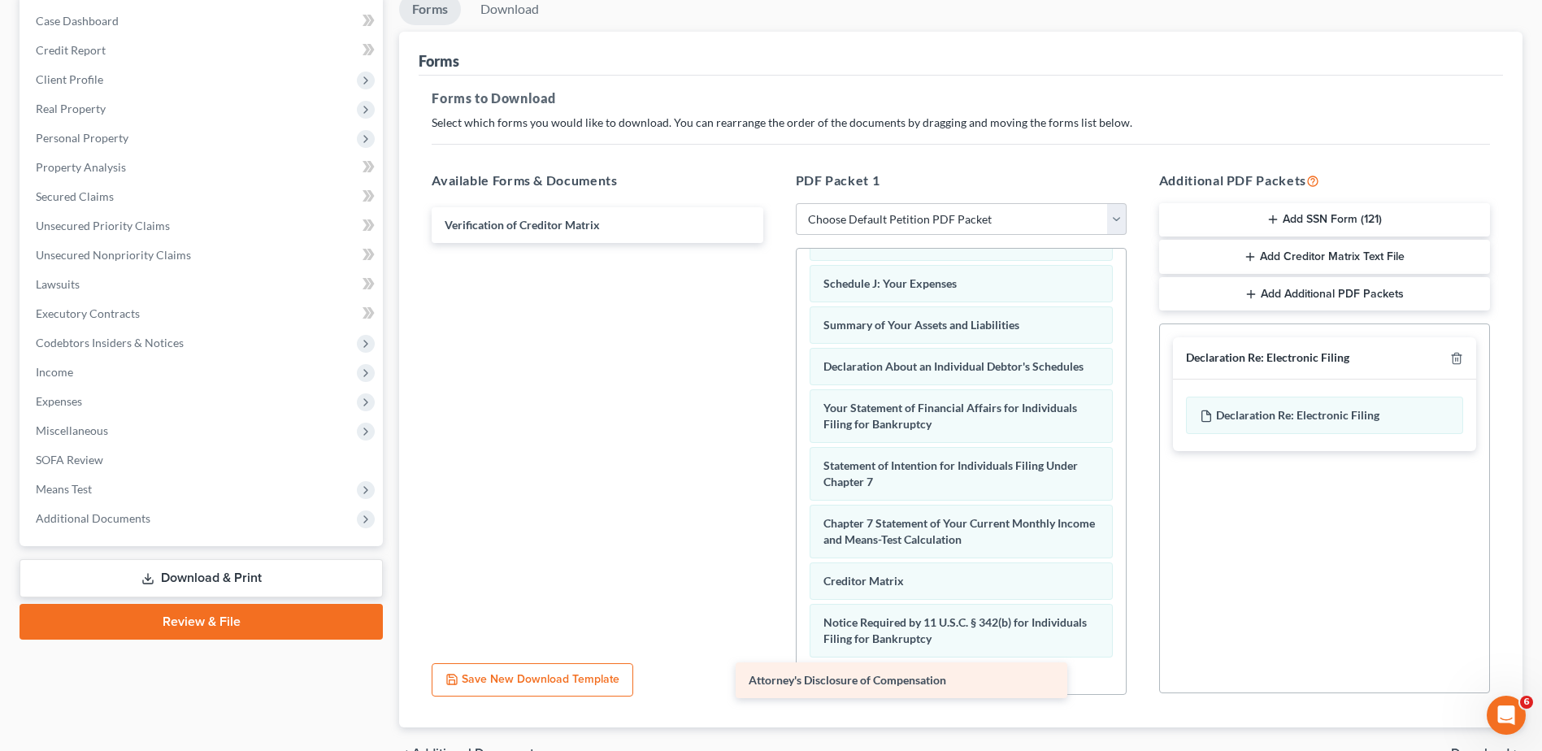
drag, startPoint x: 619, startPoint y: 270, endPoint x: 923, endPoint y: 685, distance: 514.7
click at [775, 243] on div "Attorney's Disclosure of Compensation Verification of Creditor Matrix Attorney'…" at bounding box center [597, 225] width 357 height 36
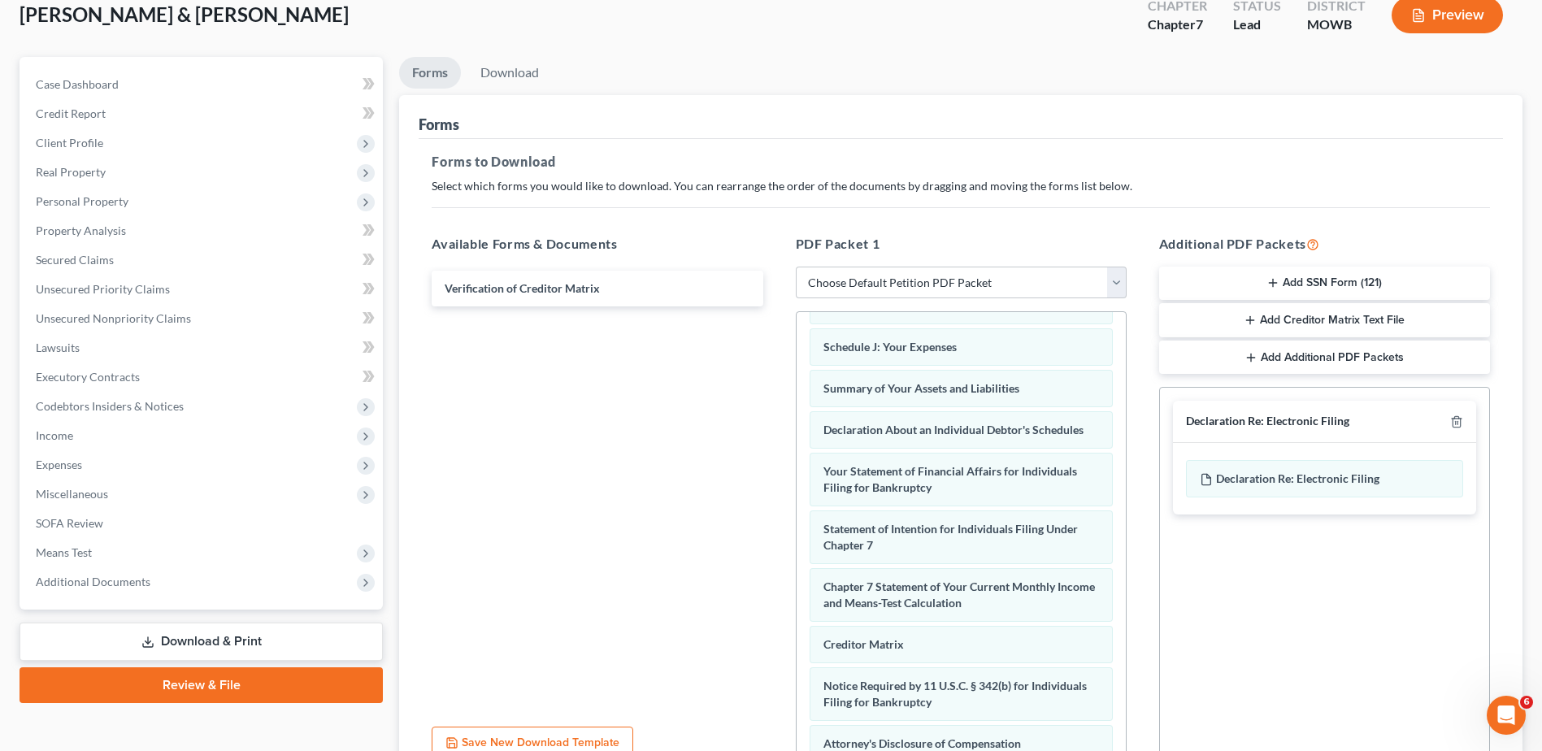
scroll to position [0, 0]
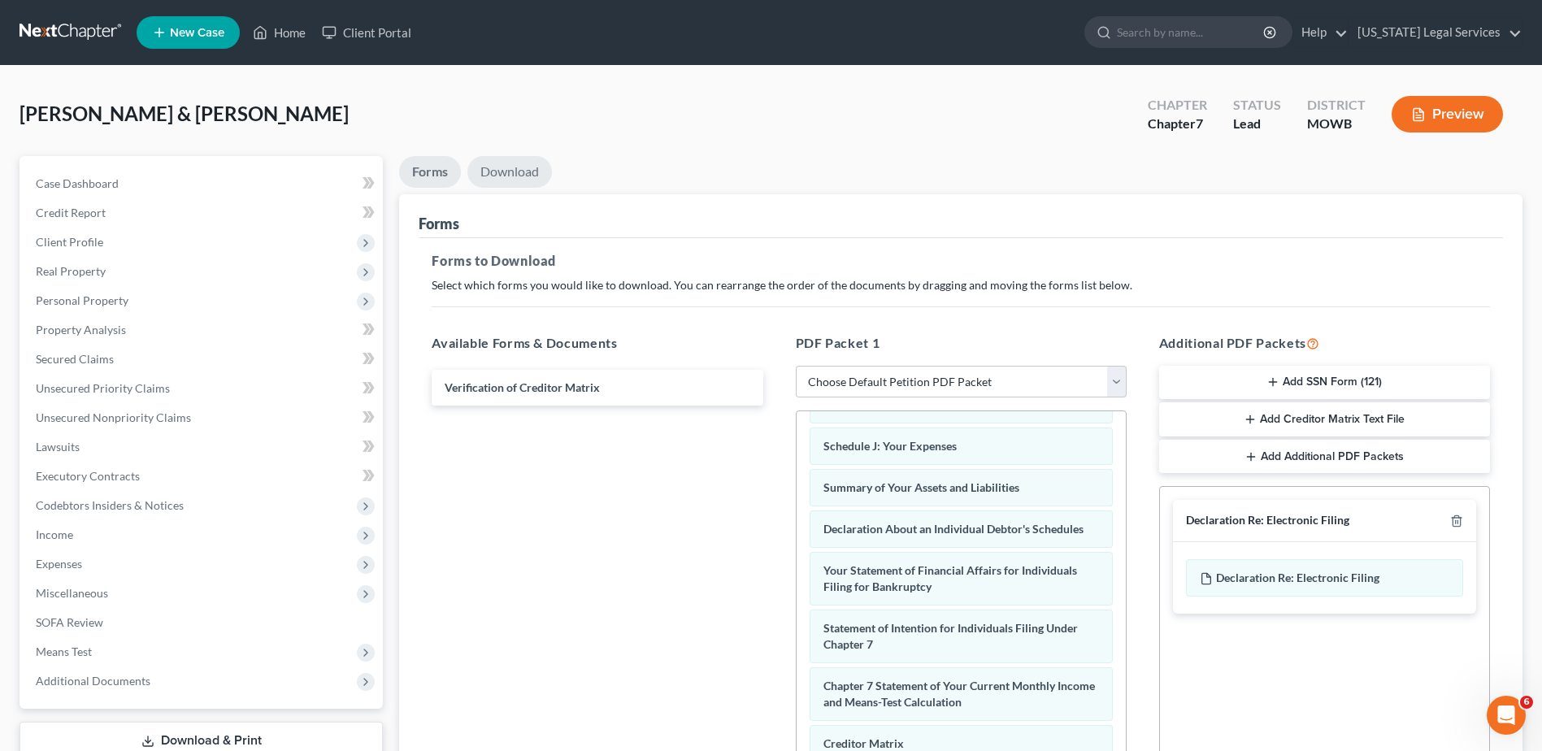
click at [513, 168] on link "Download" at bounding box center [509, 172] width 85 height 32
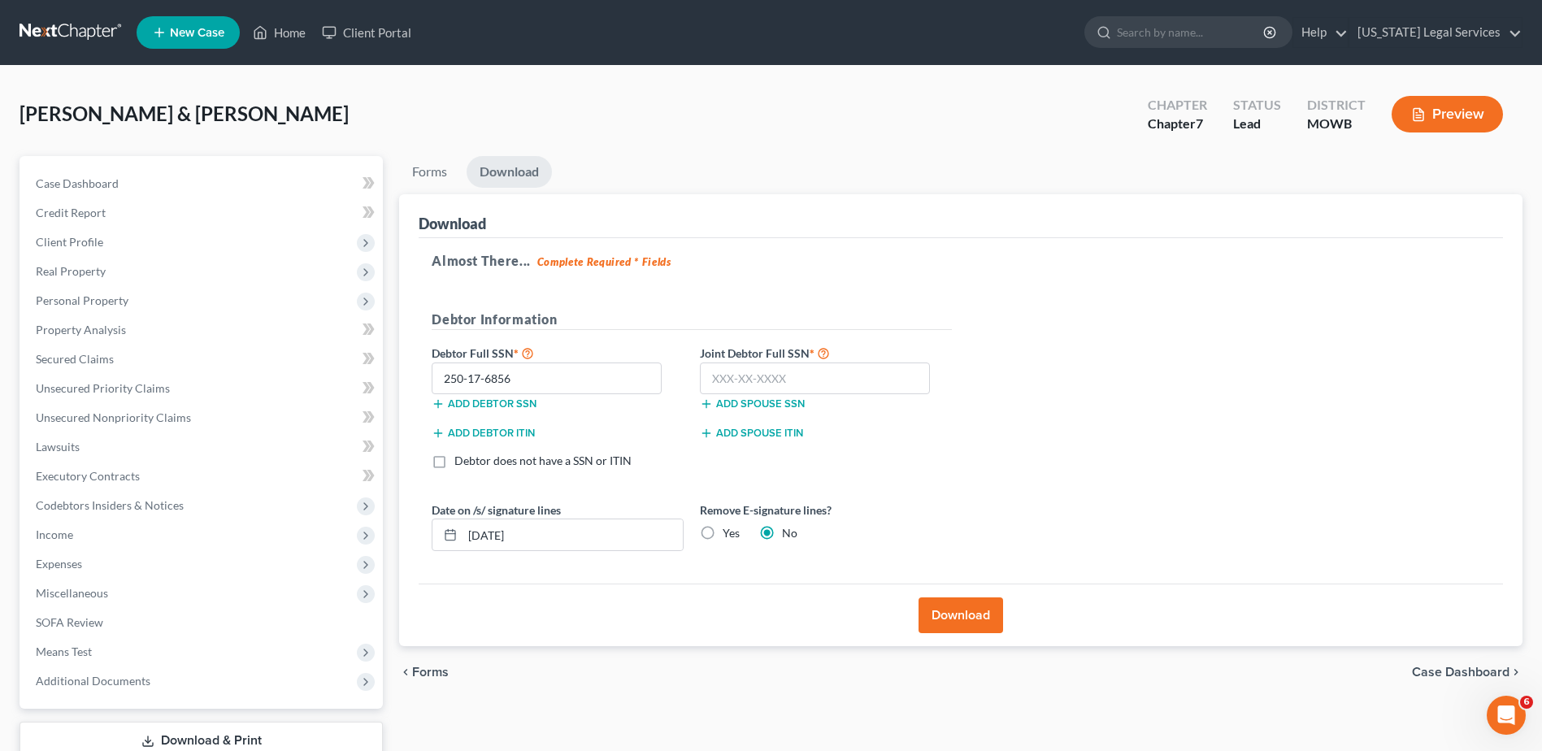
click at [1162, 396] on div "Almost There... Complete Required * Fields Debtor Information Debtor Full SSN *…" at bounding box center [961, 411] width 1084 height 346
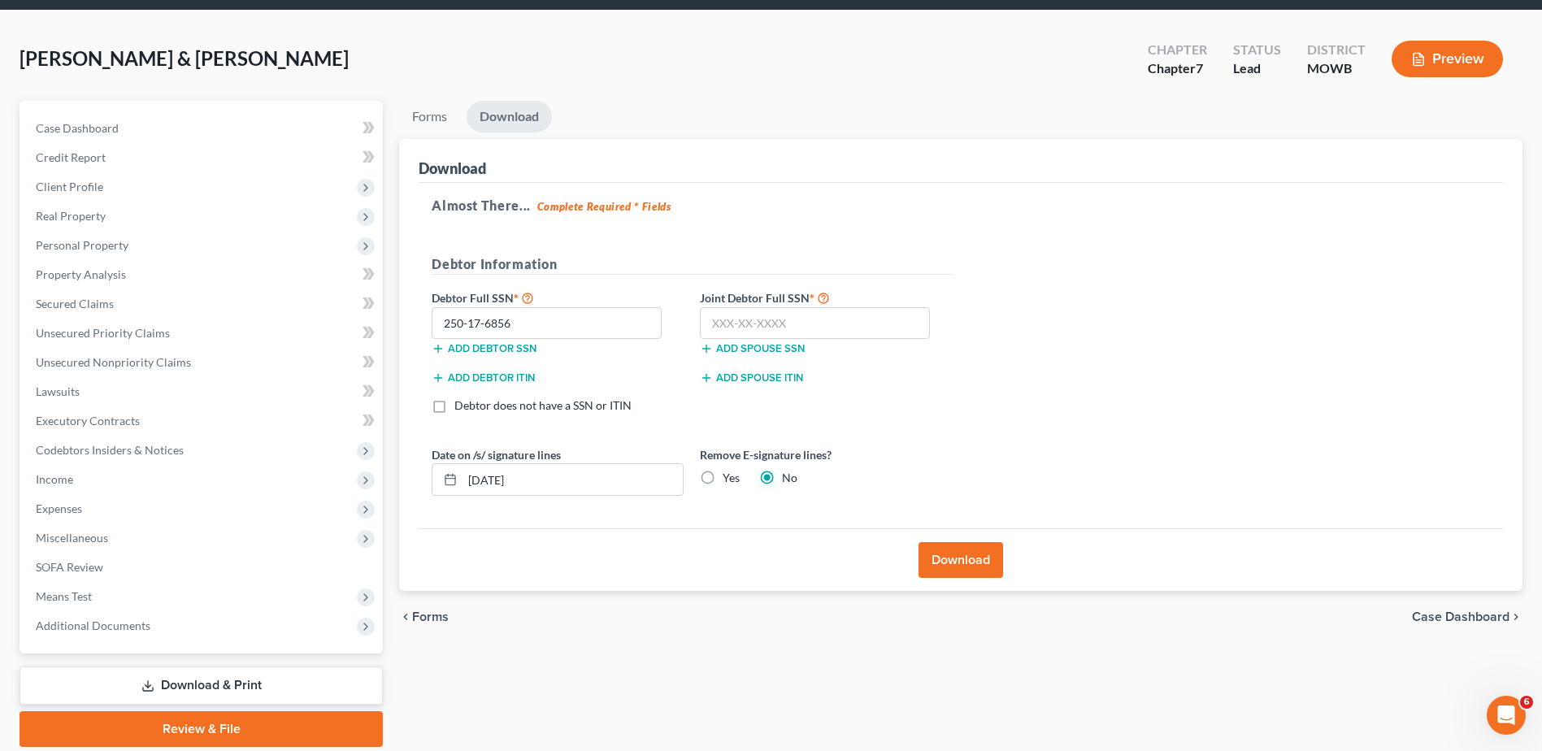
scroll to position [113, 0]
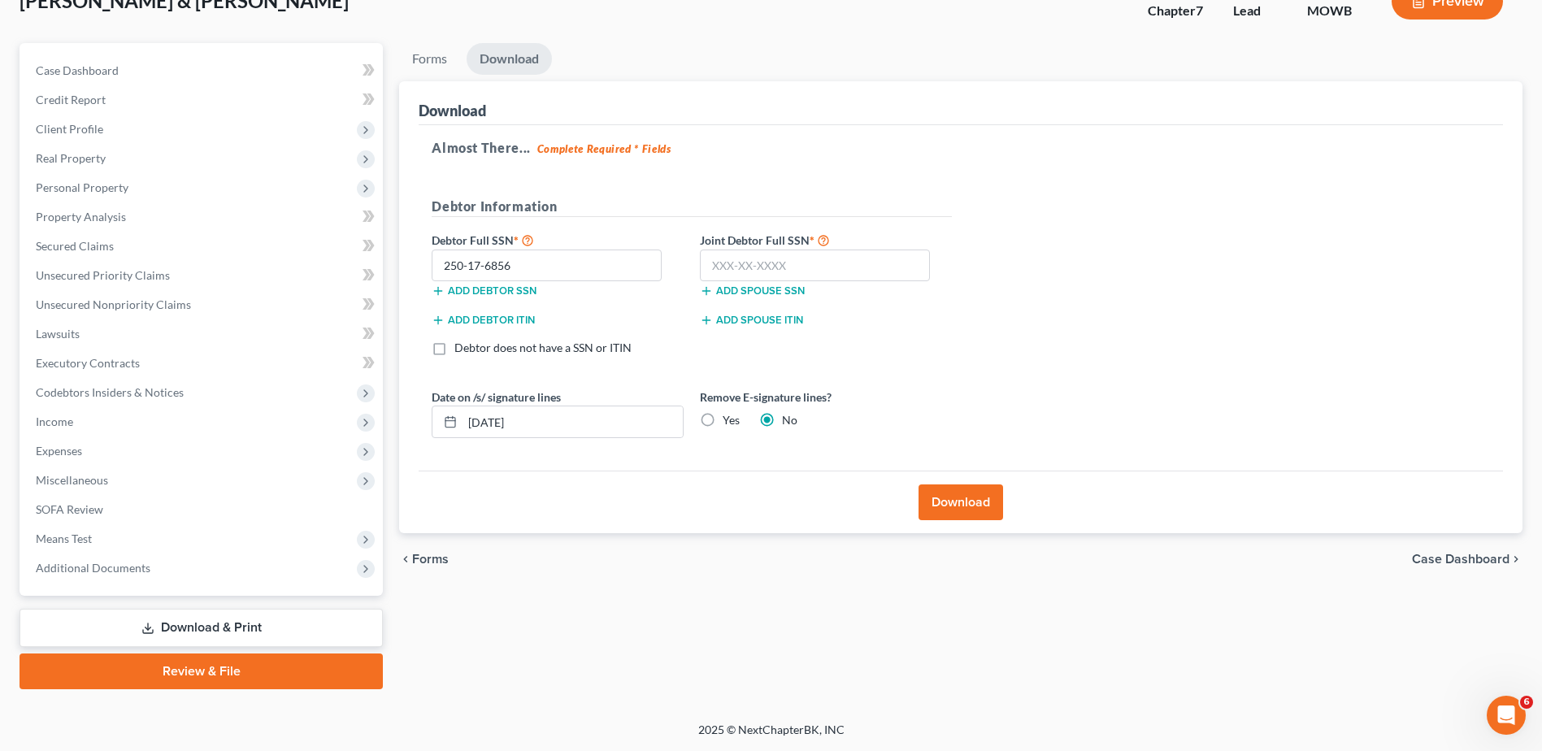
click at [965, 506] on button "Download" at bounding box center [960, 502] width 85 height 36
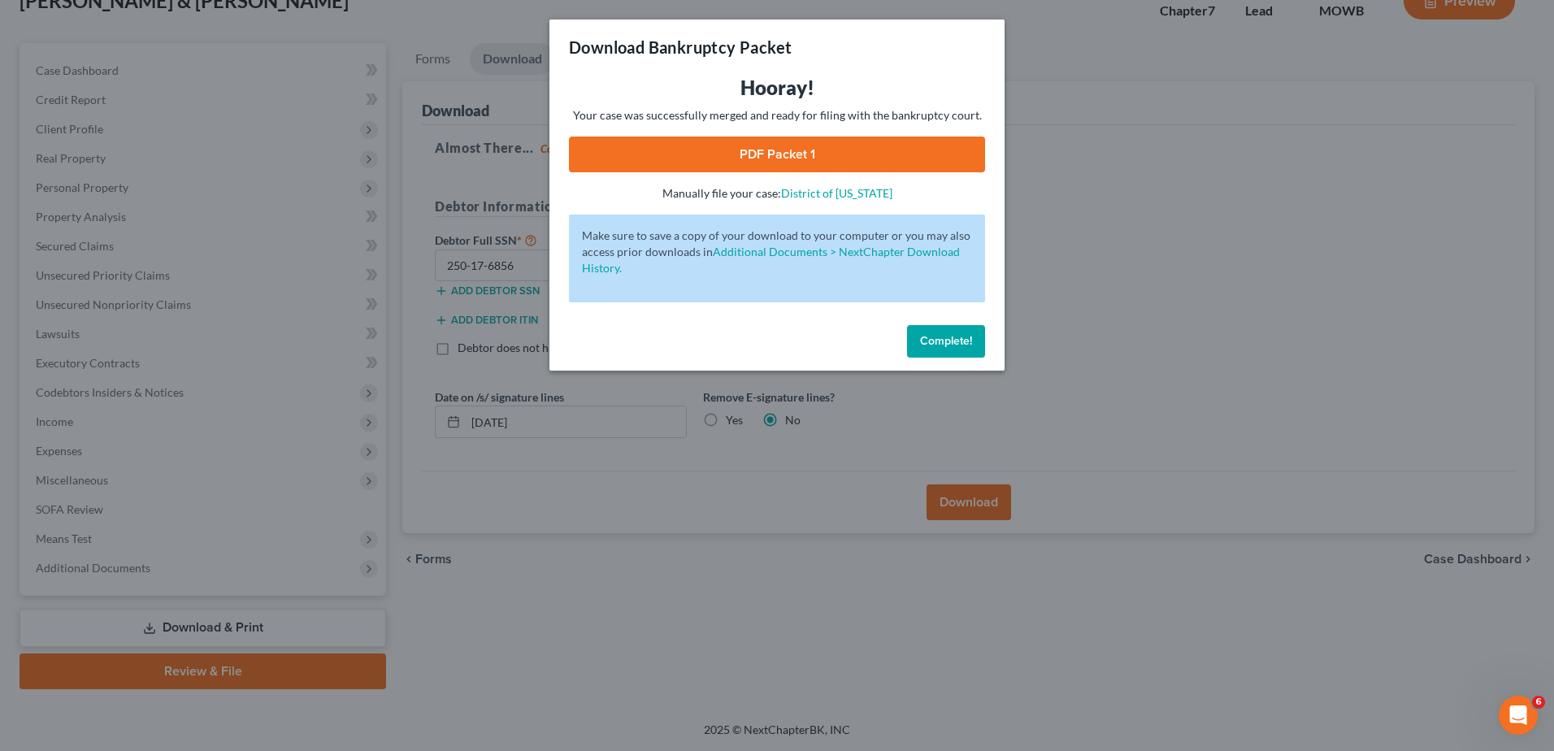
click at [779, 151] on link "PDF Packet 1" at bounding box center [777, 155] width 416 height 36
click at [971, 352] on button "Complete!" at bounding box center [946, 341] width 78 height 33
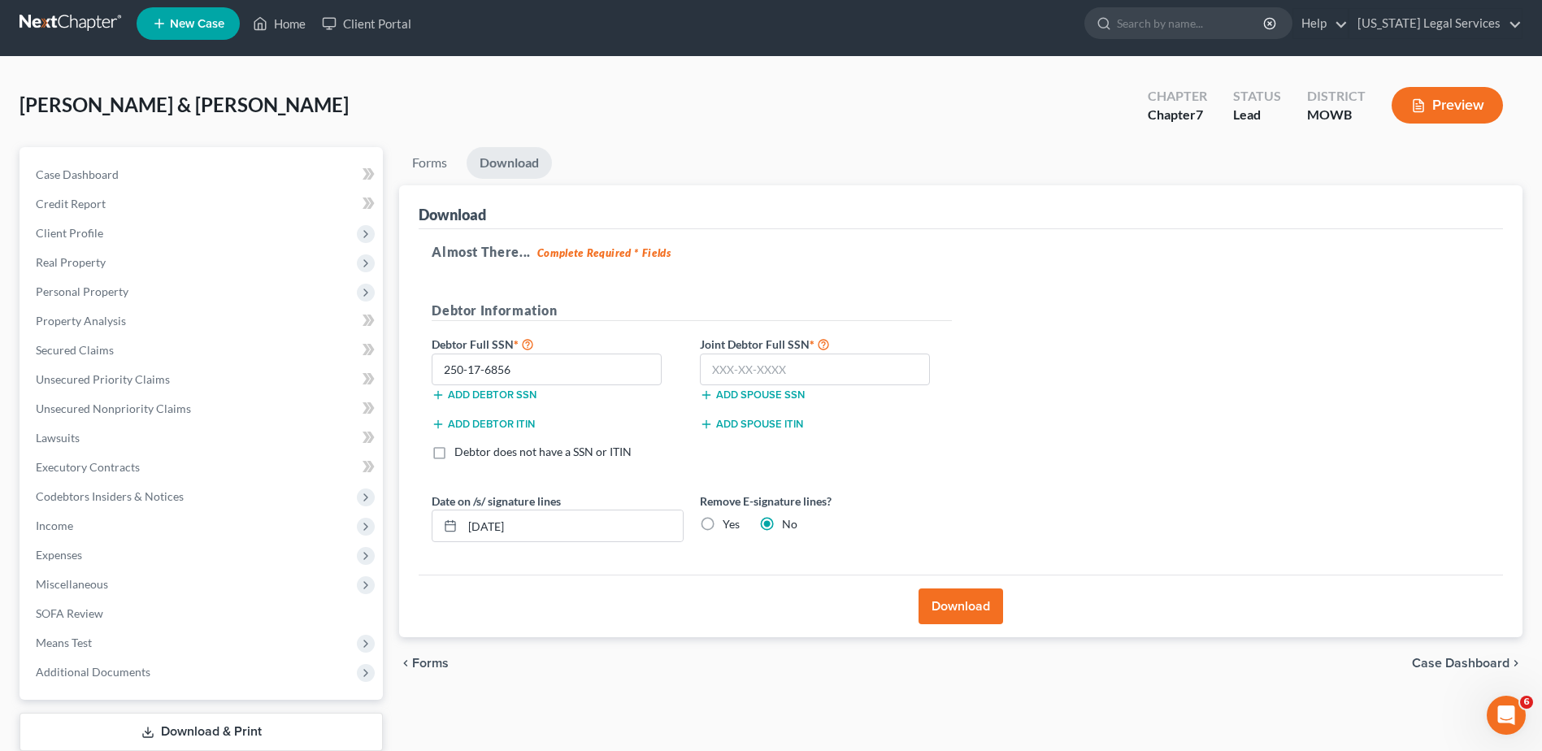
scroll to position [0, 0]
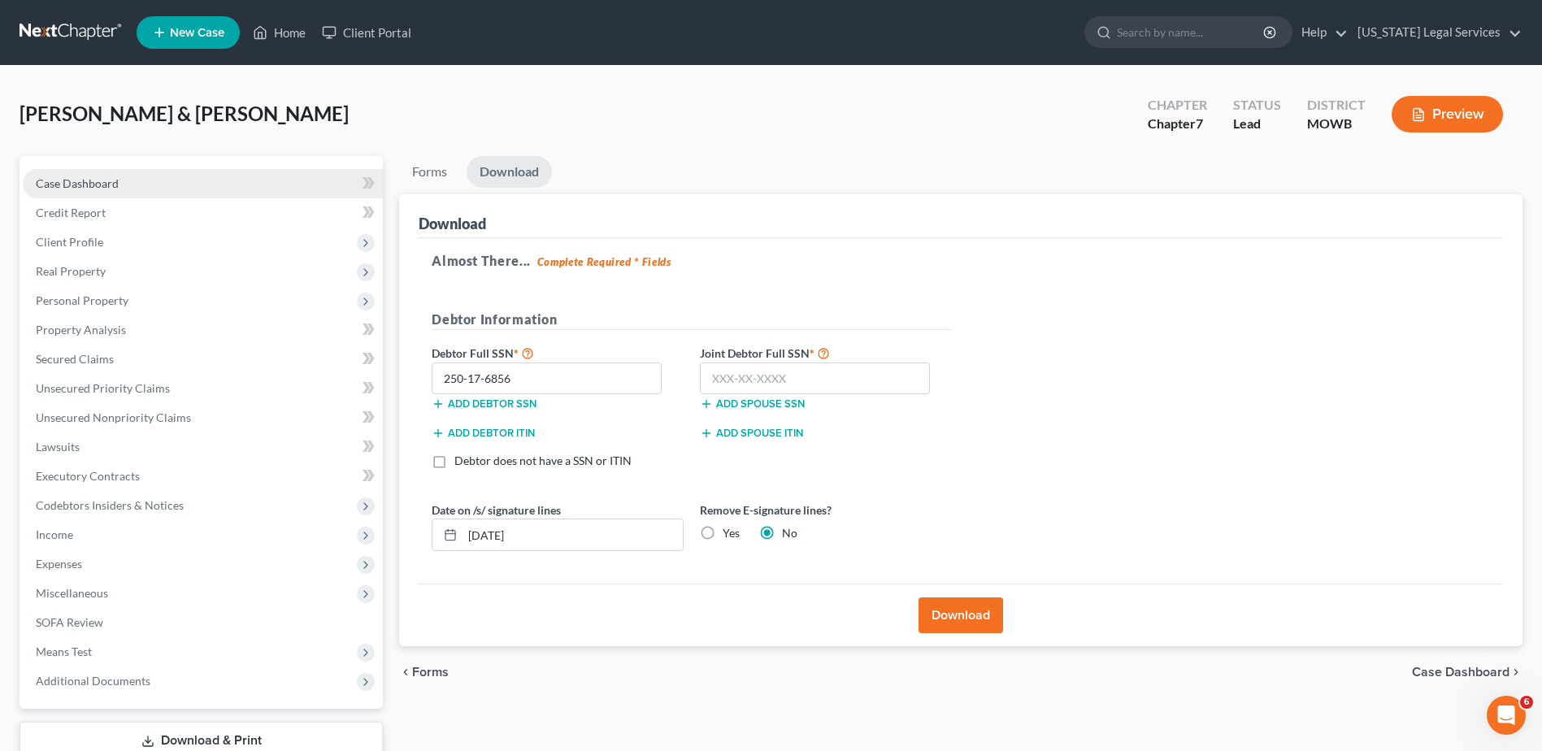
click at [93, 182] on span "Case Dashboard" at bounding box center [77, 183] width 83 height 14
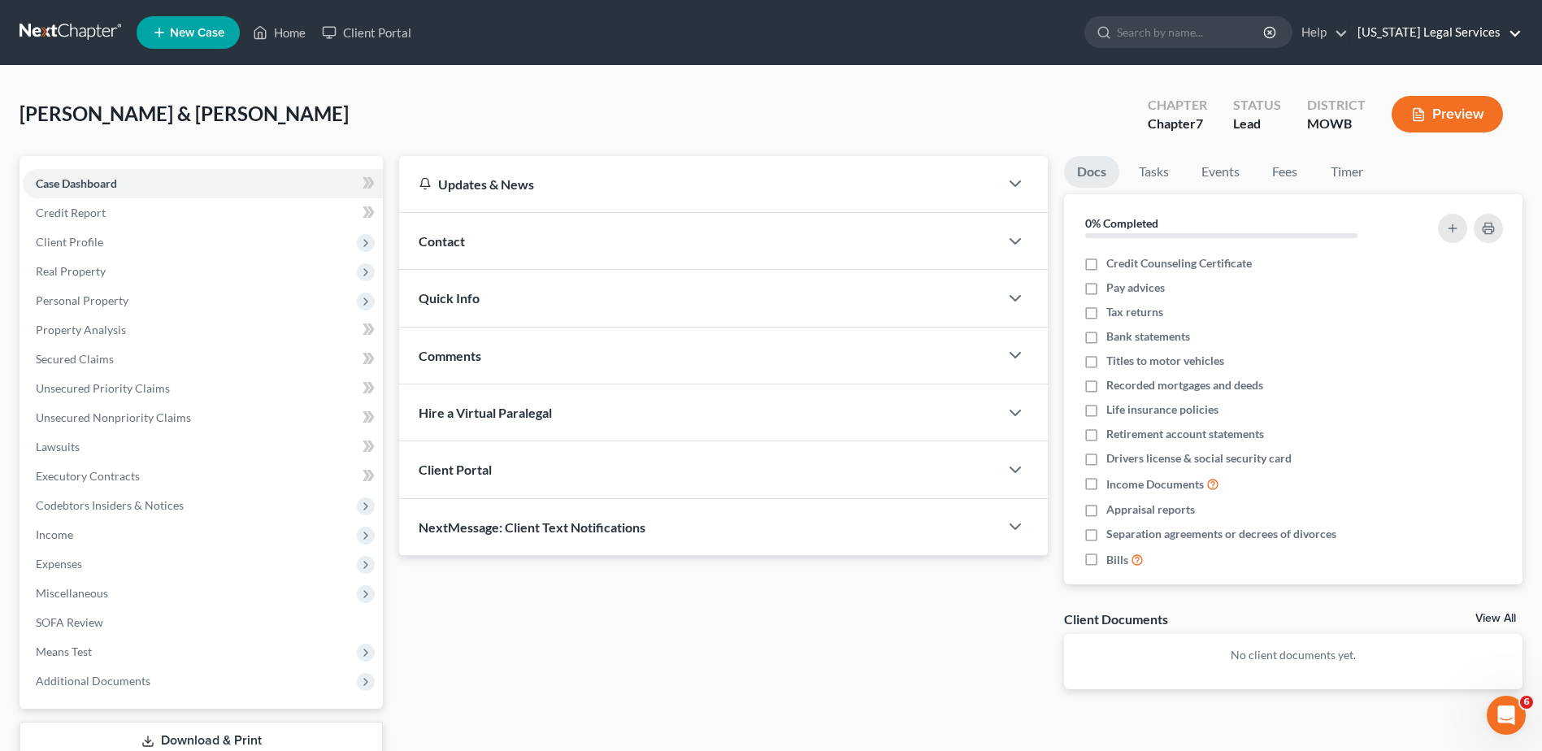
click at [1521, 36] on link "South Carolina Legal Services" at bounding box center [1435, 32] width 172 height 29
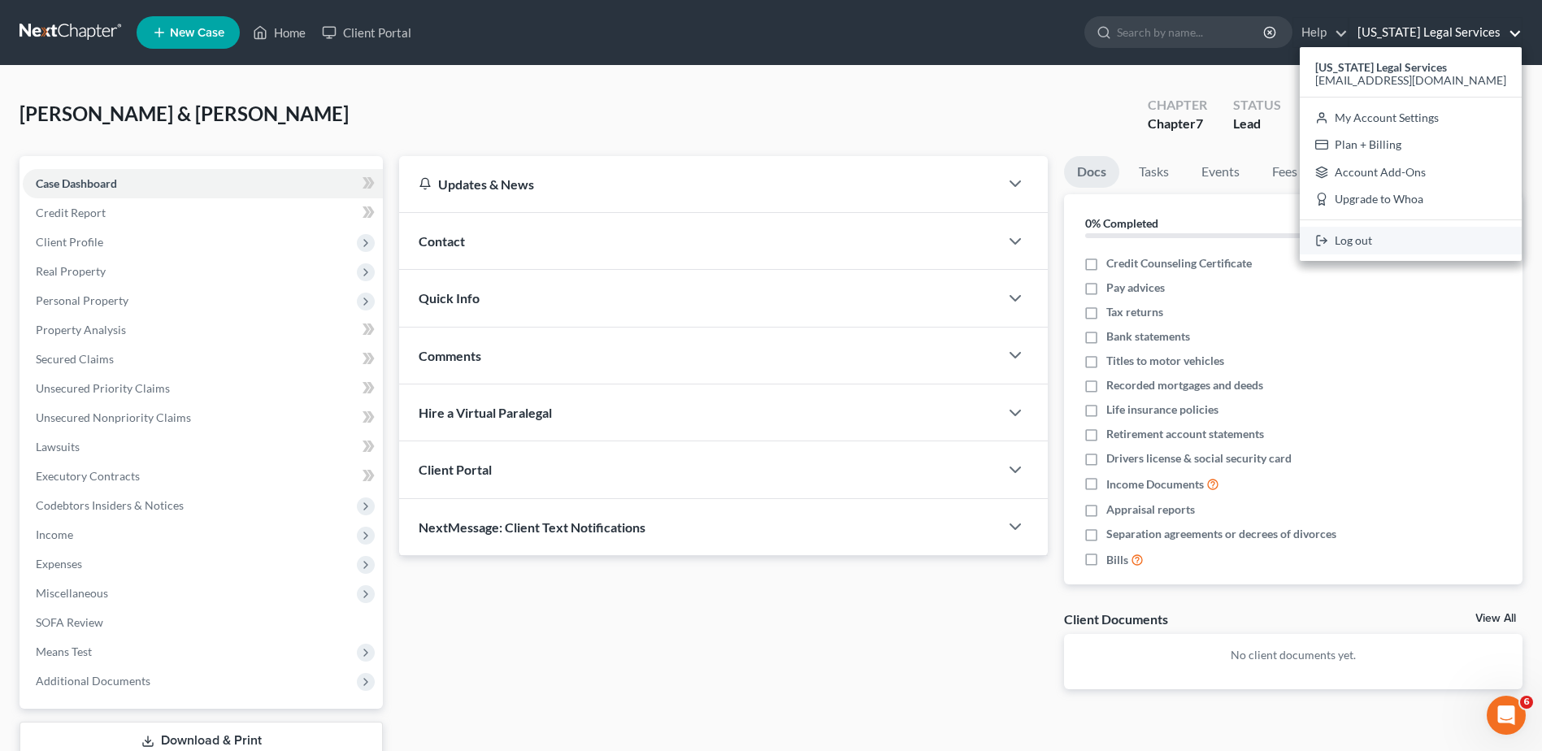
click at [1363, 250] on link "Log out" at bounding box center [1411, 241] width 222 height 28
